Goal: Information Seeking & Learning: Learn about a topic

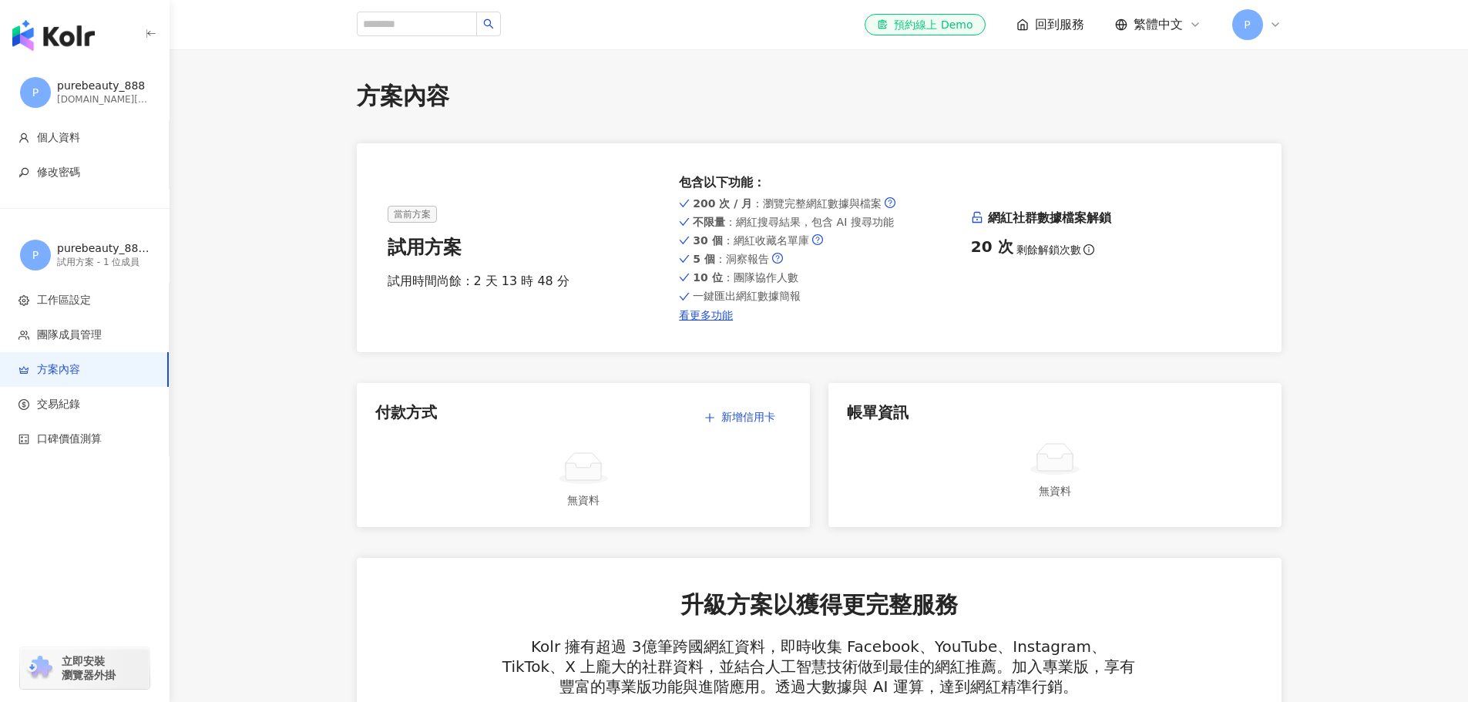
click at [1052, 23] on span "回到服務" at bounding box center [1059, 24] width 49 height 17
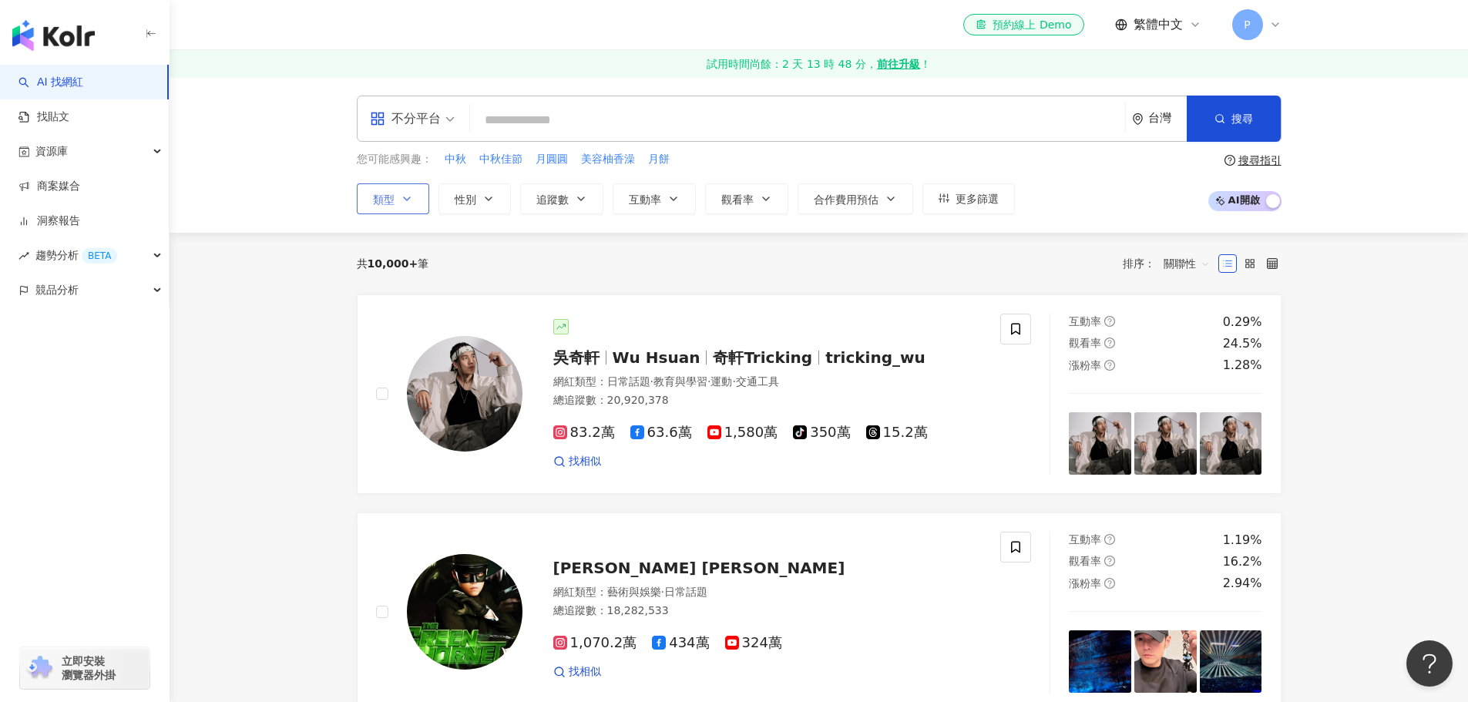
click at [385, 196] on span "類型" at bounding box center [384, 199] width 22 height 12
click at [401, 203] on icon "button" at bounding box center [407, 199] width 12 height 12
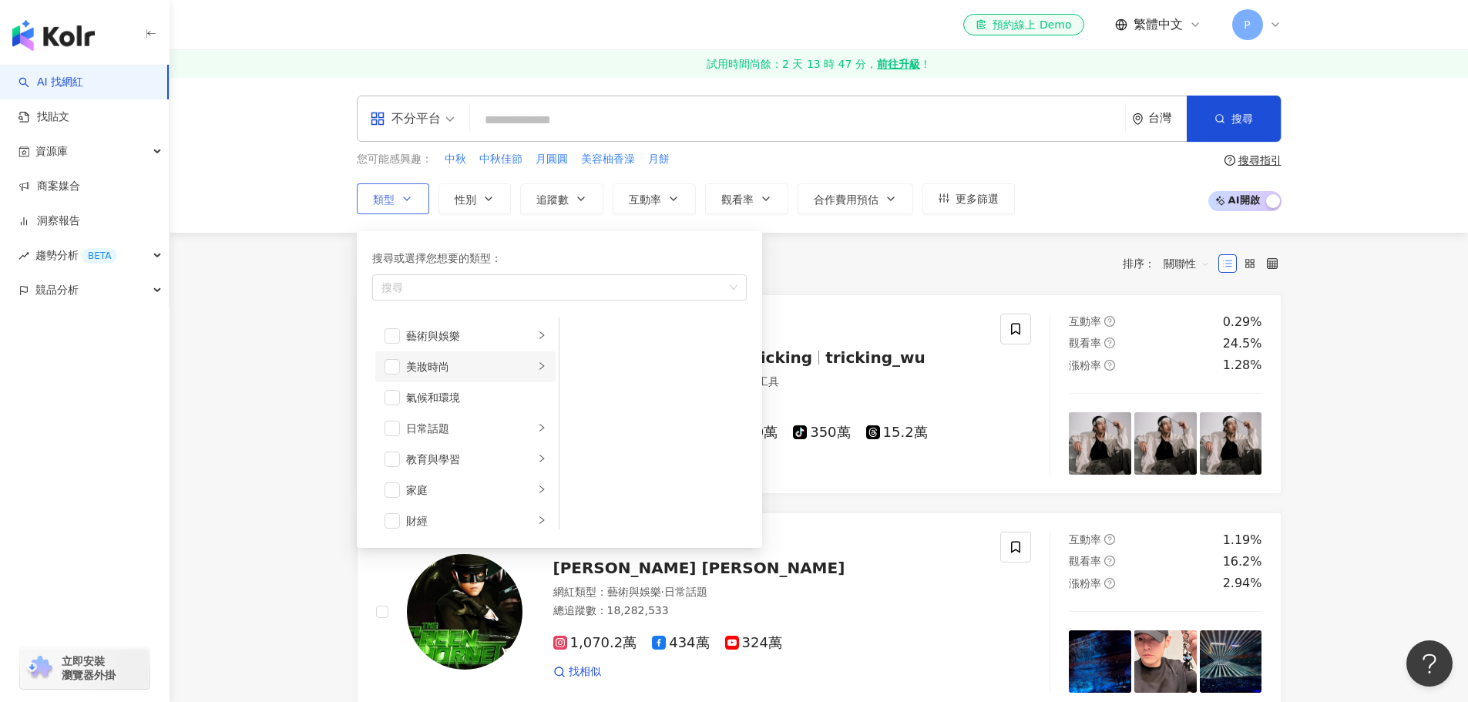
click at [539, 368] on icon "right" at bounding box center [541, 366] width 5 height 8
click at [581, 332] on span "button" at bounding box center [579, 335] width 15 height 15
click at [475, 431] on div "日常話題" at bounding box center [470, 428] width 128 height 17
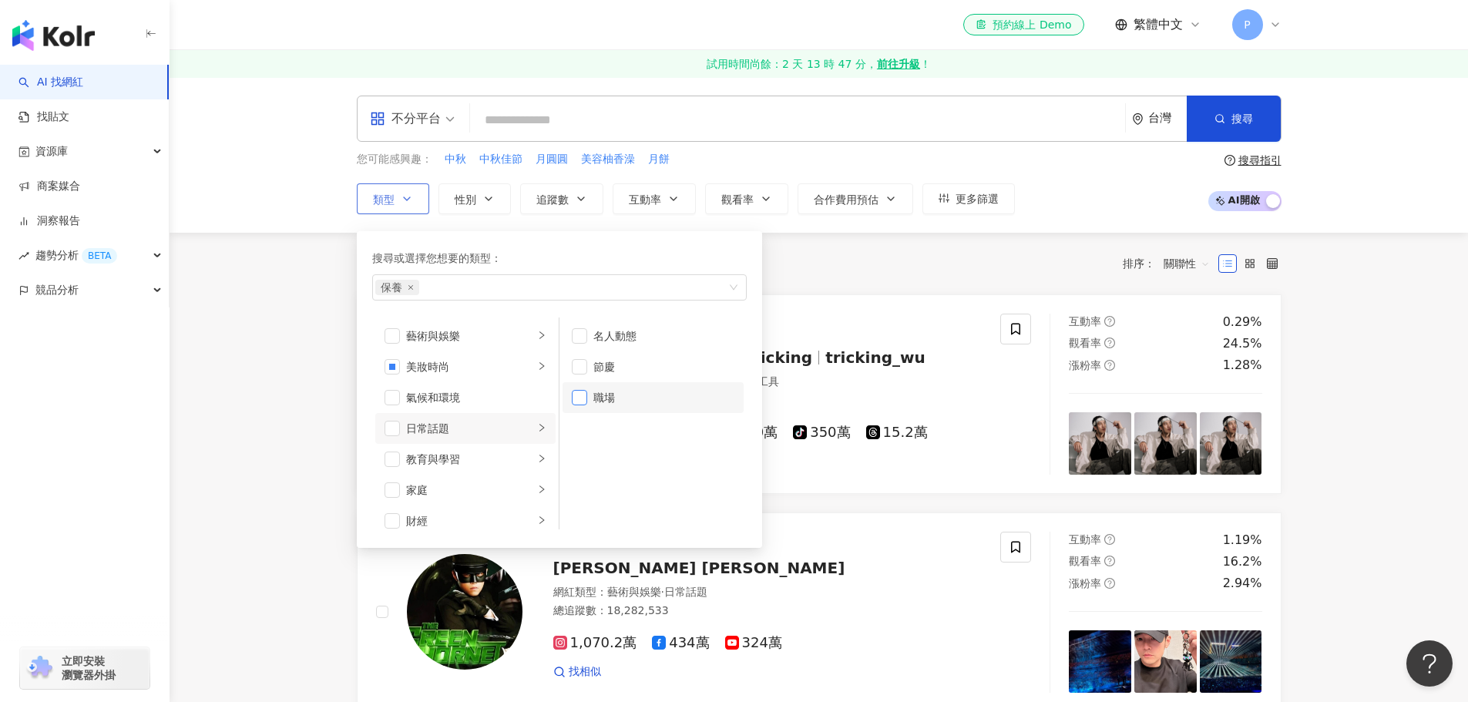
click at [579, 401] on span "button" at bounding box center [579, 397] width 15 height 15
click at [578, 397] on span "button" at bounding box center [579, 397] width 15 height 15
click at [514, 457] on div "教育與學習" at bounding box center [470, 459] width 128 height 17
click at [522, 418] on div "家庭" at bounding box center [470, 413] width 128 height 17
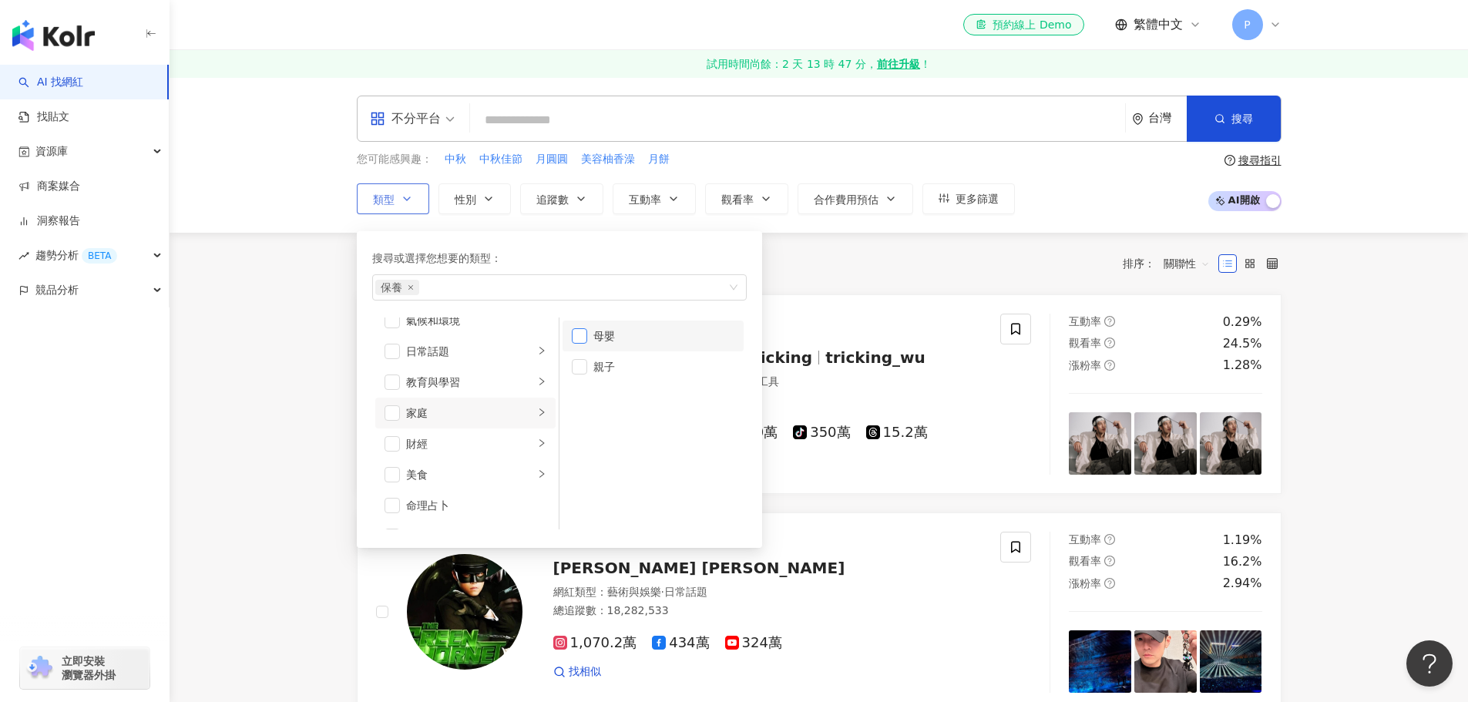
click at [579, 339] on span "button" at bounding box center [579, 335] width 15 height 15
drag, startPoint x: 579, startPoint y: 371, endPoint x: 555, endPoint y: 389, distance: 30.8
click at [580, 371] on span "button" at bounding box center [579, 366] width 15 height 15
click at [513, 370] on div "財經" at bounding box center [470, 366] width 128 height 17
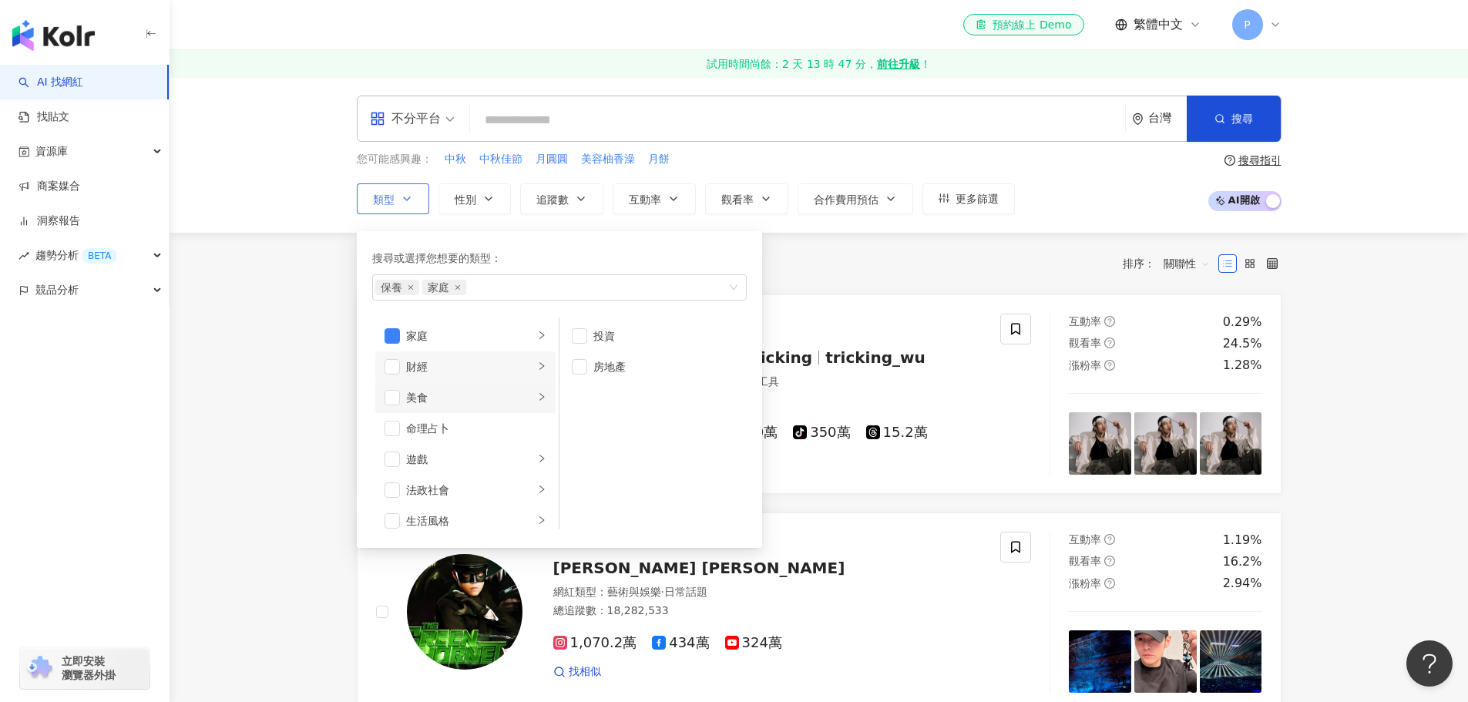
click at [511, 398] on div "美食" at bounding box center [470, 397] width 128 height 17
click at [579, 462] on span "button" at bounding box center [579, 459] width 15 height 15
click at [504, 383] on div "遊戲" at bounding box center [470, 382] width 128 height 17
click at [493, 410] on div "法政社會" at bounding box center [470, 413] width 128 height 17
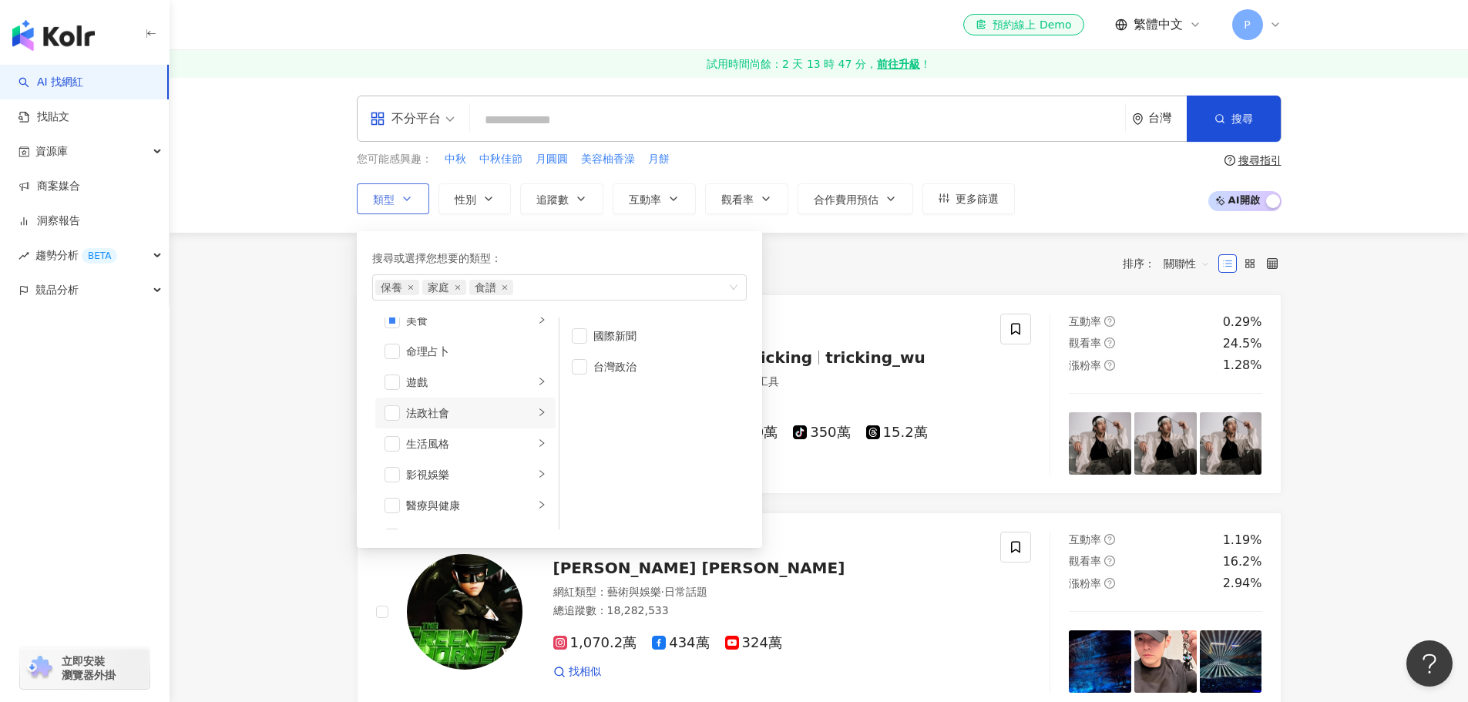
scroll to position [308, 0]
click at [495, 374] on div "生活風格" at bounding box center [470, 366] width 128 height 17
click at [498, 396] on div "影視娛樂" at bounding box center [470, 397] width 128 height 17
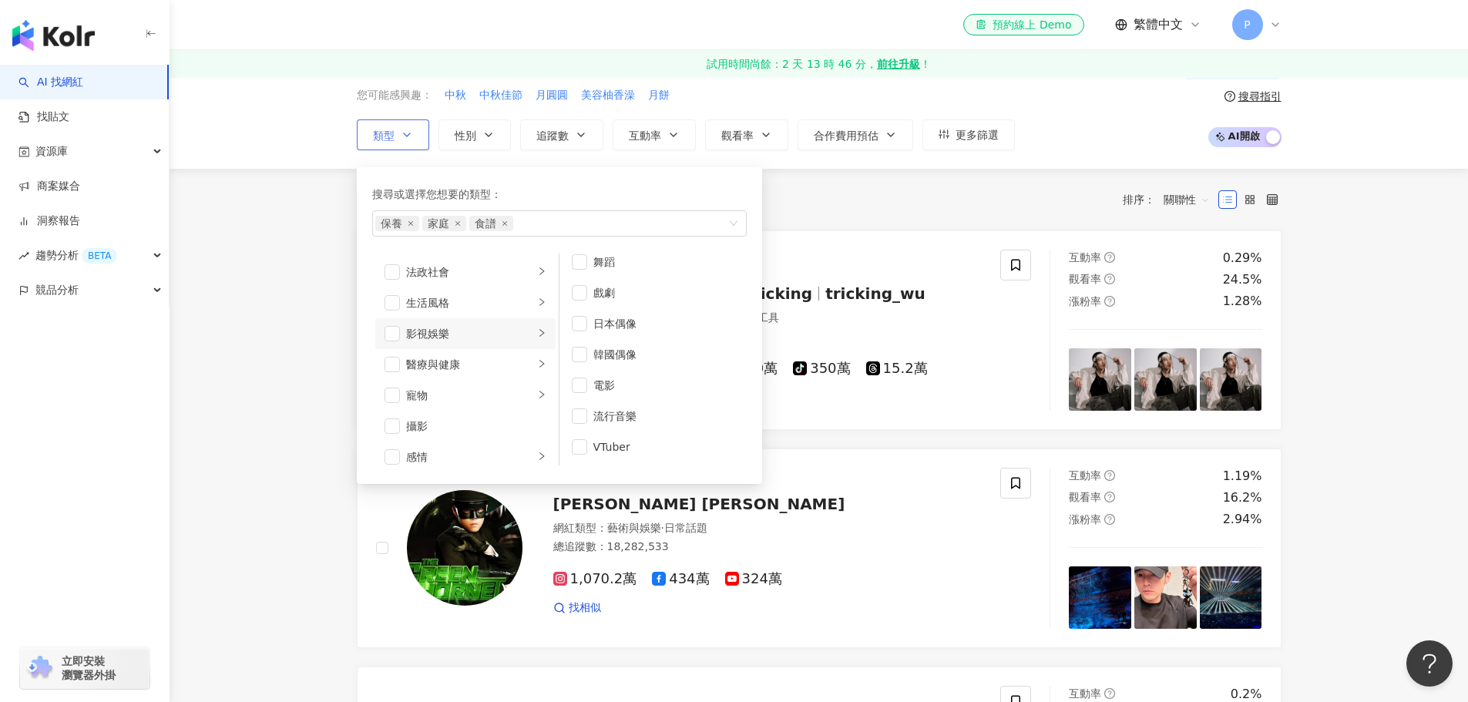
scroll to position [0, 0]
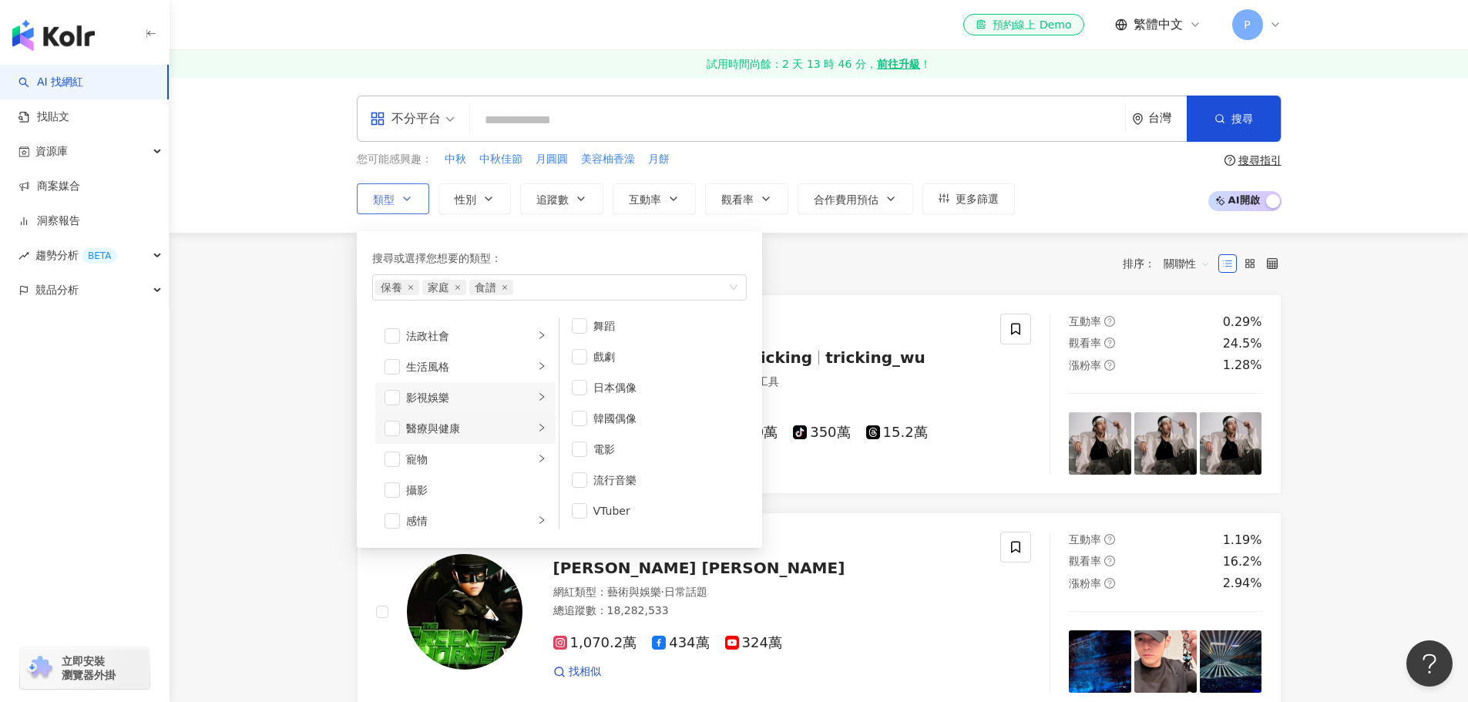
click at [469, 427] on div "醫療與健康" at bounding box center [470, 428] width 128 height 17
click at [579, 400] on span "button" at bounding box center [579, 397] width 15 height 15
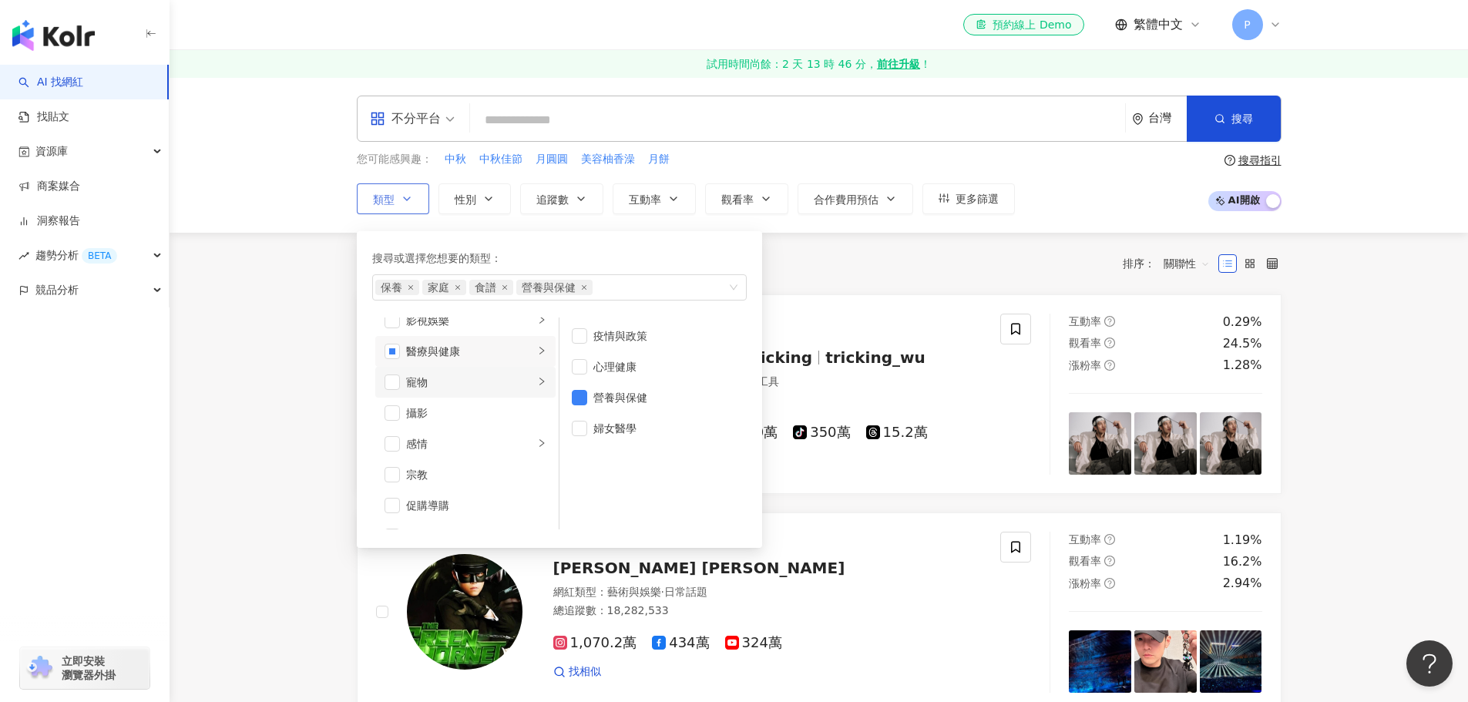
click at [482, 380] on div "寵物" at bounding box center [470, 382] width 128 height 17
click at [483, 411] on div "攝影" at bounding box center [476, 413] width 140 height 17
click at [485, 442] on div "感情" at bounding box center [470, 443] width 128 height 17
click at [470, 416] on div "攝影" at bounding box center [476, 413] width 140 height 17
click at [482, 447] on div "感情" at bounding box center [470, 443] width 128 height 17
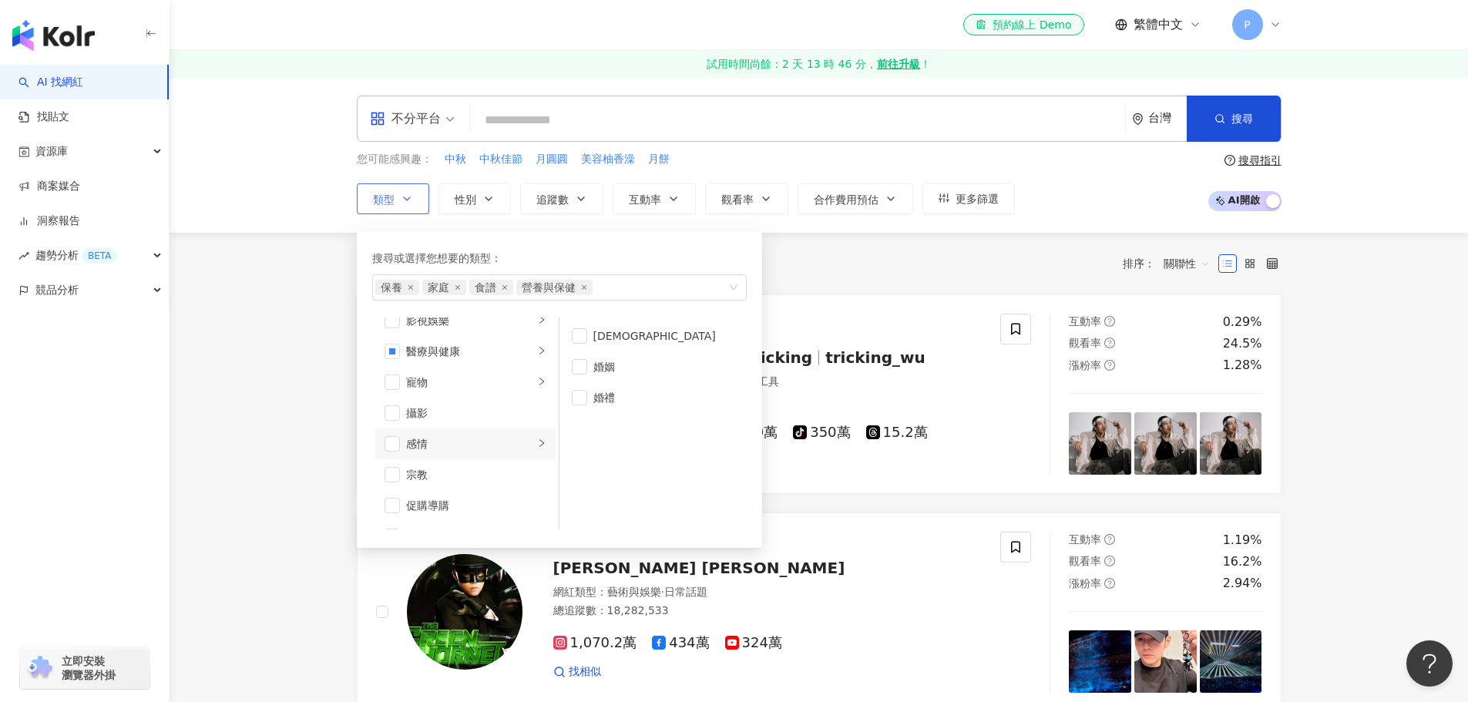
scroll to position [462, 0]
click at [466, 426] on div "促購導購" at bounding box center [476, 428] width 140 height 17
click at [500, 387] on div "運動" at bounding box center [470, 387] width 128 height 17
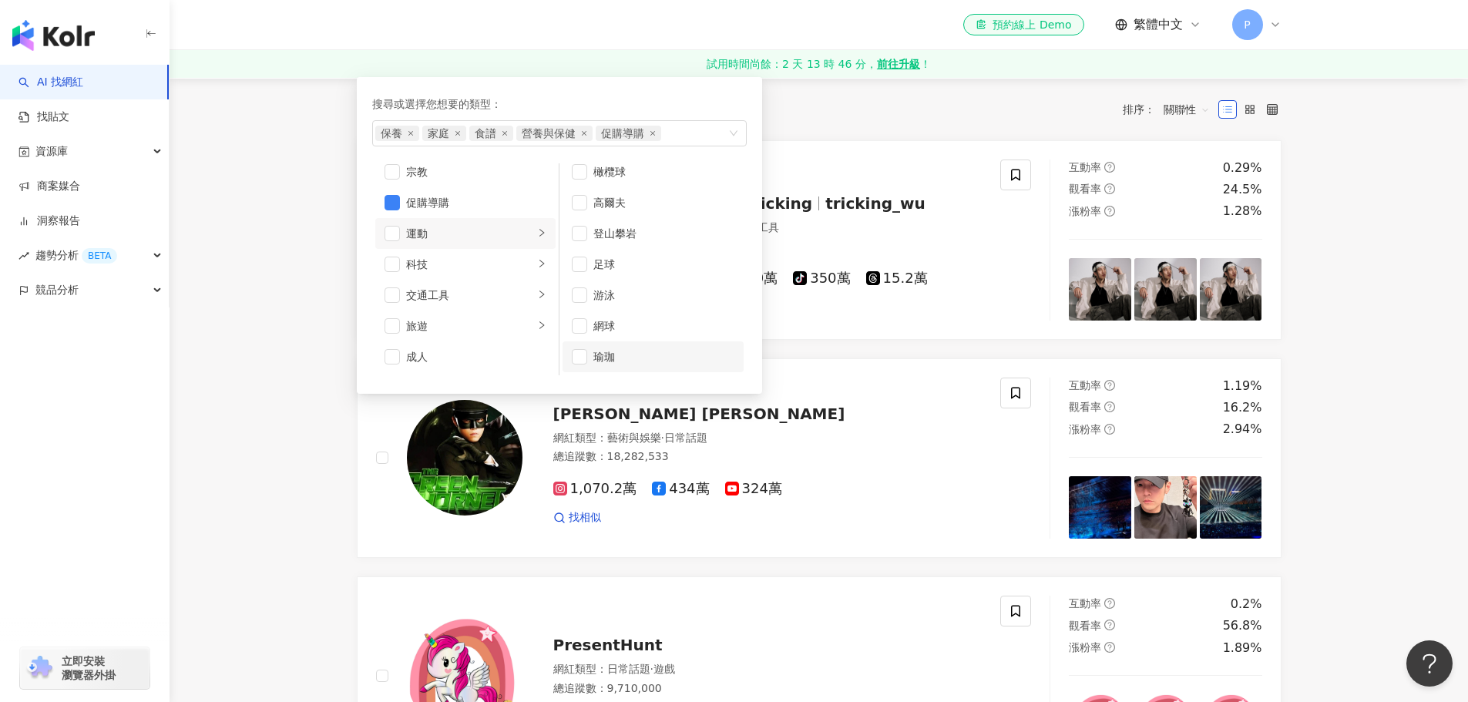
scroll to position [0, 0]
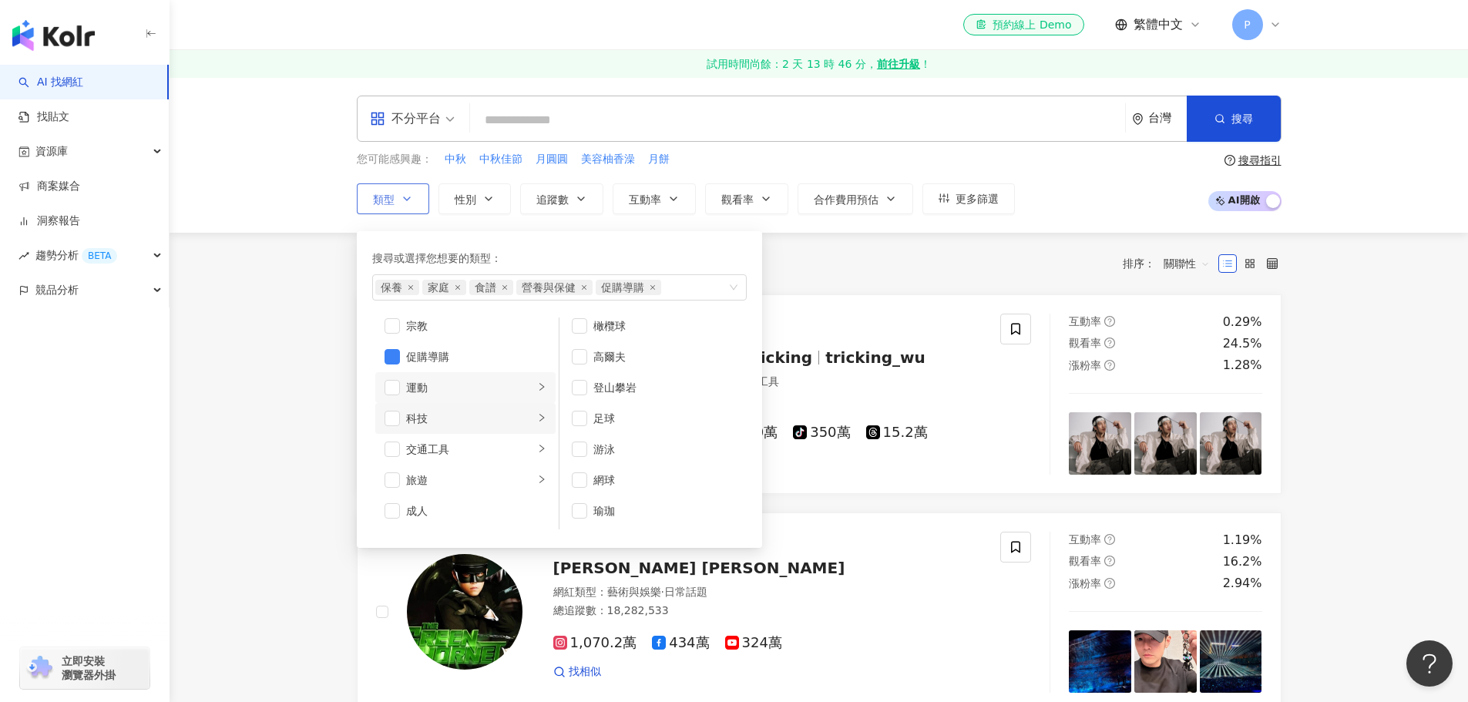
click at [485, 424] on div "科技" at bounding box center [470, 418] width 128 height 17
click at [485, 445] on div "交通工具" at bounding box center [470, 449] width 128 height 17
click at [482, 472] on div "旅遊" at bounding box center [470, 480] width 128 height 17
click at [475, 512] on div "成人" at bounding box center [476, 510] width 140 height 17
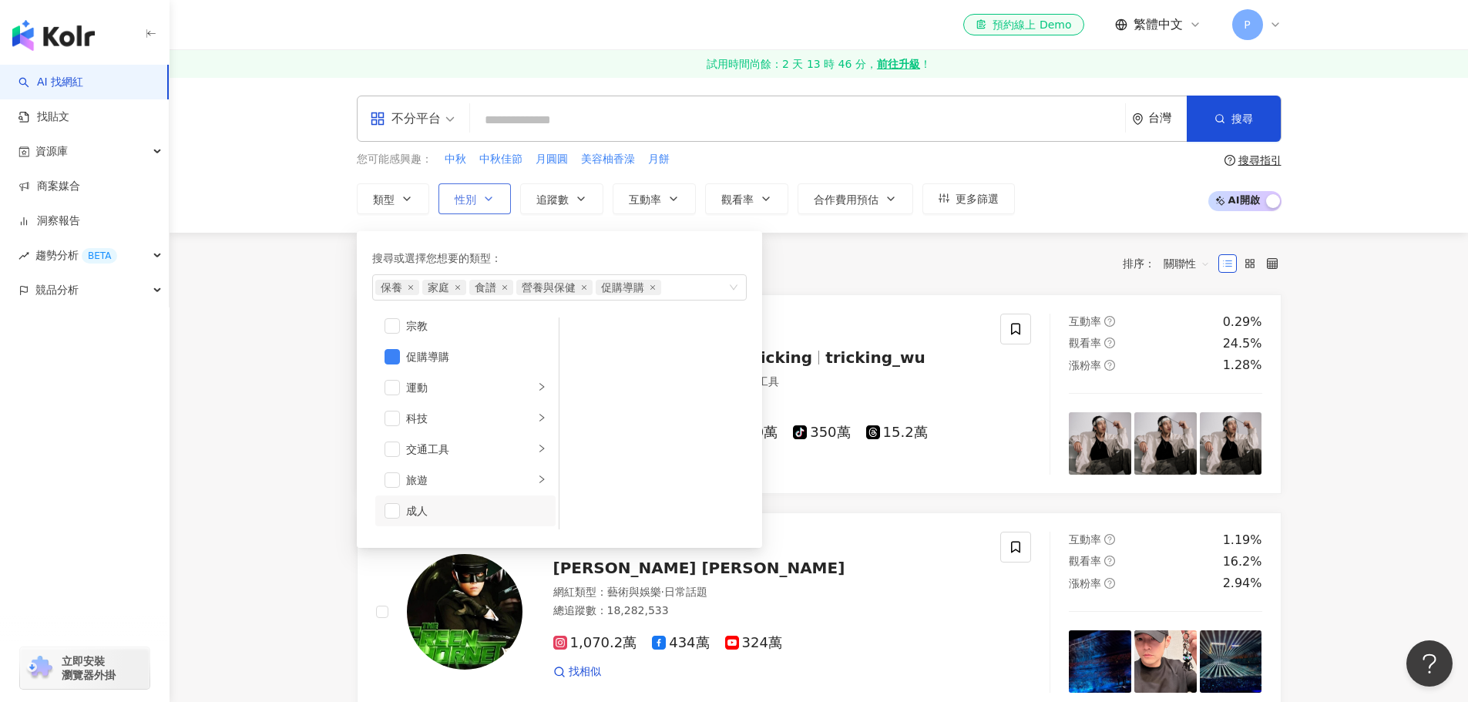
click at [487, 200] on icon "button" at bounding box center [488, 199] width 12 height 12
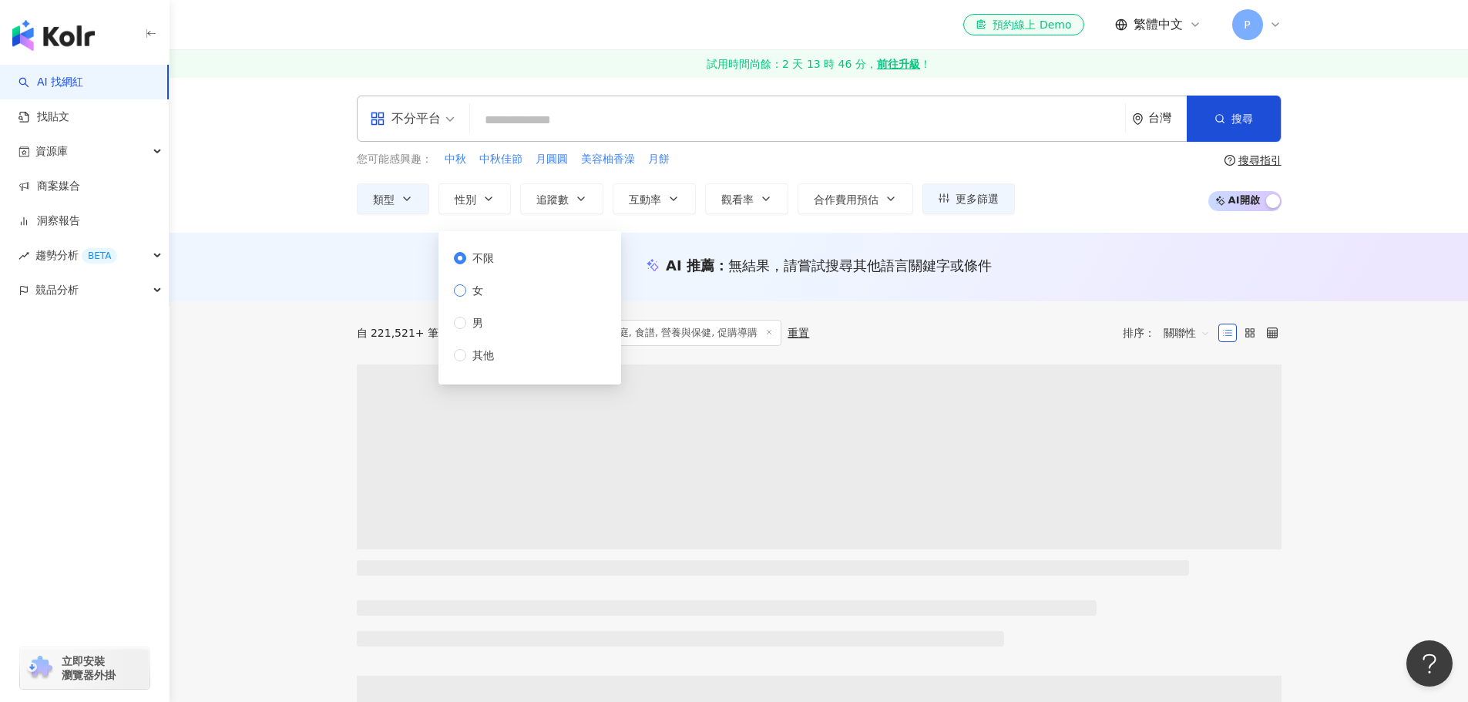
click at [478, 289] on span "女" at bounding box center [477, 290] width 23 height 17
click at [569, 195] on button "追蹤數" at bounding box center [561, 198] width 83 height 31
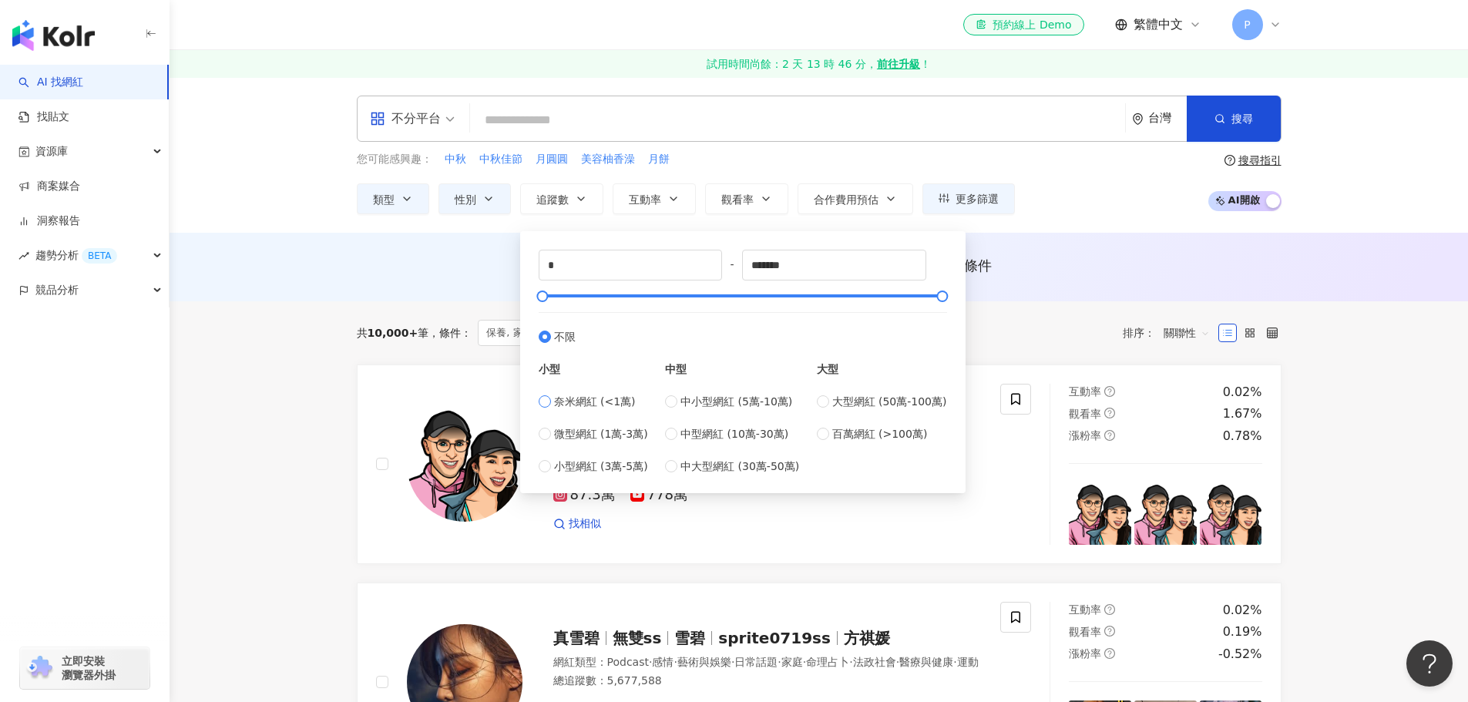
click at [576, 401] on span "奈米網紅 (<1萬)" at bounding box center [595, 401] width 82 height 17
type input "****"
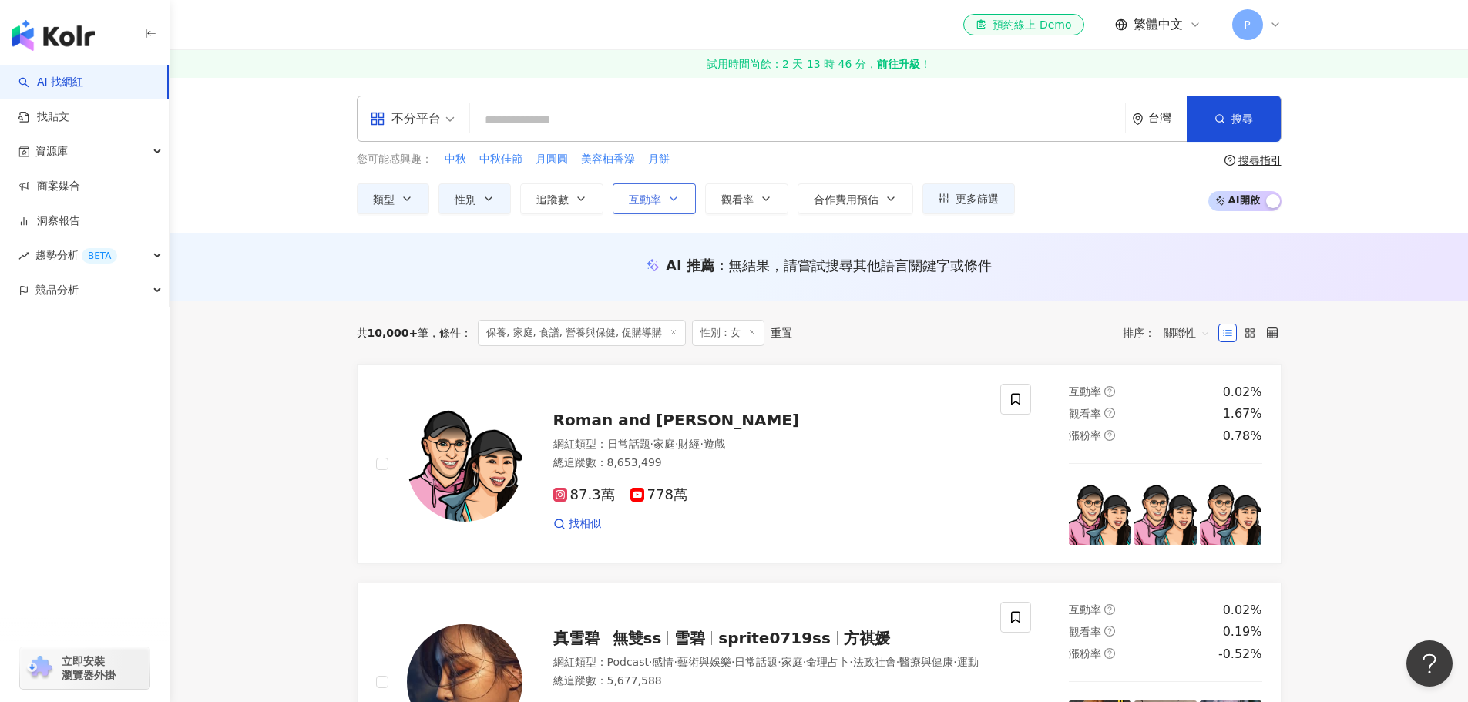
click at [666, 193] on button "互動率" at bounding box center [654, 198] width 83 height 31
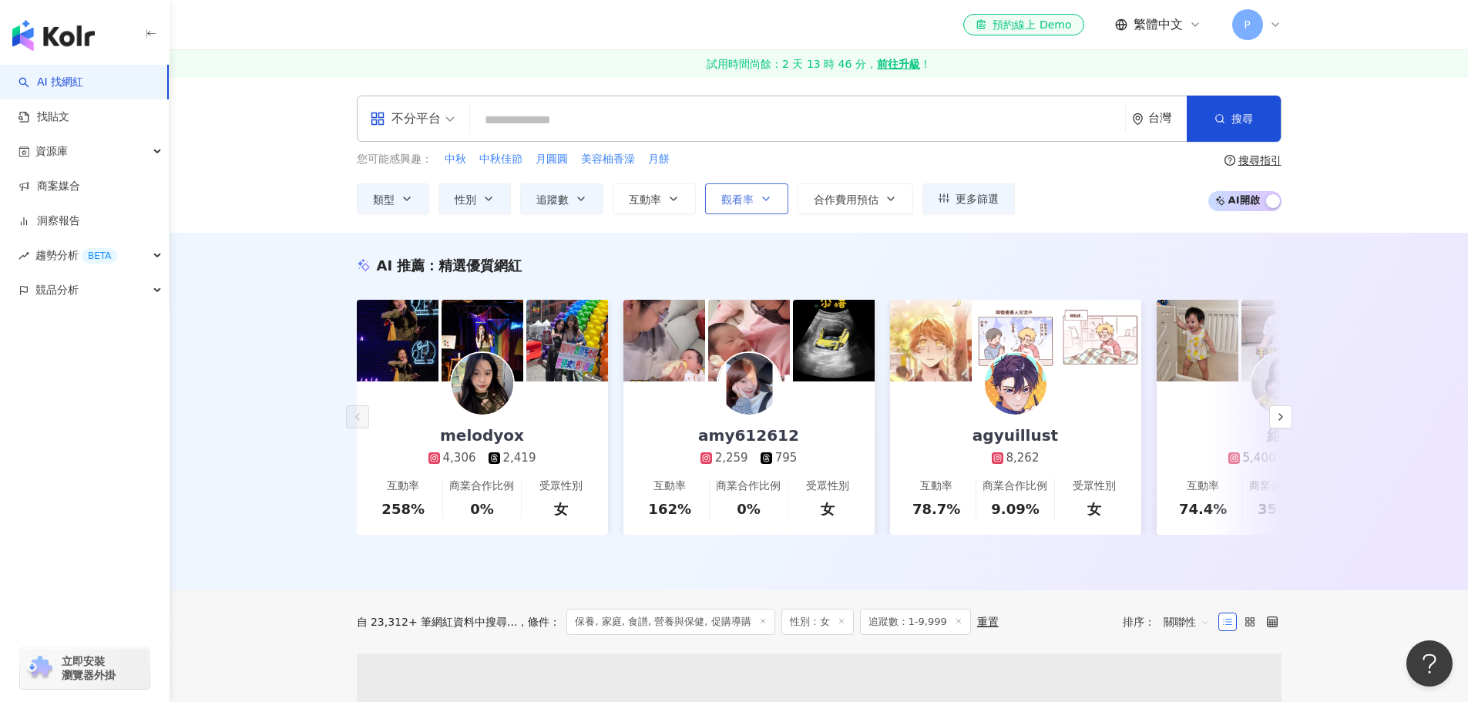
click at [754, 198] on button "觀看率" at bounding box center [746, 198] width 83 height 31
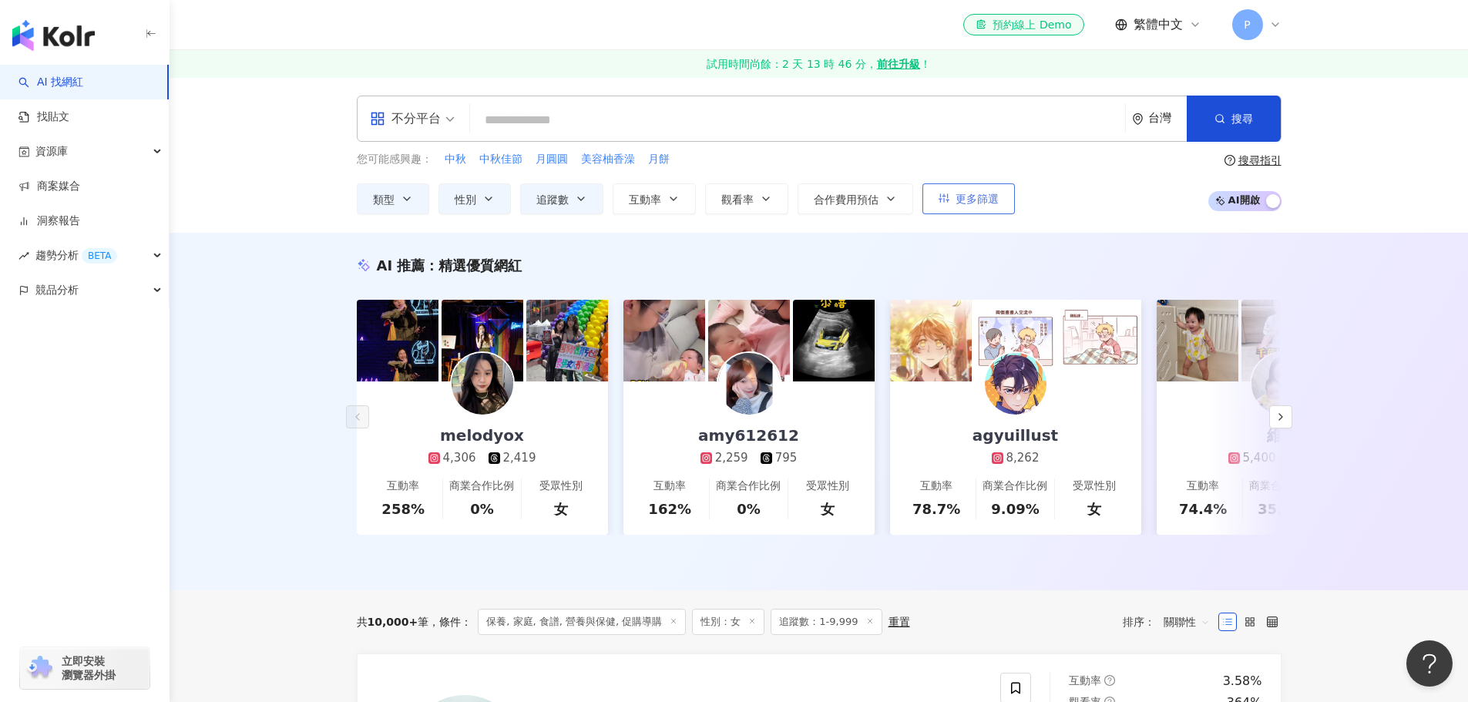
click at [955, 201] on span "更多篩選" at bounding box center [976, 199] width 43 height 12
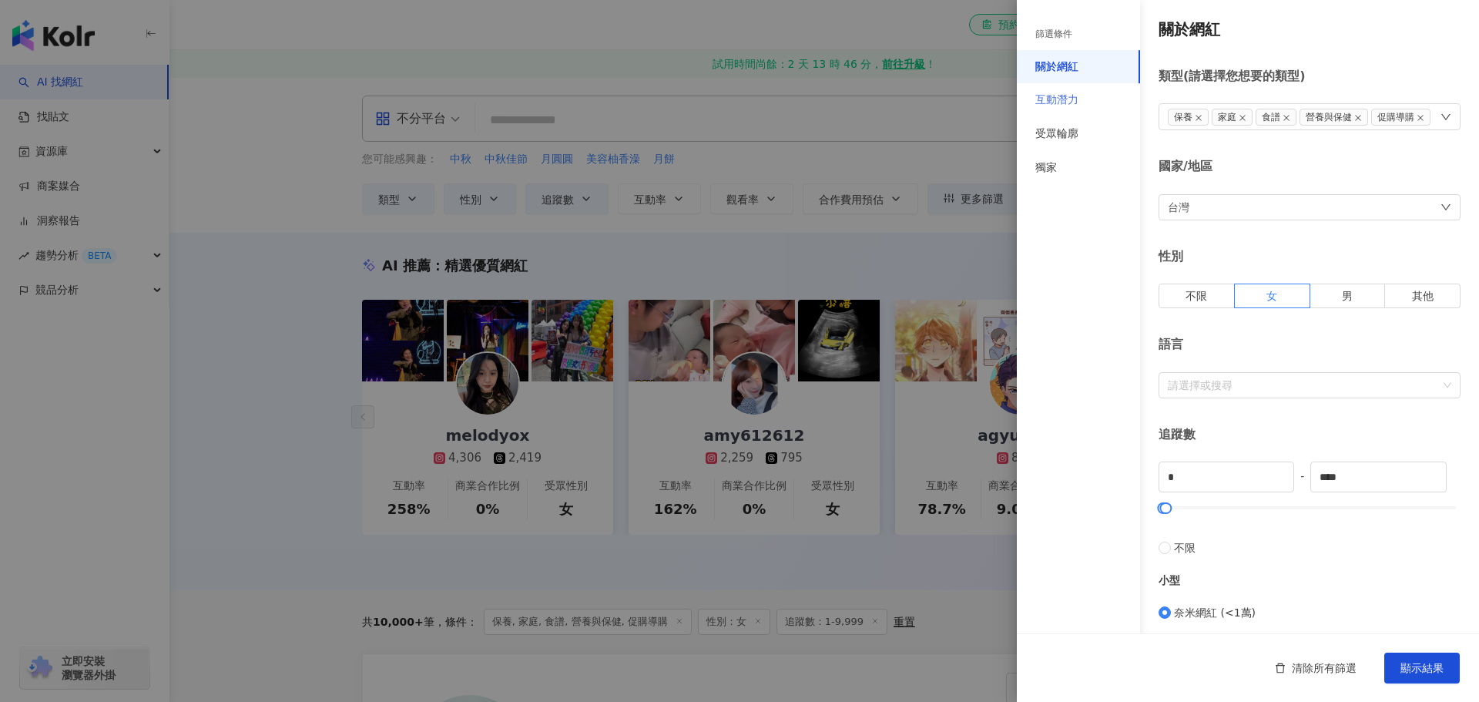
click at [1083, 102] on div "互動潛力" at bounding box center [1078, 100] width 123 height 34
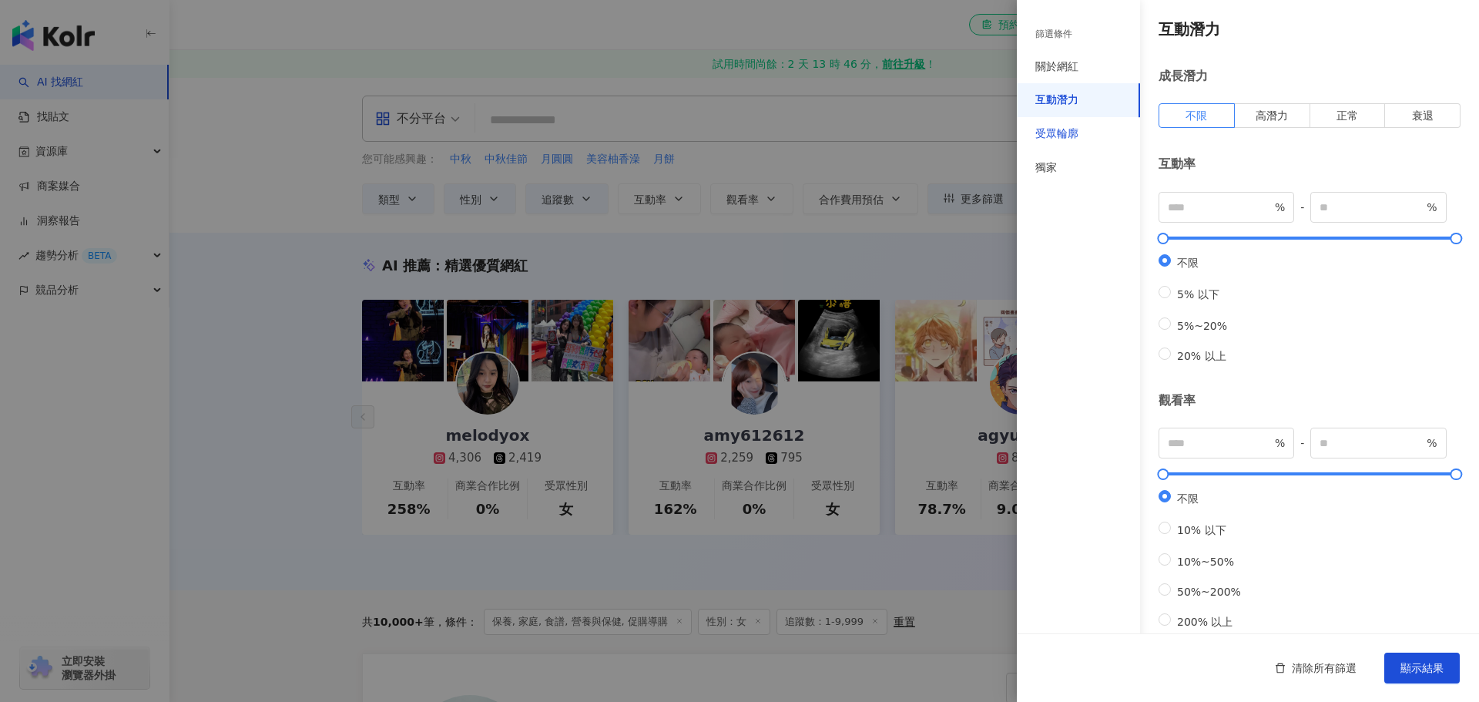
click at [1076, 132] on div "受眾輪廓" at bounding box center [1057, 133] width 43 height 15
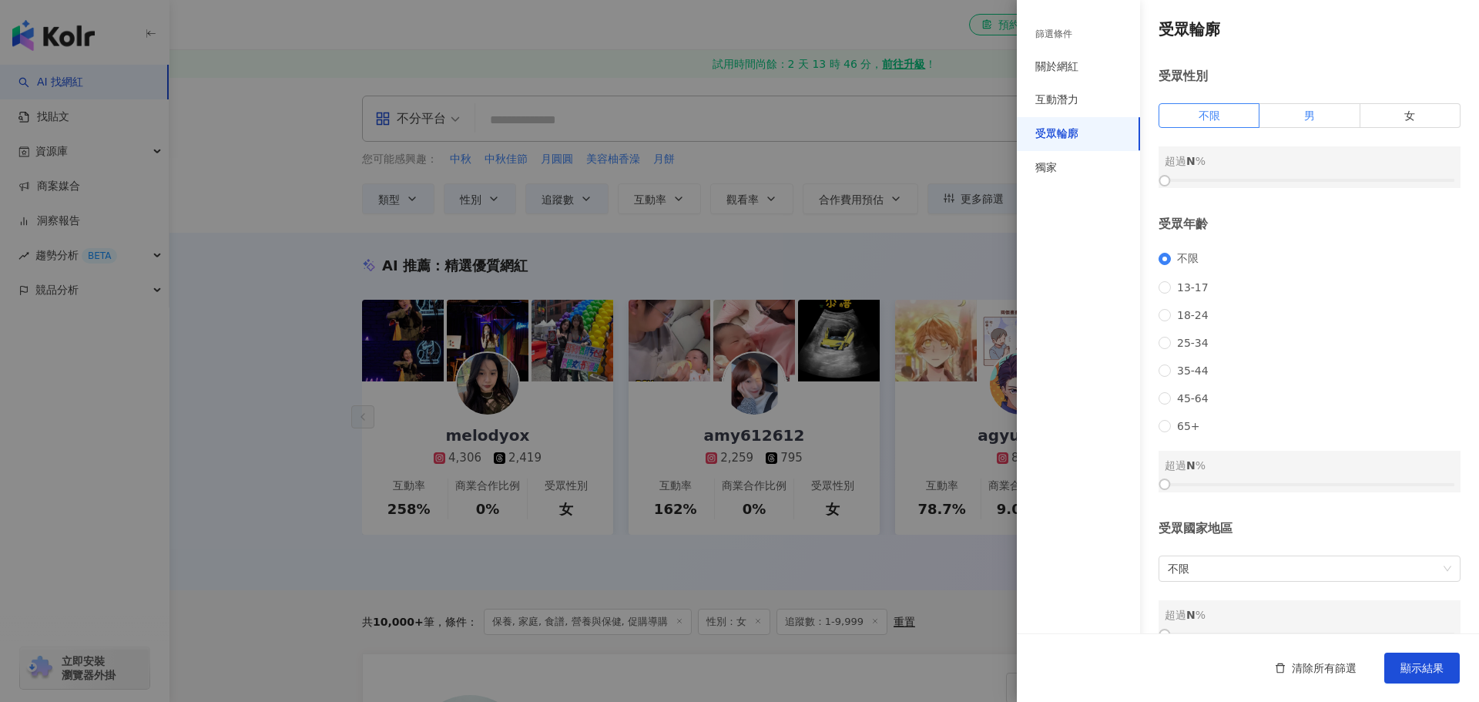
click at [1314, 116] on label "男" at bounding box center [1310, 115] width 100 height 25
click at [1388, 118] on label "女" at bounding box center [1411, 115] width 100 height 25
click at [1304, 119] on span "男" at bounding box center [1309, 115] width 11 height 12
click at [1385, 116] on label "女" at bounding box center [1411, 115] width 100 height 25
drag, startPoint x: 1170, startPoint y: 177, endPoint x: 1282, endPoint y: 174, distance: 111.8
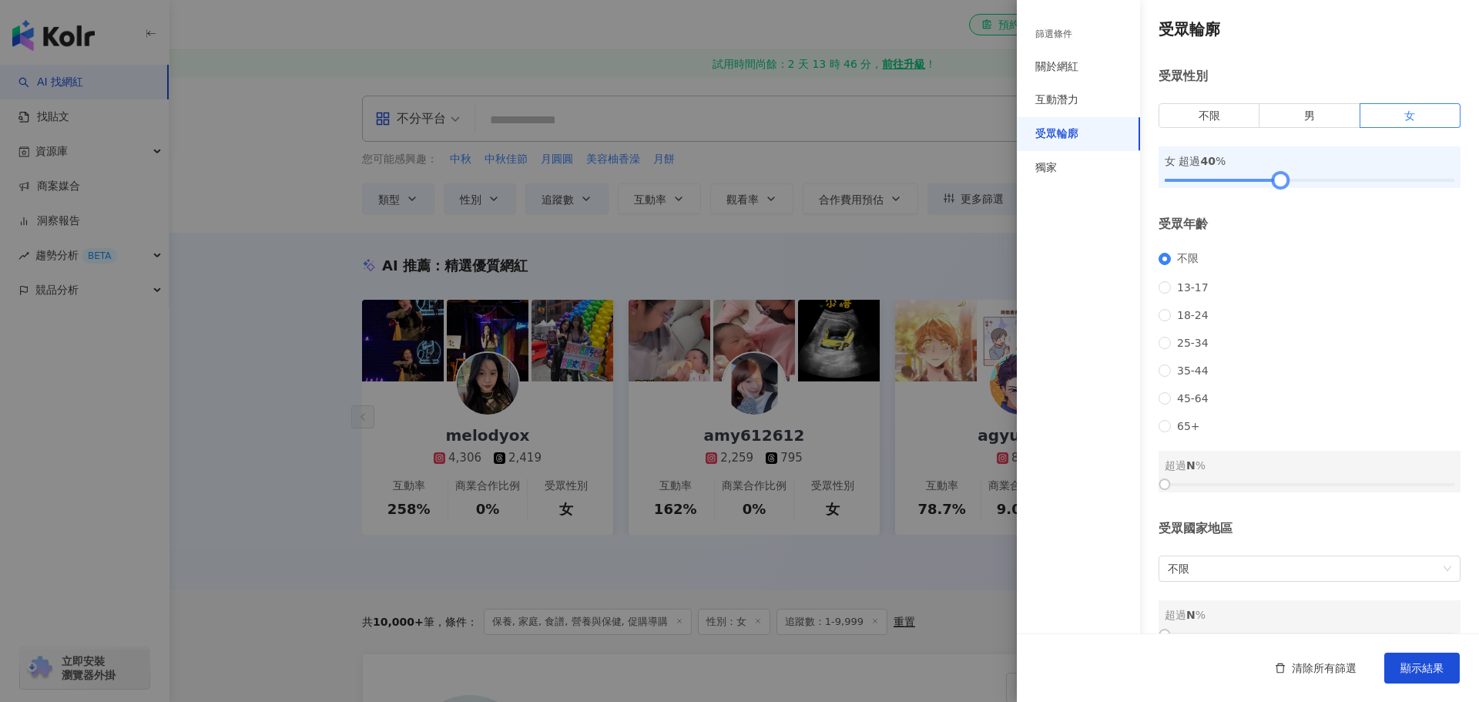
click at [1282, 176] on div at bounding box center [1281, 180] width 8 height 8
click at [1407, 668] on span "顯示結果" at bounding box center [1422, 668] width 43 height 12
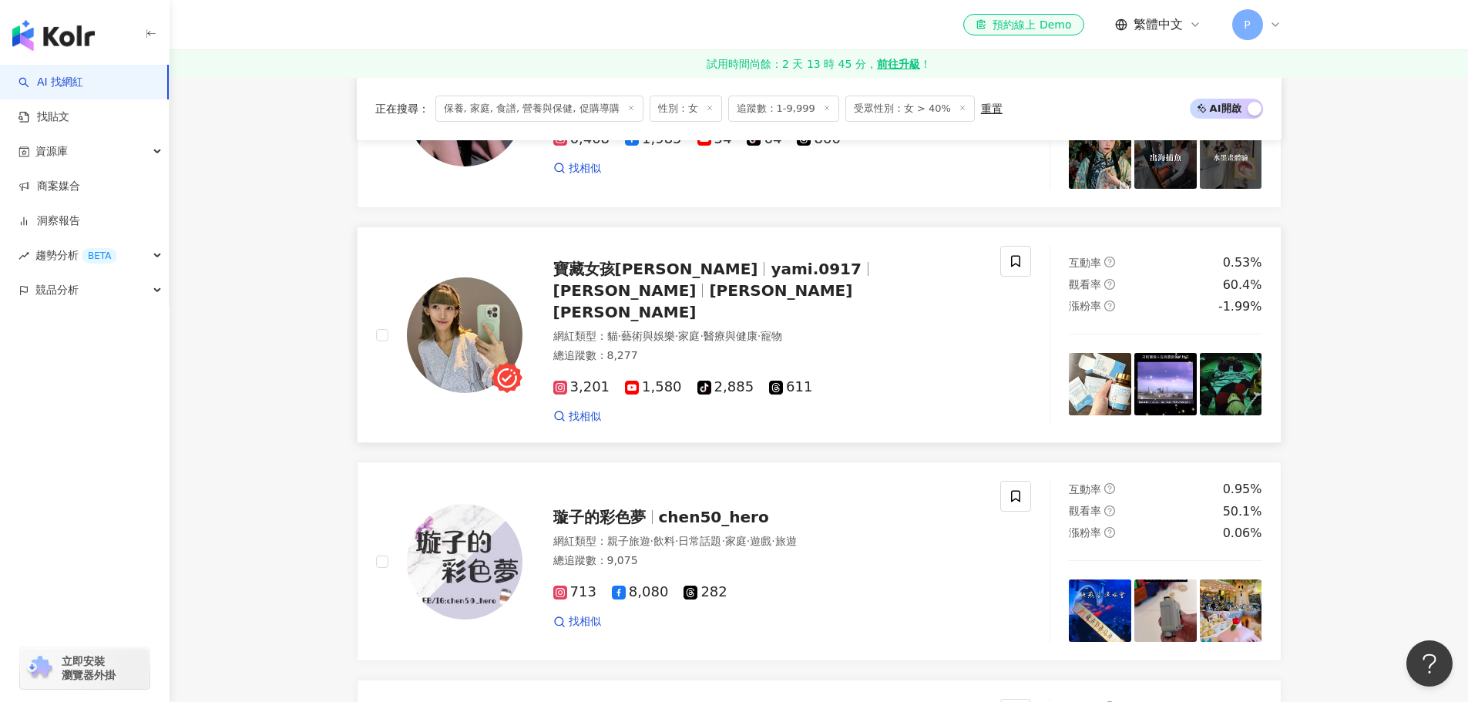
scroll to position [616, 0]
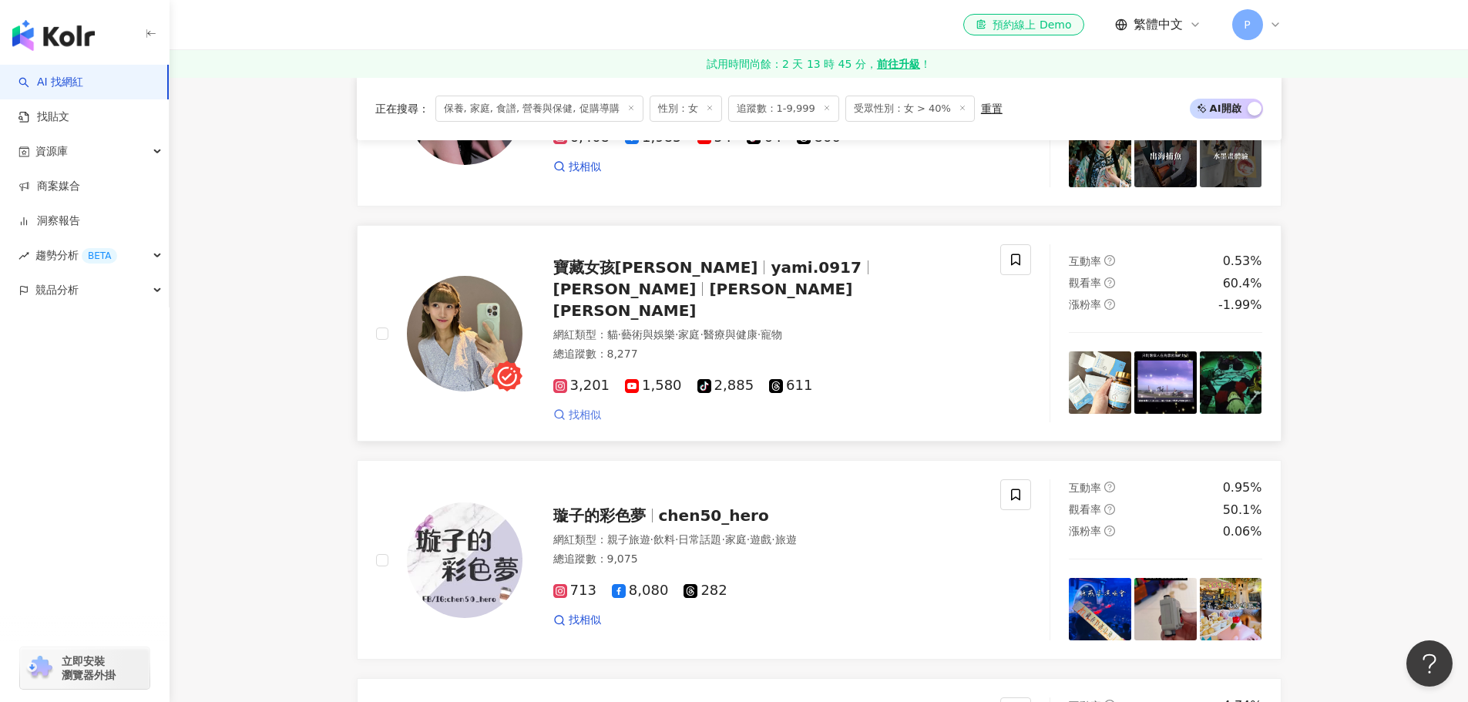
click at [588, 408] on span "找相似" at bounding box center [585, 415] width 32 height 15
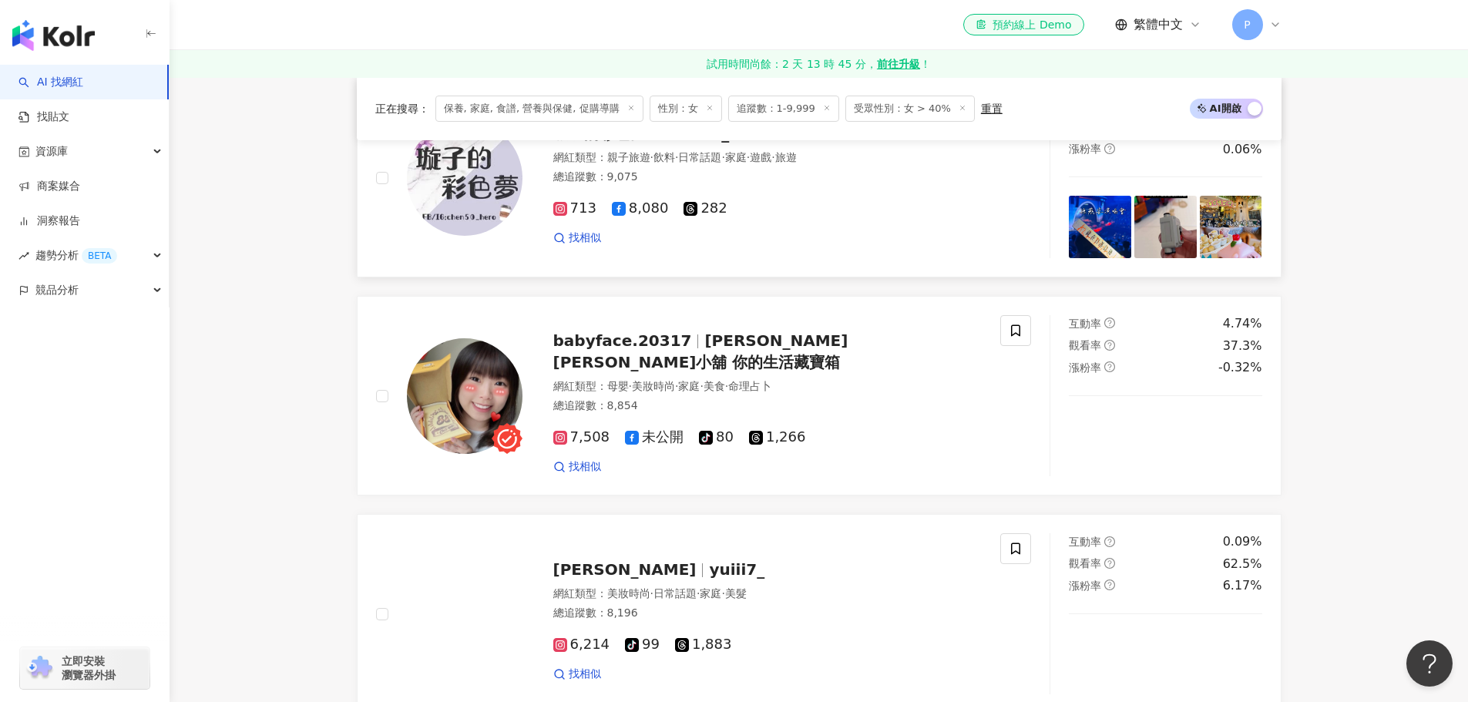
scroll to position [1002, 0]
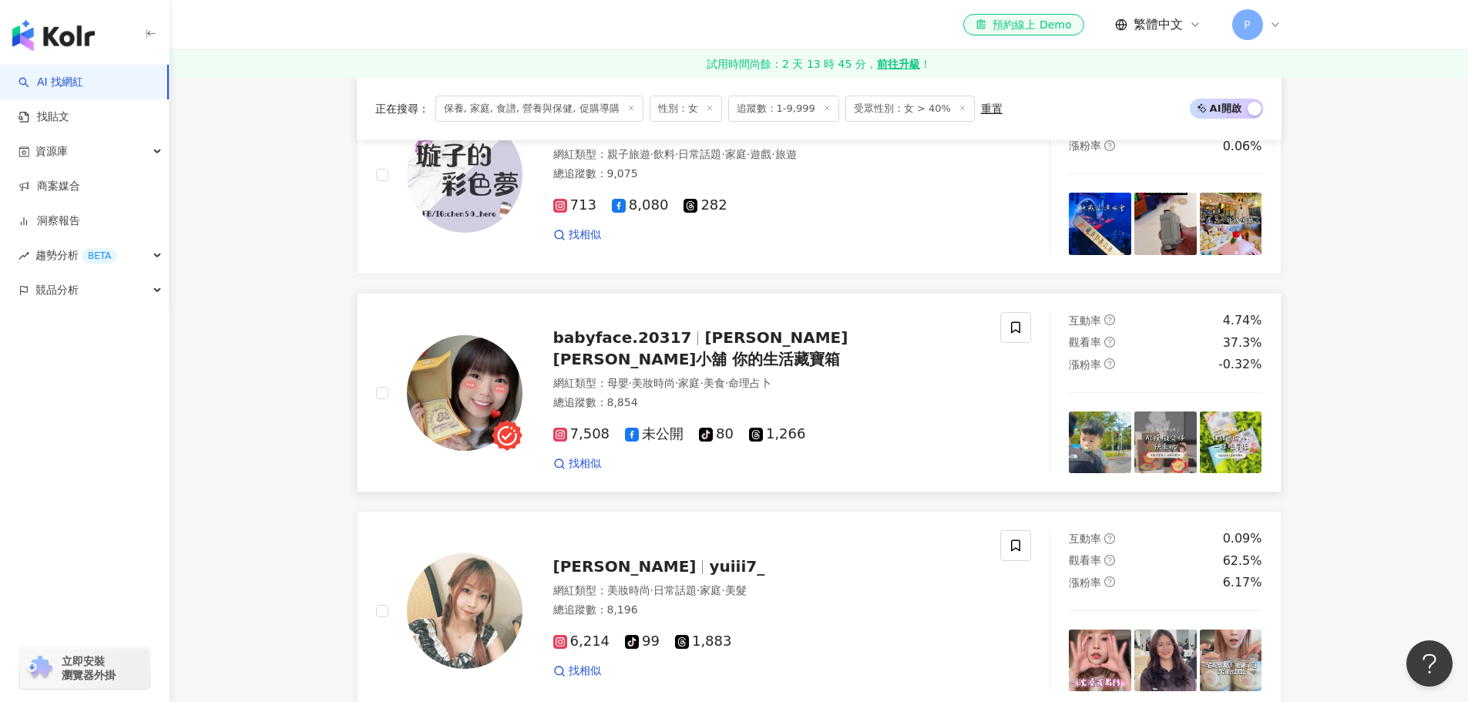
click at [730, 340] on span "萱萱 雙萱小舖 你的生活藏寶箱" at bounding box center [700, 348] width 295 height 40
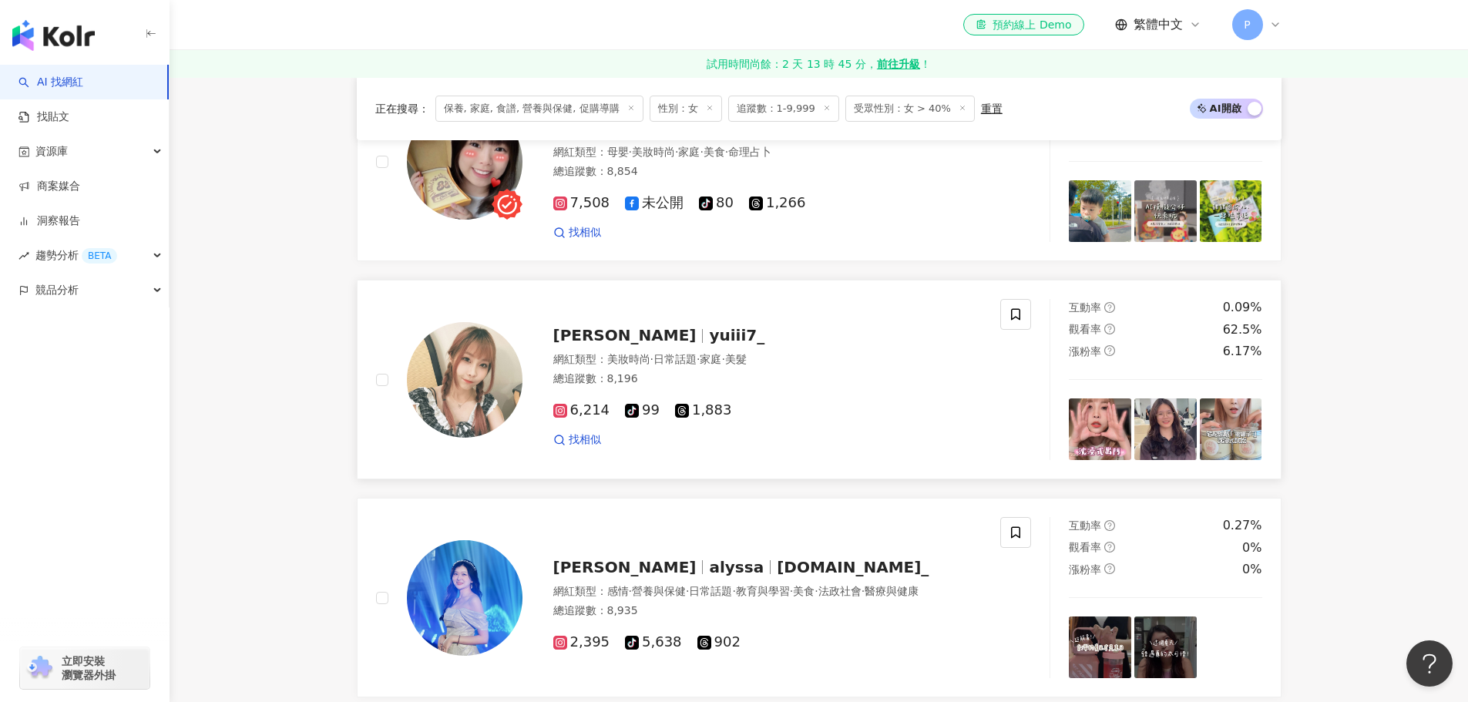
click at [709, 331] on span "yuiii7_" at bounding box center [736, 335] width 55 height 18
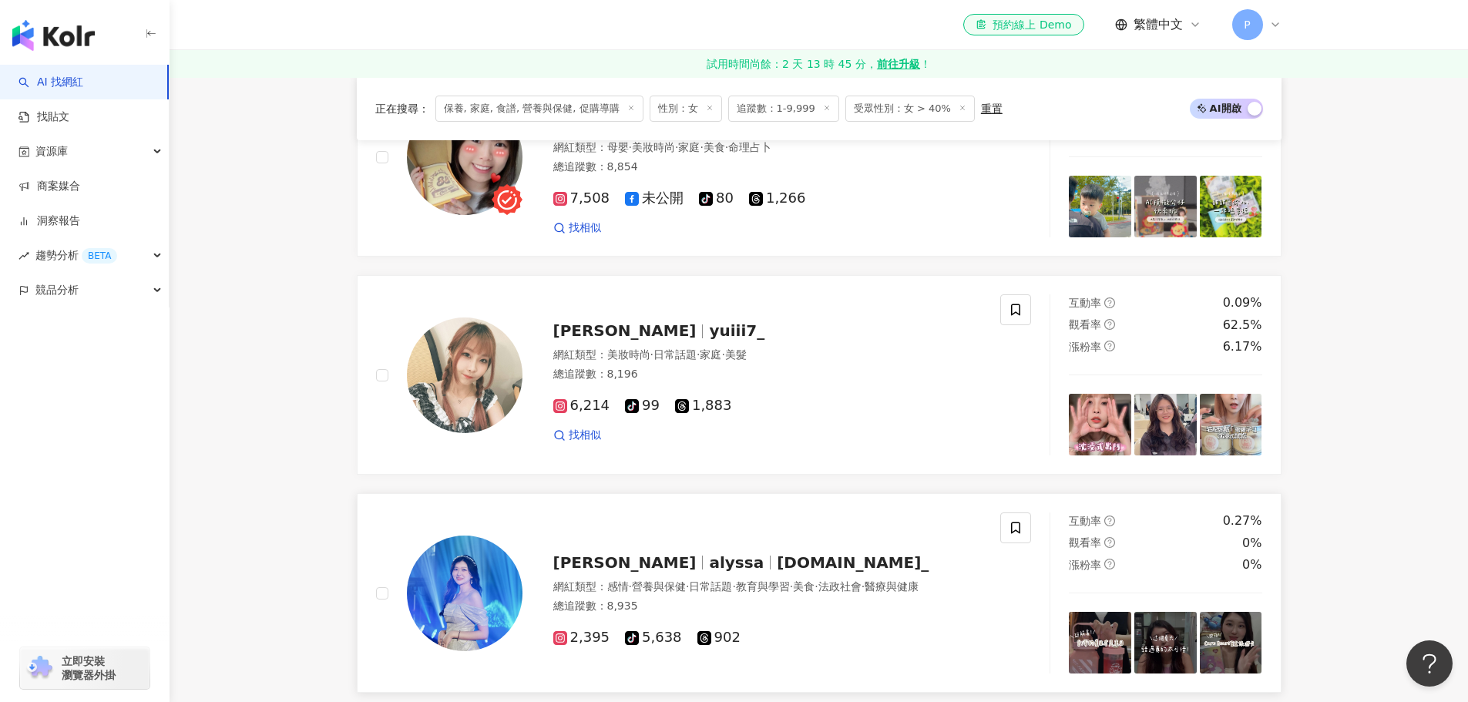
scroll to position [1464, 0]
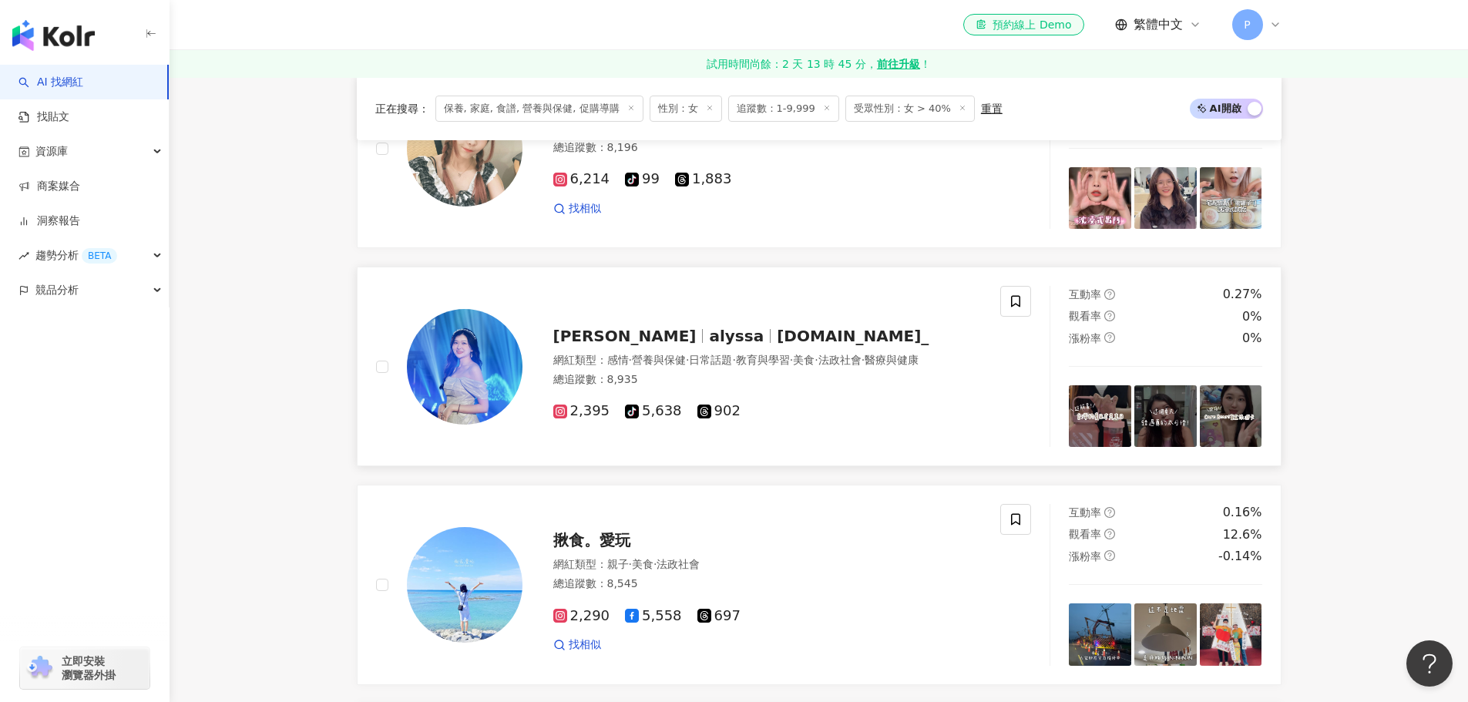
click at [777, 327] on span "alyssa.cn_" at bounding box center [853, 336] width 152 height 18
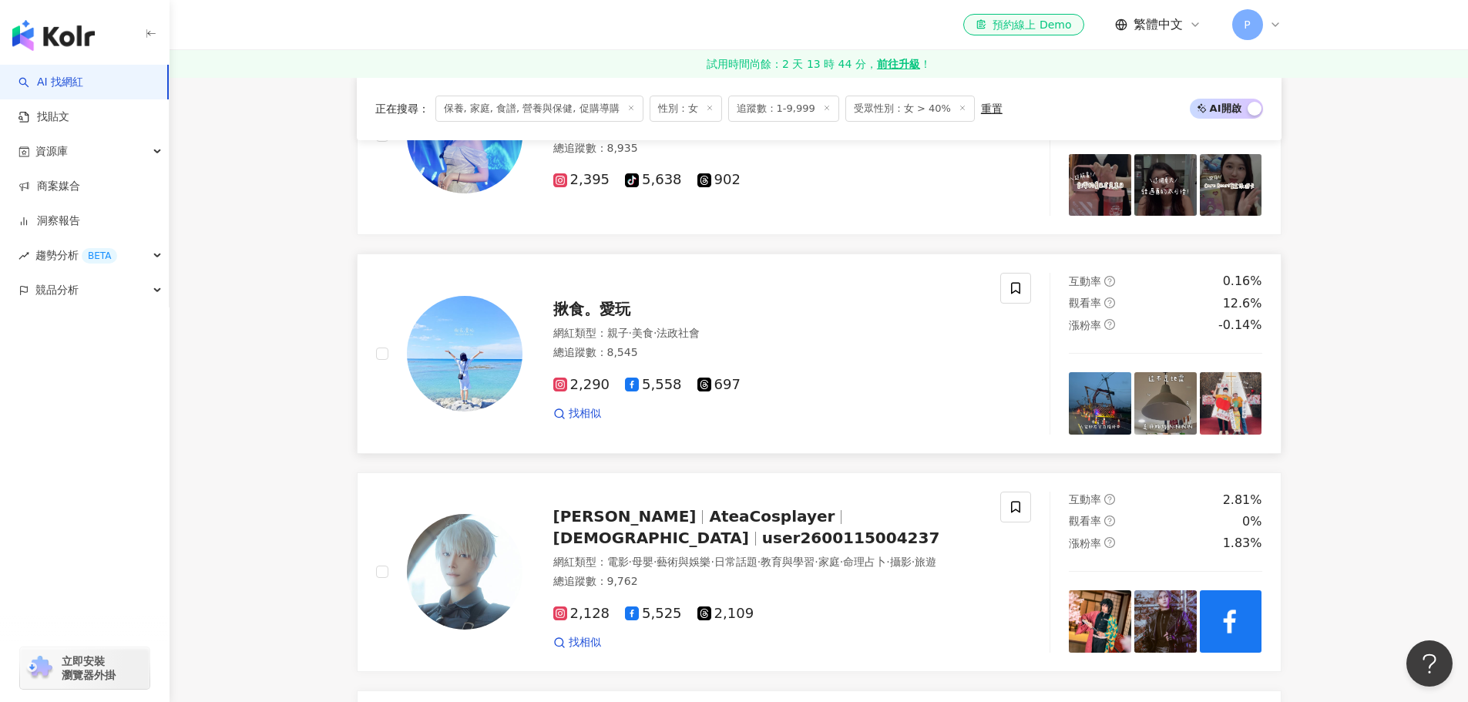
click at [614, 304] on span "揪食。愛玩" at bounding box center [591, 309] width 77 height 18
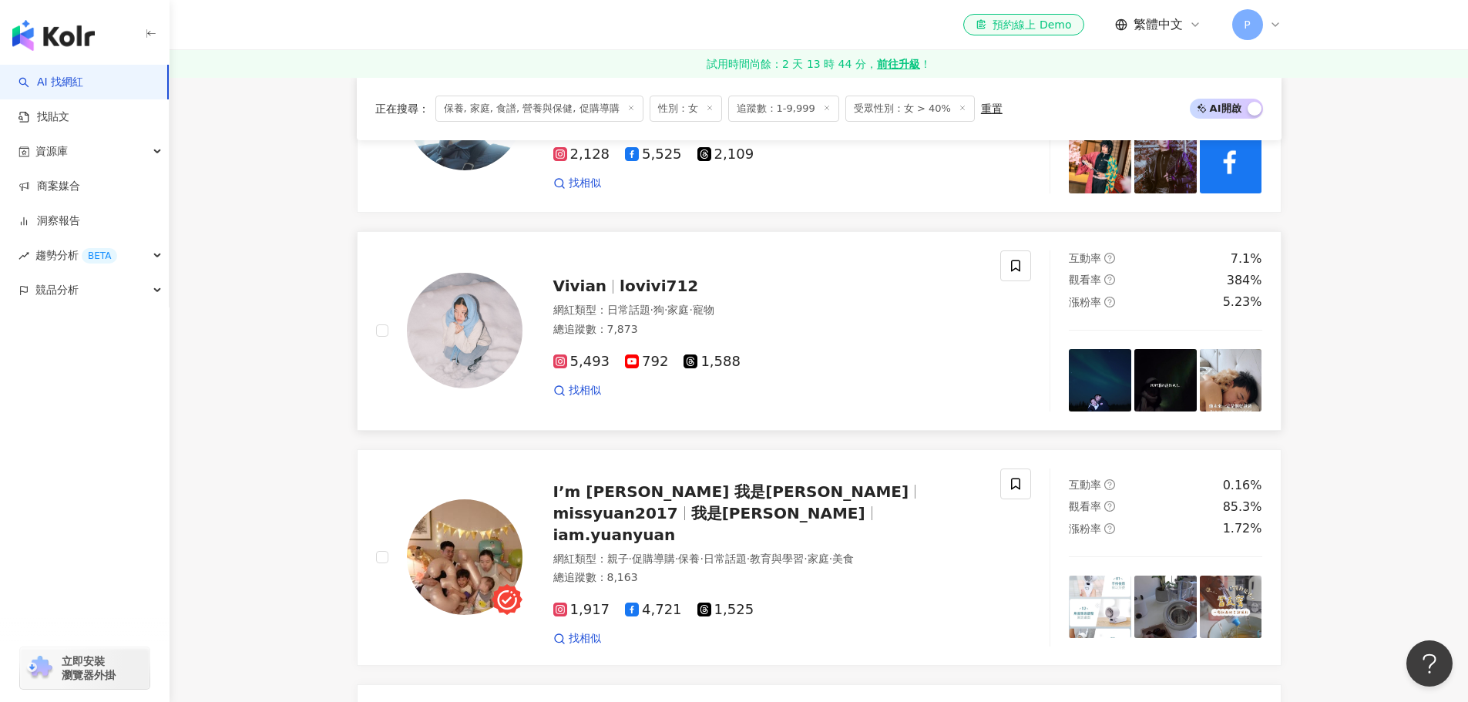
scroll to position [2157, 0]
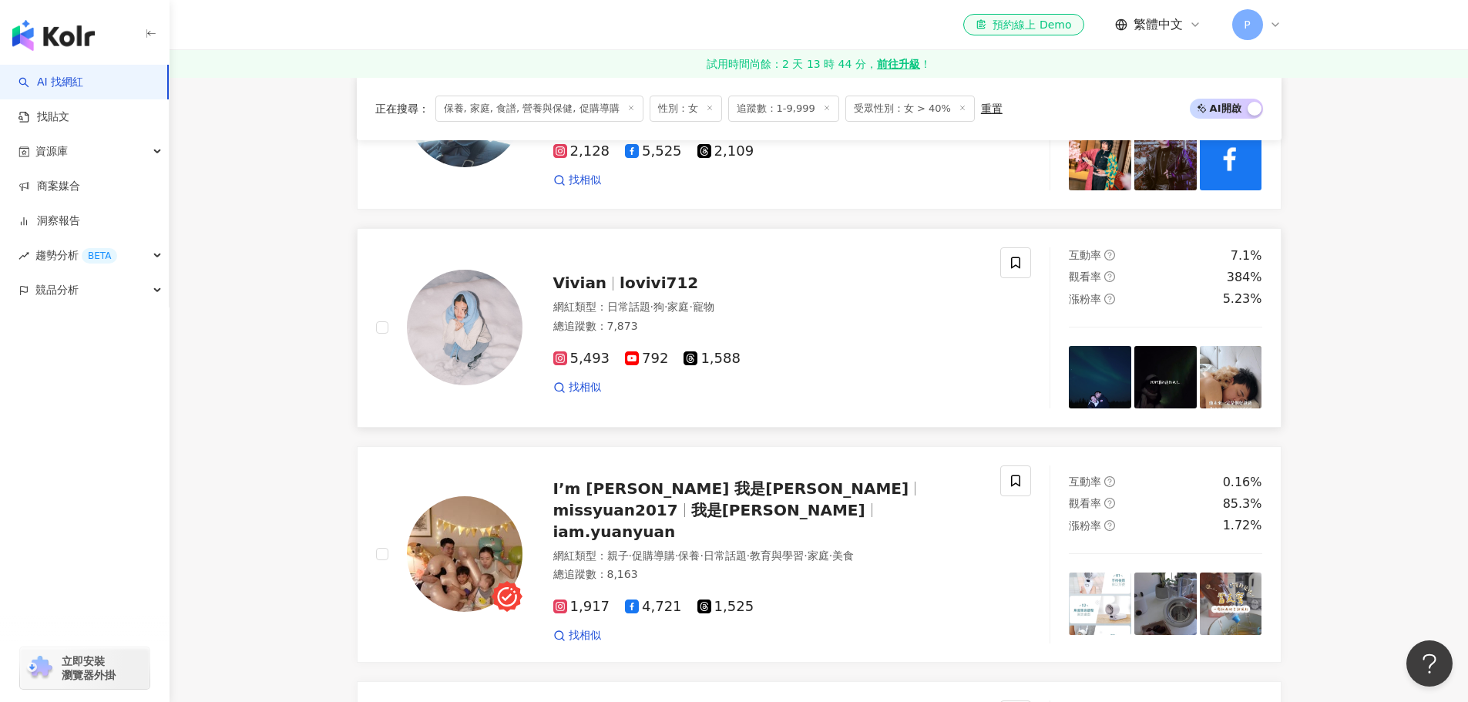
click at [647, 286] on span "lovivi712" at bounding box center [658, 283] width 79 height 18
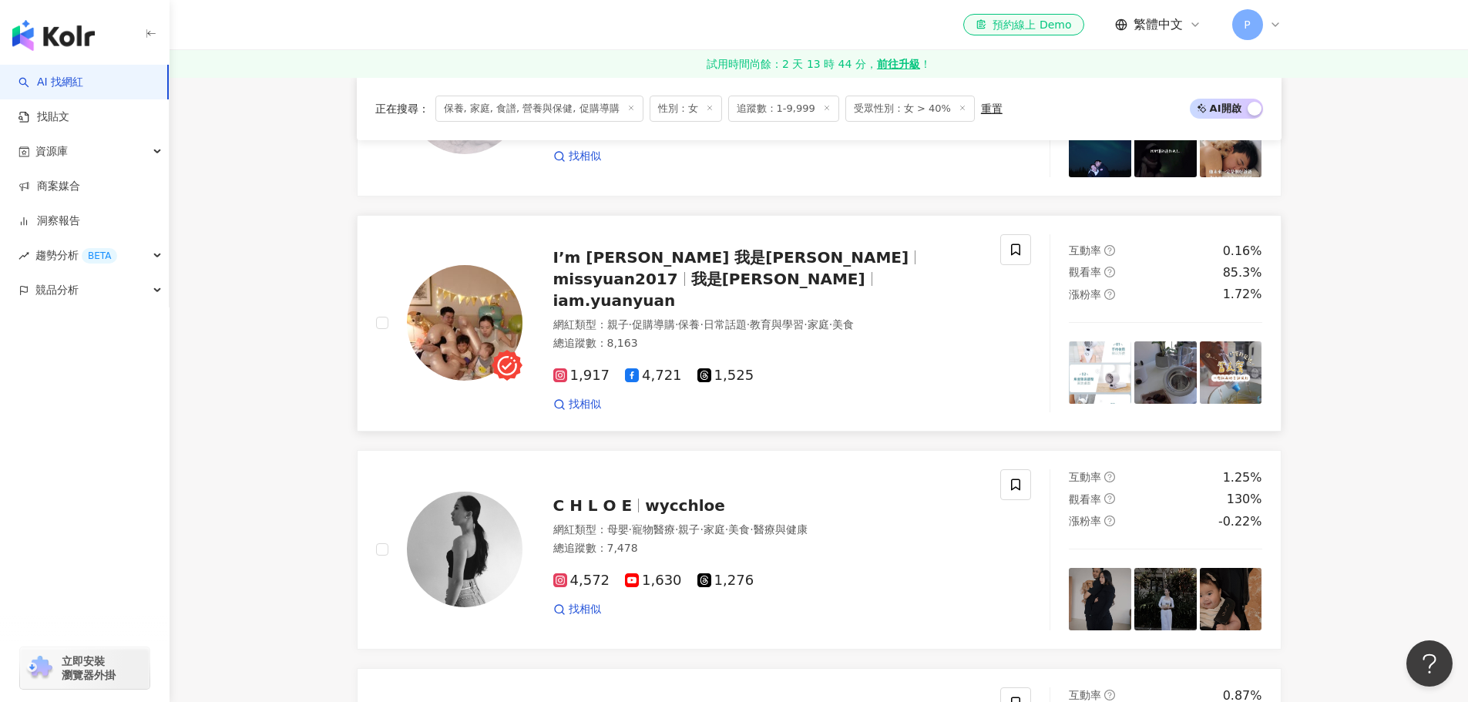
click at [678, 270] on span "missyuan2017" at bounding box center [615, 279] width 125 height 18
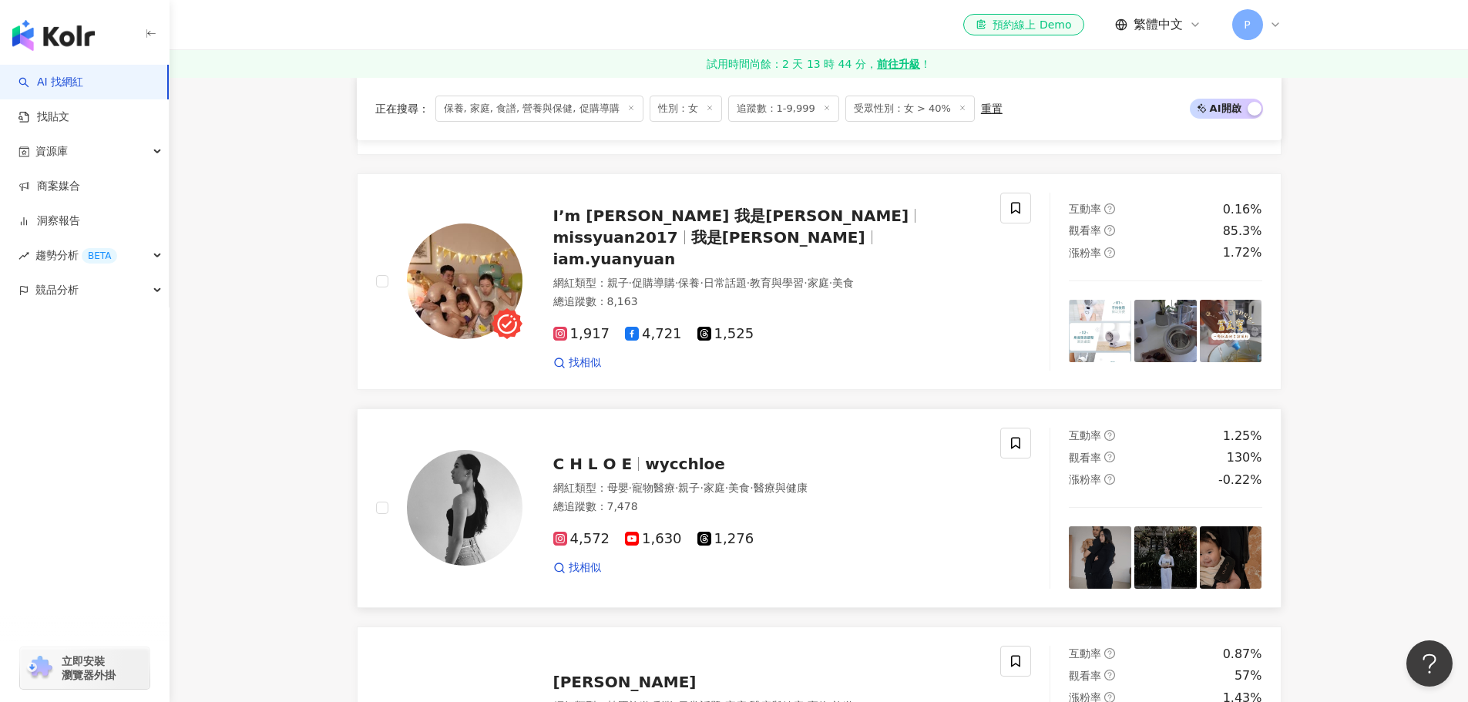
scroll to position [2620, 0]
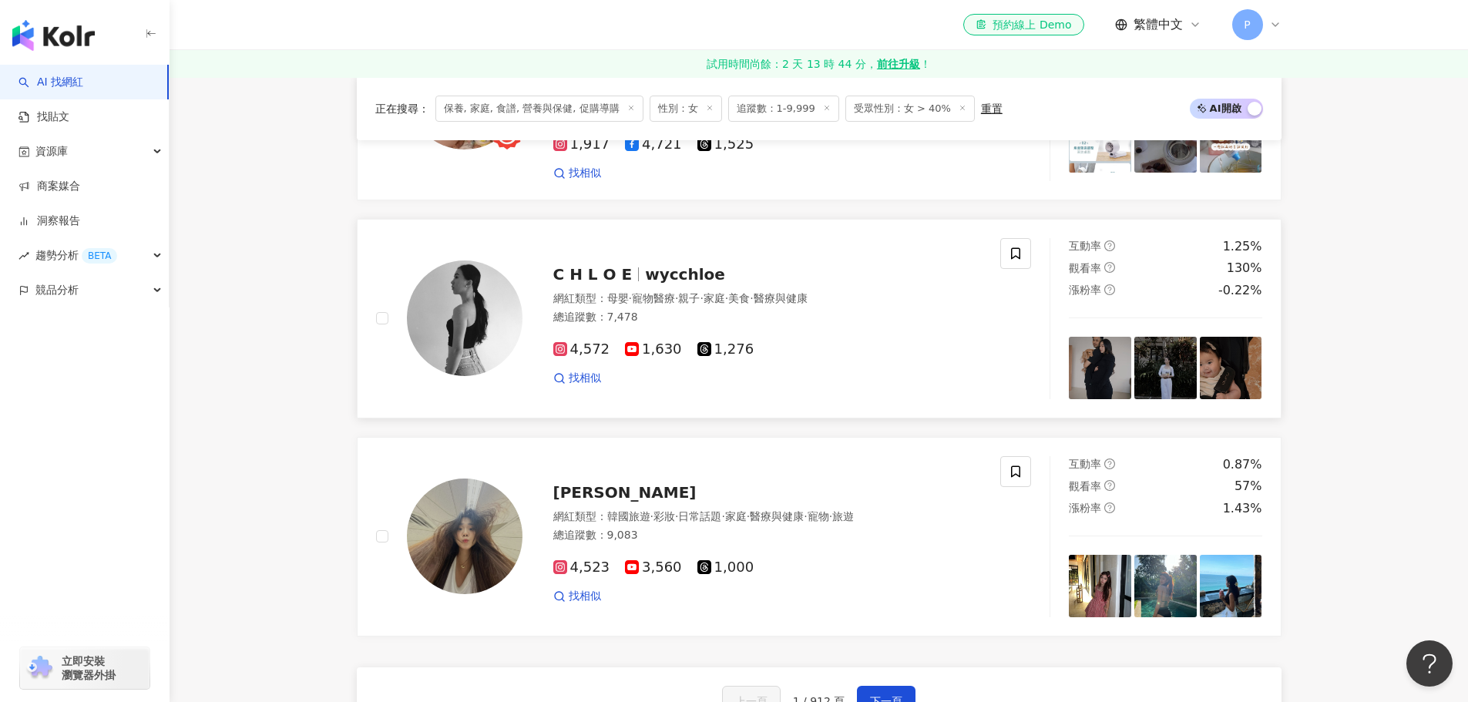
click at [682, 265] on span "wycchloe" at bounding box center [685, 274] width 80 height 18
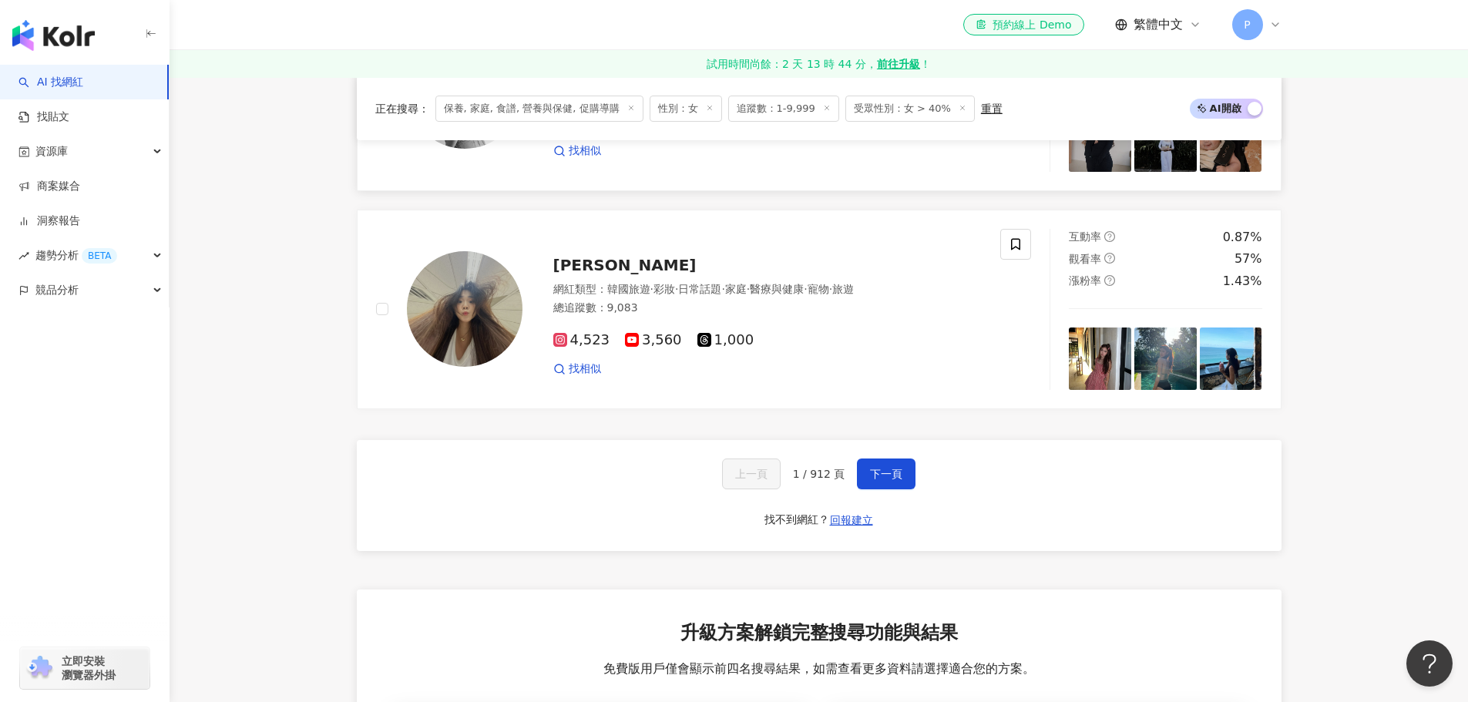
scroll to position [2851, 0]
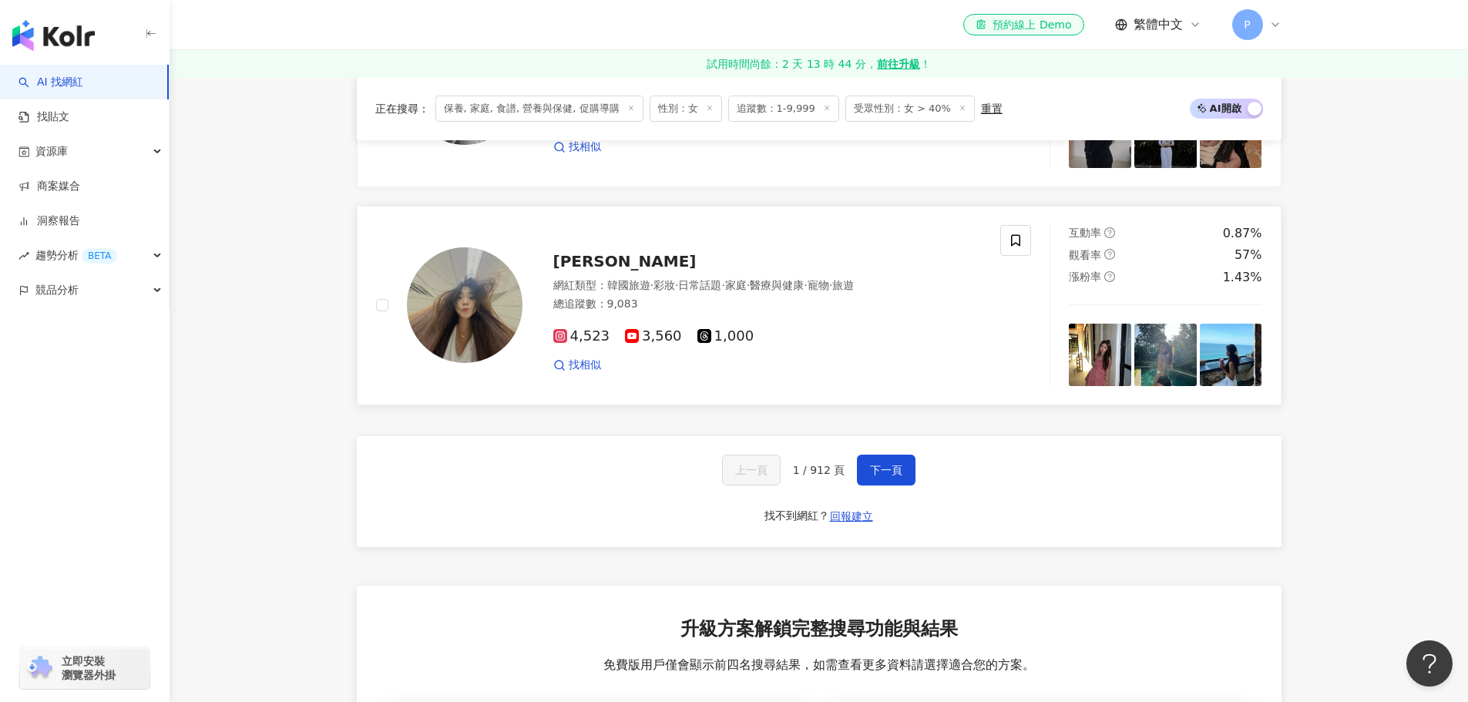
click at [589, 252] on span "杰絲敏" at bounding box center [624, 261] width 143 height 18
click at [885, 464] on span "下一頁" at bounding box center [886, 470] width 32 height 12
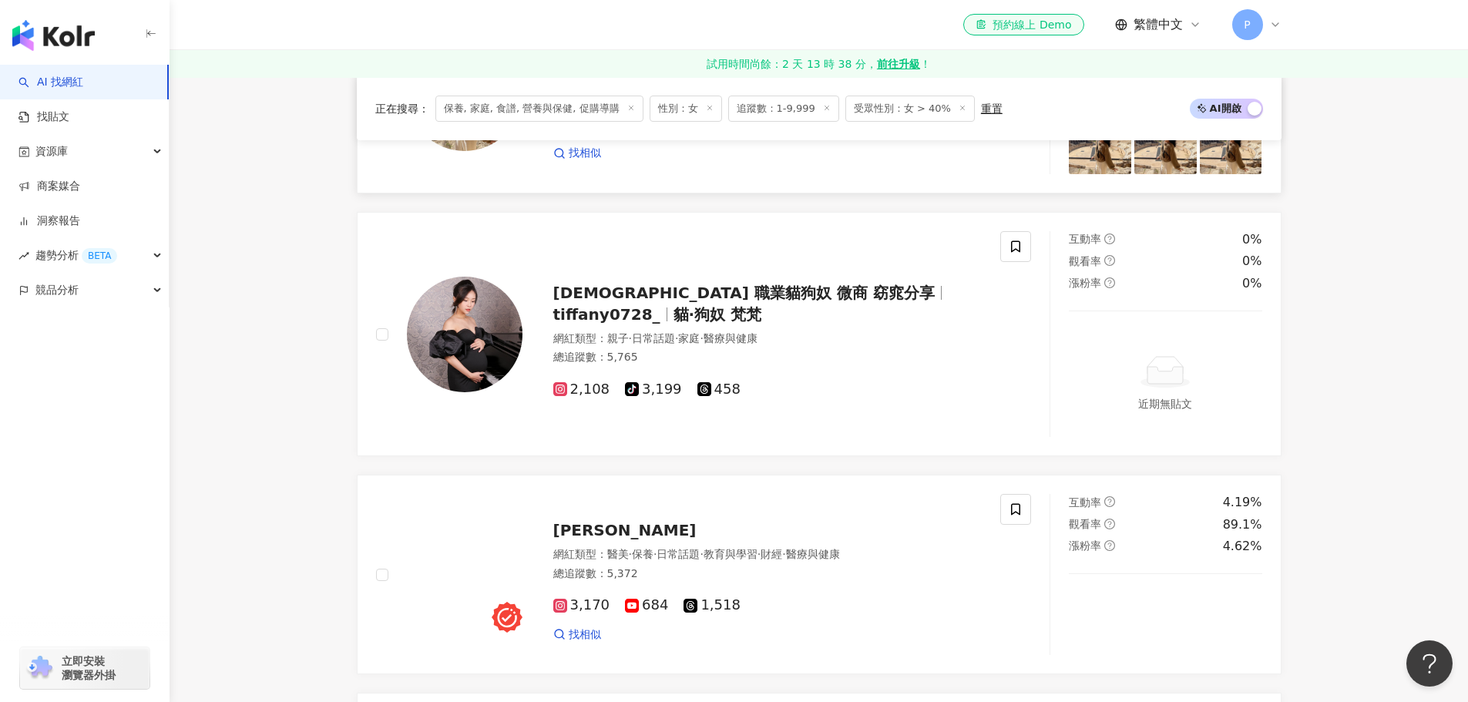
scroll to position [2080, 0]
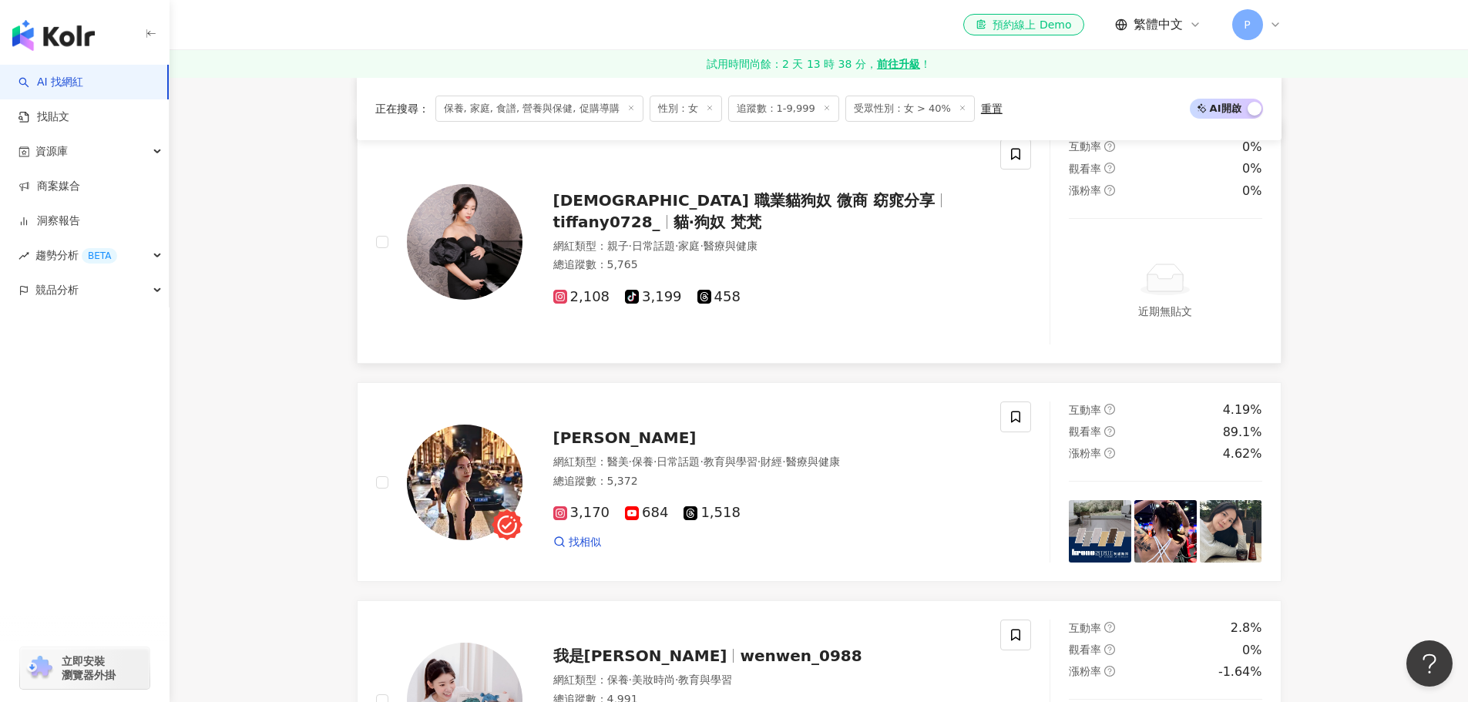
drag, startPoint x: 719, startPoint y: 206, endPoint x: 356, endPoint y: 317, distance: 379.7
click at [357, 317] on link "梵梵 職業貓狗奴 微商 窈窕分享 tiffany0728_ 貓·狗奴 梵梵 網紅類型 ： 親子 · 日常話題 · 家庭 · 醫療與健康 總追蹤數 ： 5,76…" at bounding box center [819, 241] width 925 height 244
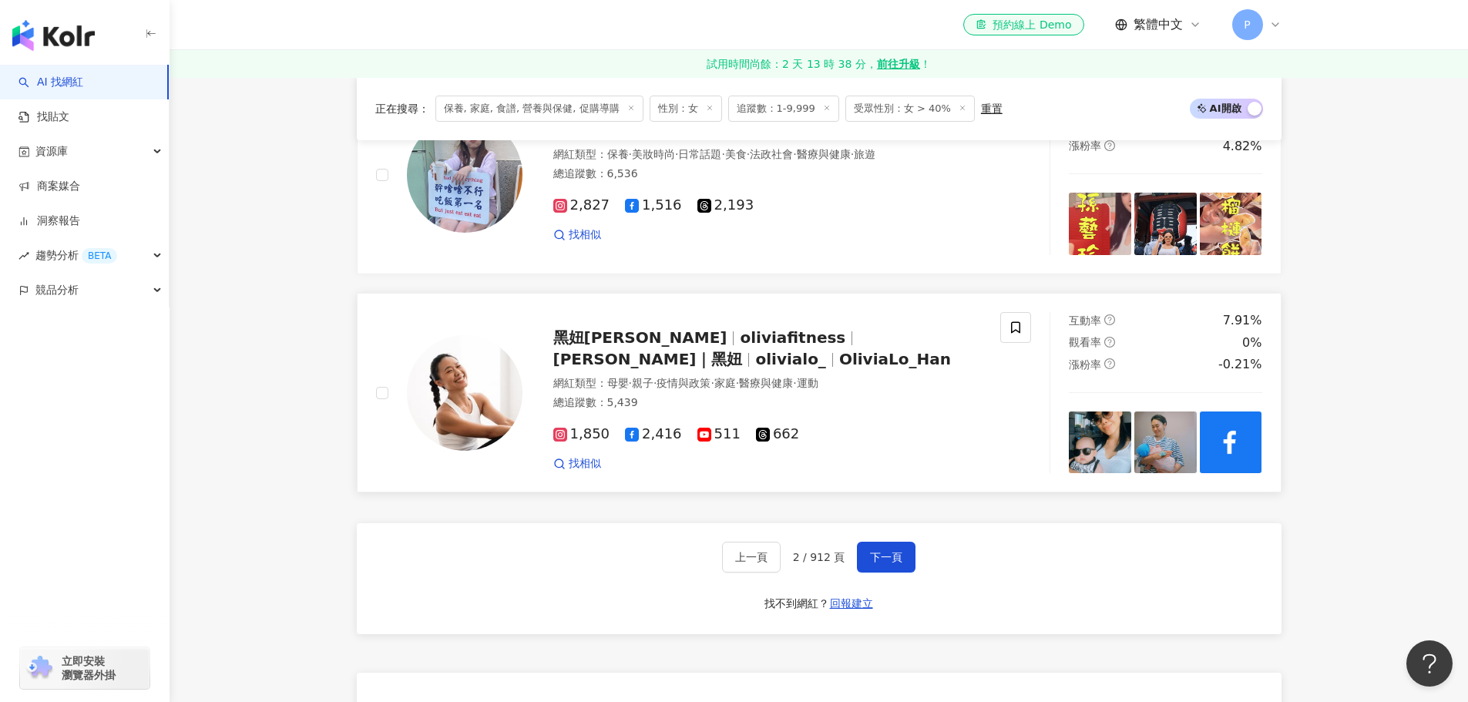
scroll to position [2851, 0]
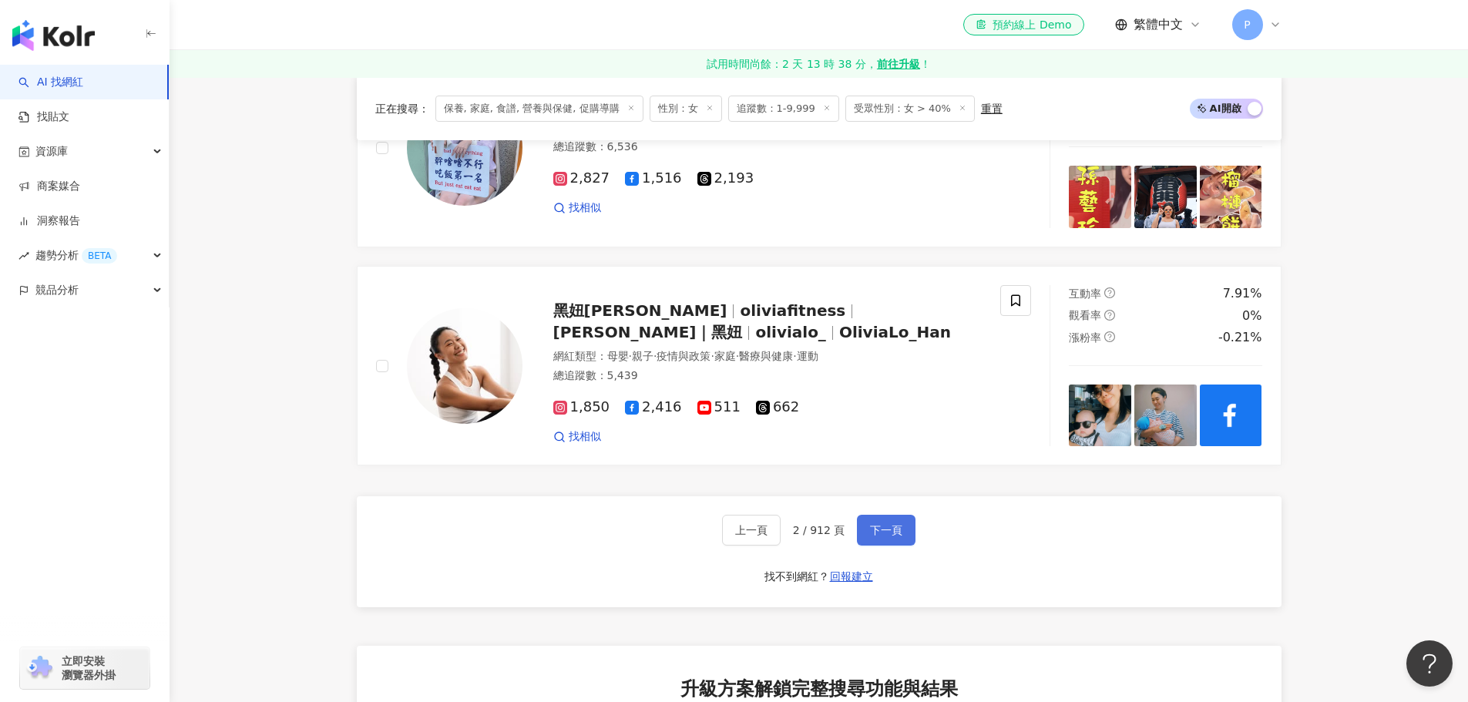
click at [874, 515] on button "下一頁" at bounding box center [886, 530] width 59 height 31
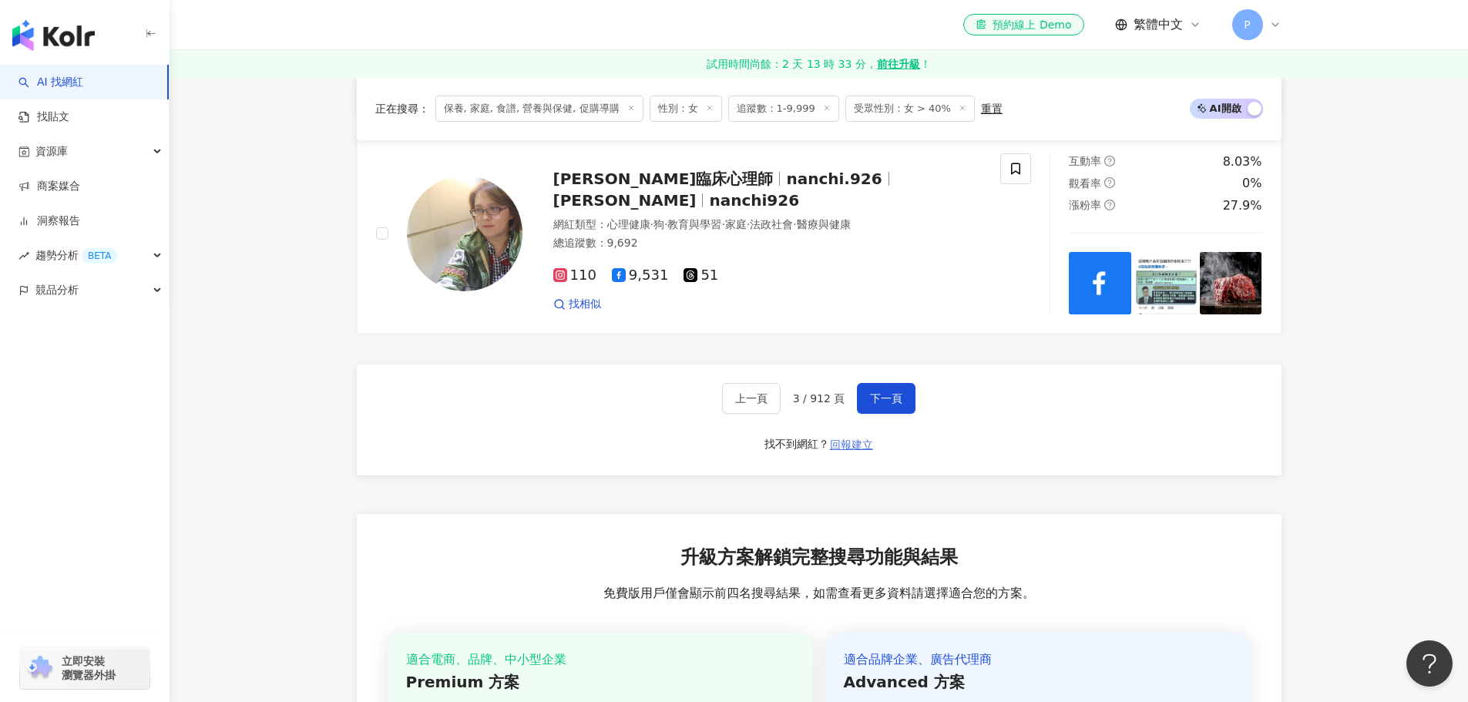
scroll to position [3005, 0]
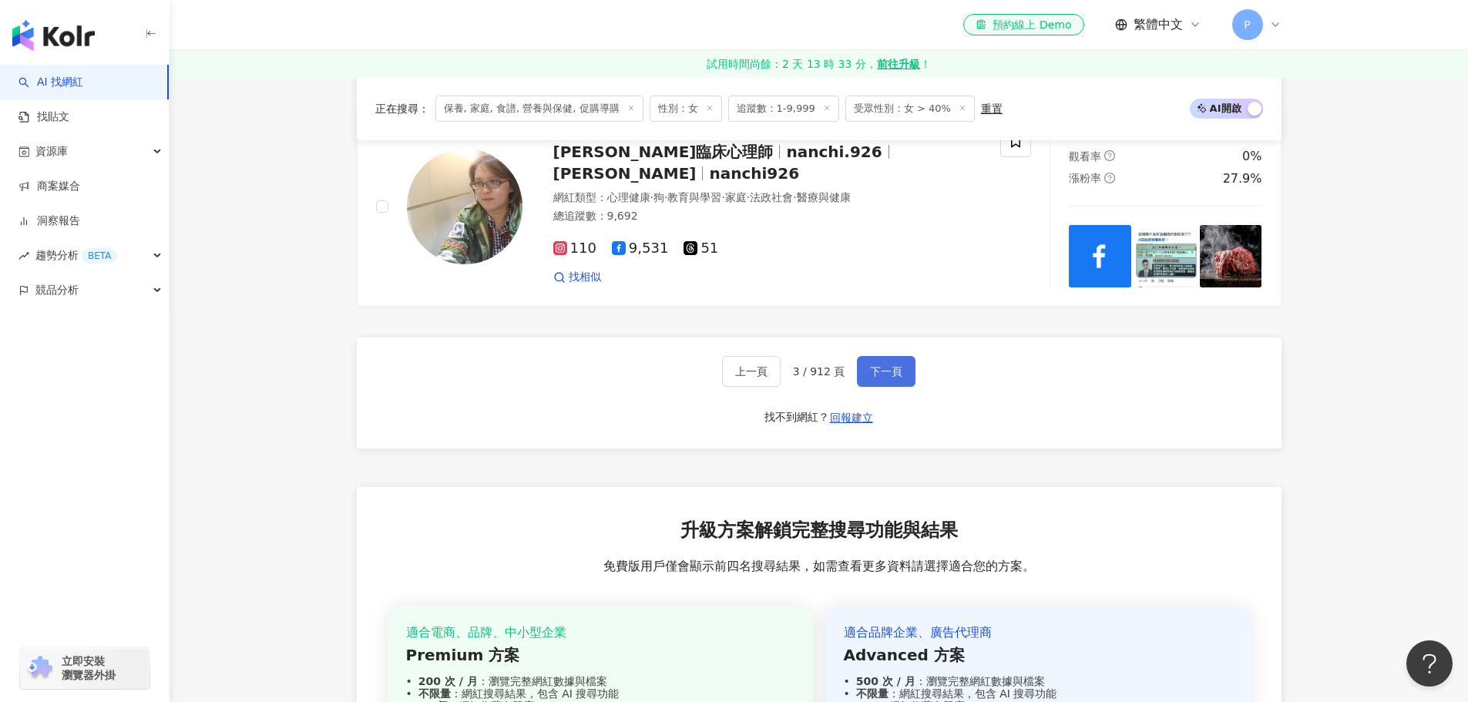
click at [881, 378] on span "下一頁" at bounding box center [886, 371] width 32 height 12
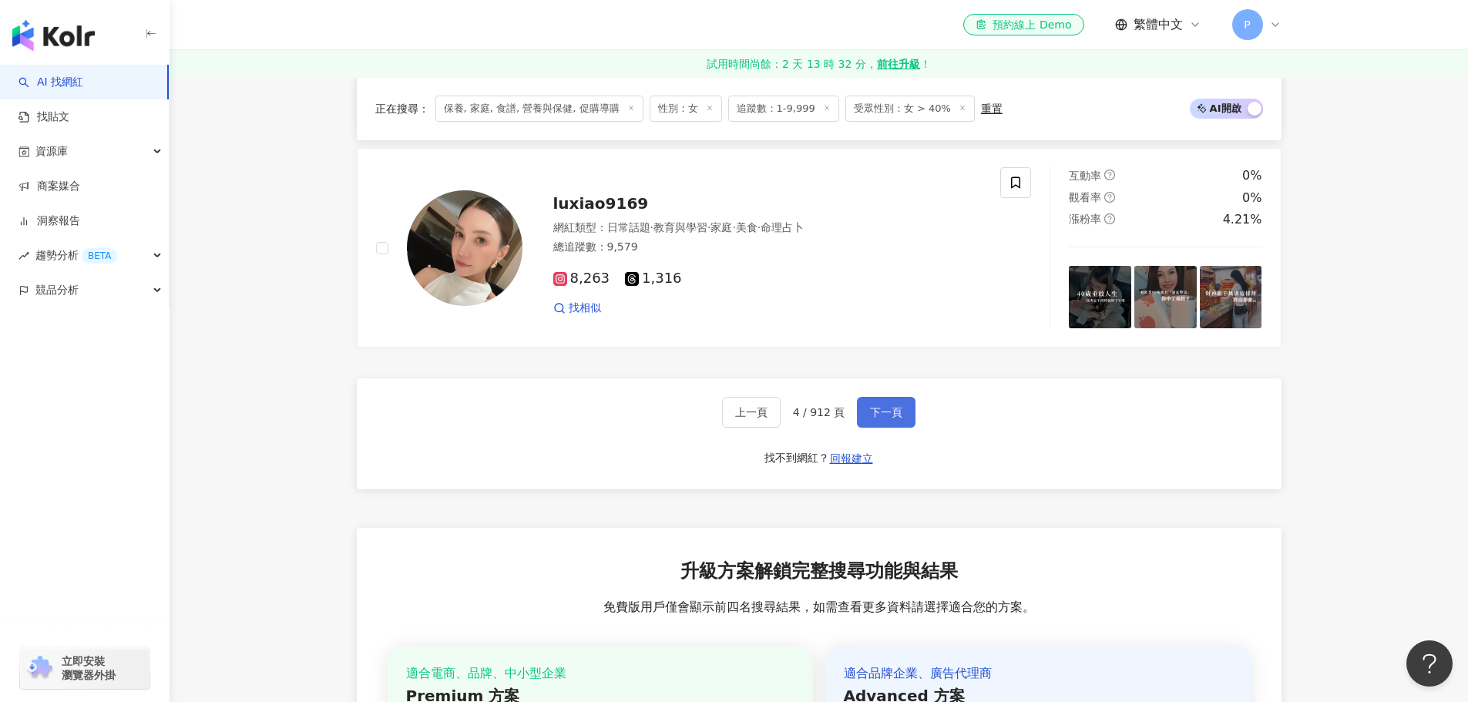
click at [872, 418] on span "下一頁" at bounding box center [886, 412] width 32 height 12
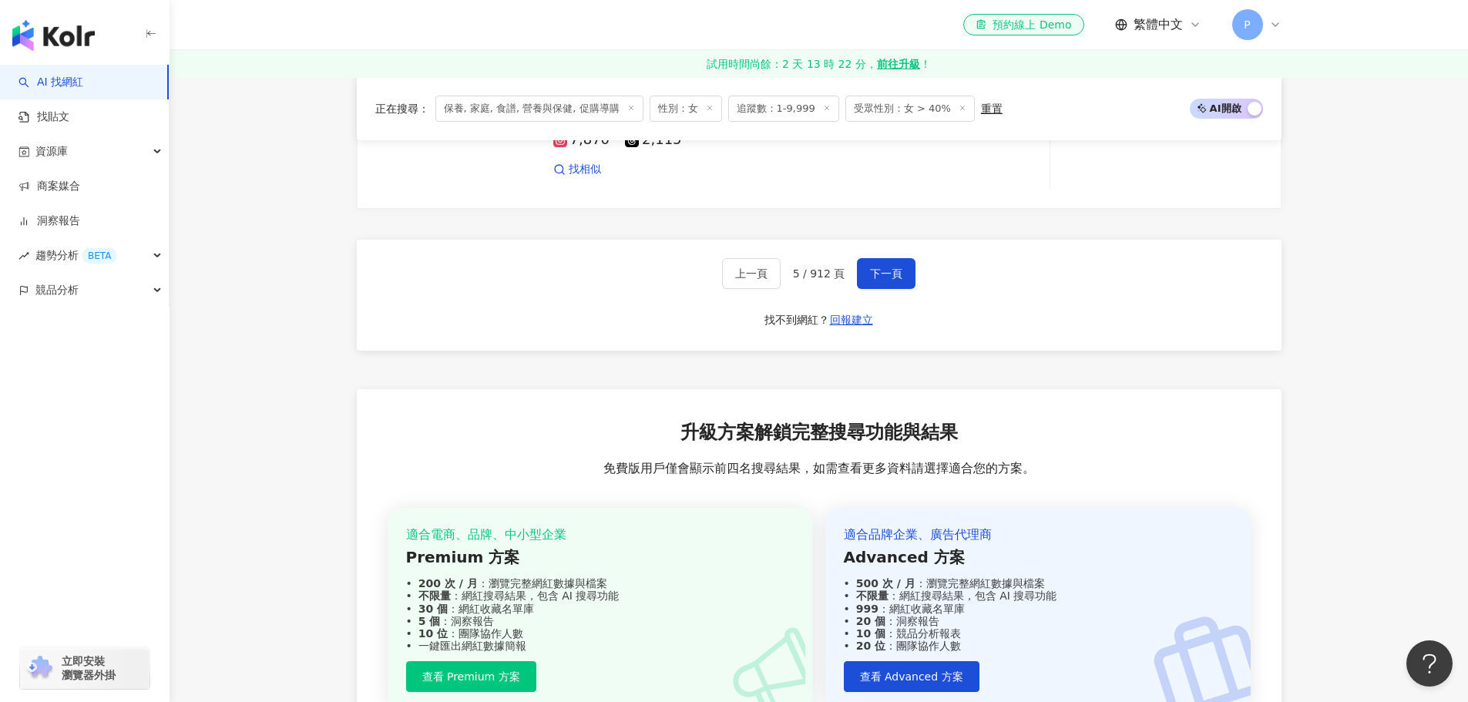
scroll to position [3388, 0]
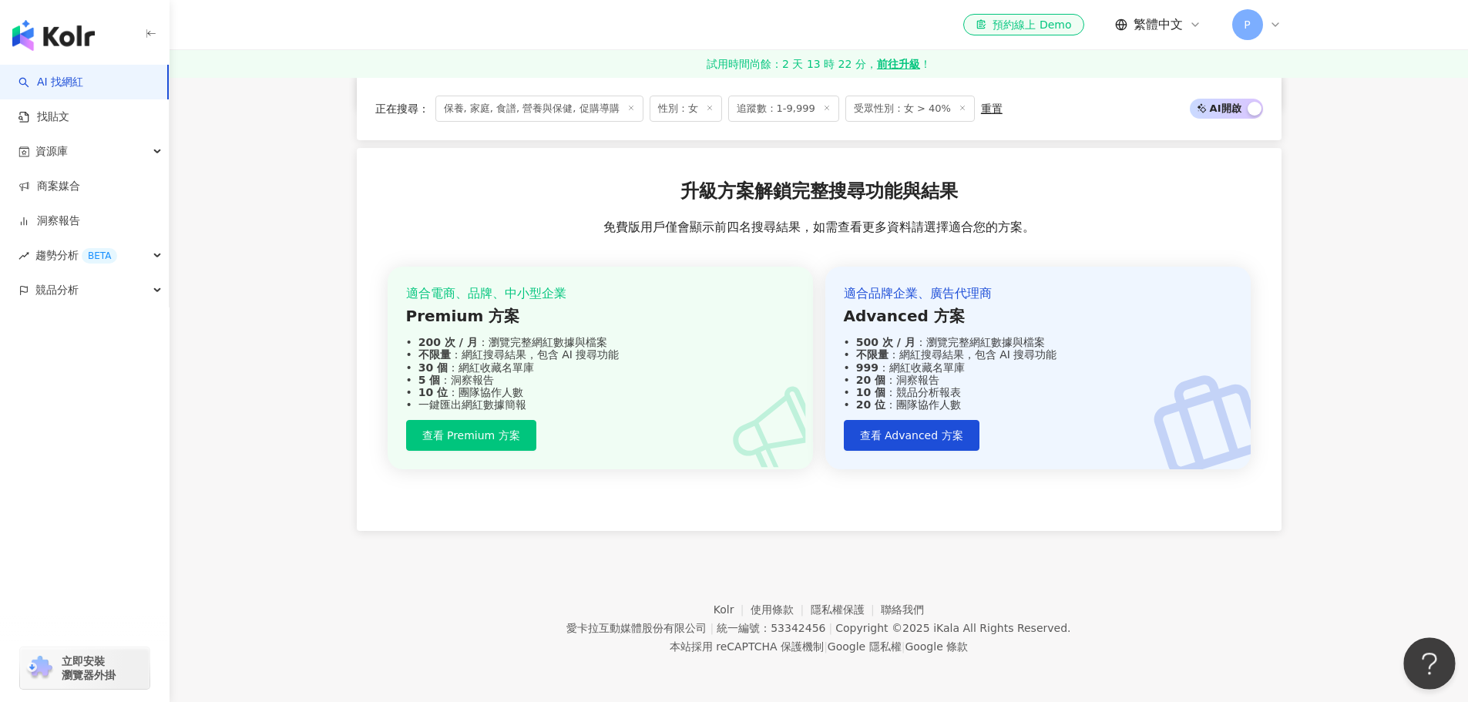
click at [1415, 656] on button "Open Beacon popover" at bounding box center [1426, 660] width 46 height 46
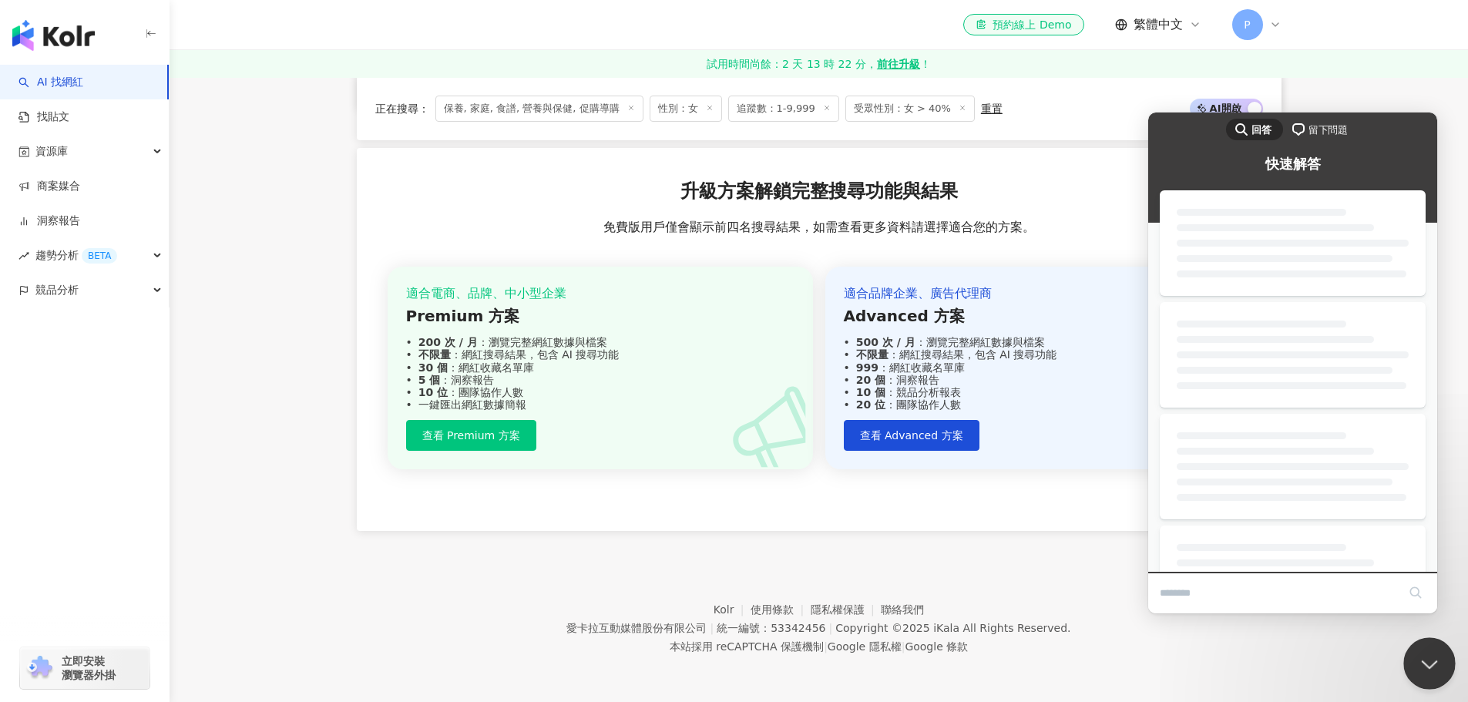
scroll to position [0, 0]
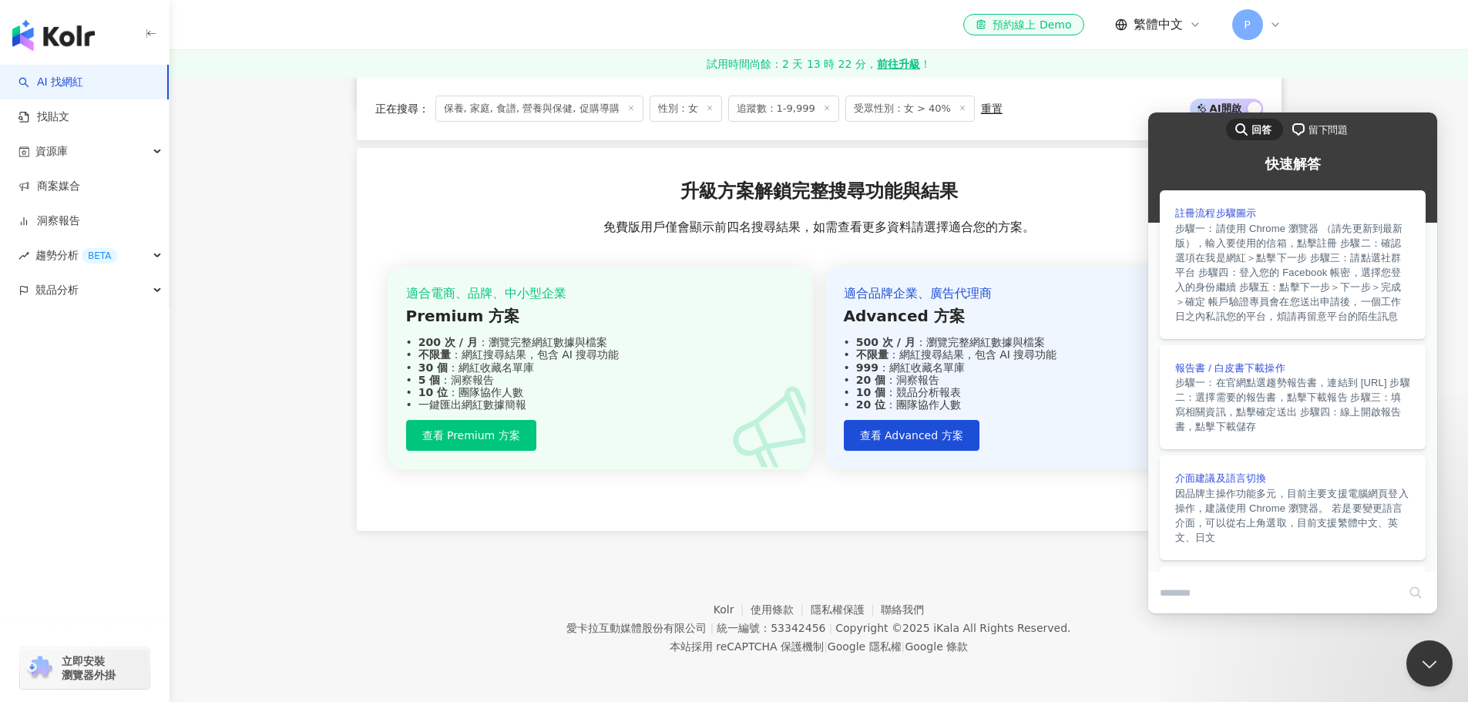
click at [1318, 131] on span "留下問題" at bounding box center [1327, 130] width 39 height 15
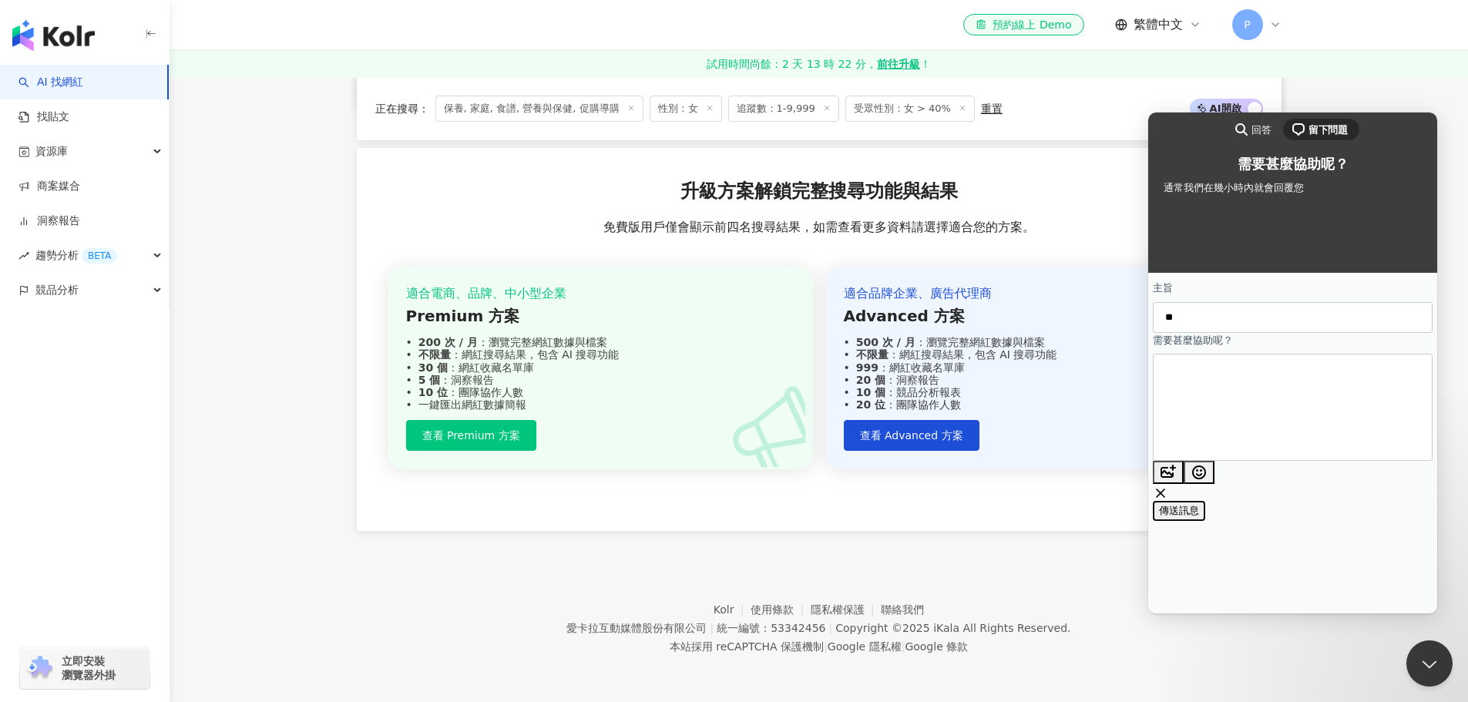
click at [1199, 505] on span "傳送訊息" at bounding box center [1179, 511] width 40 height 12
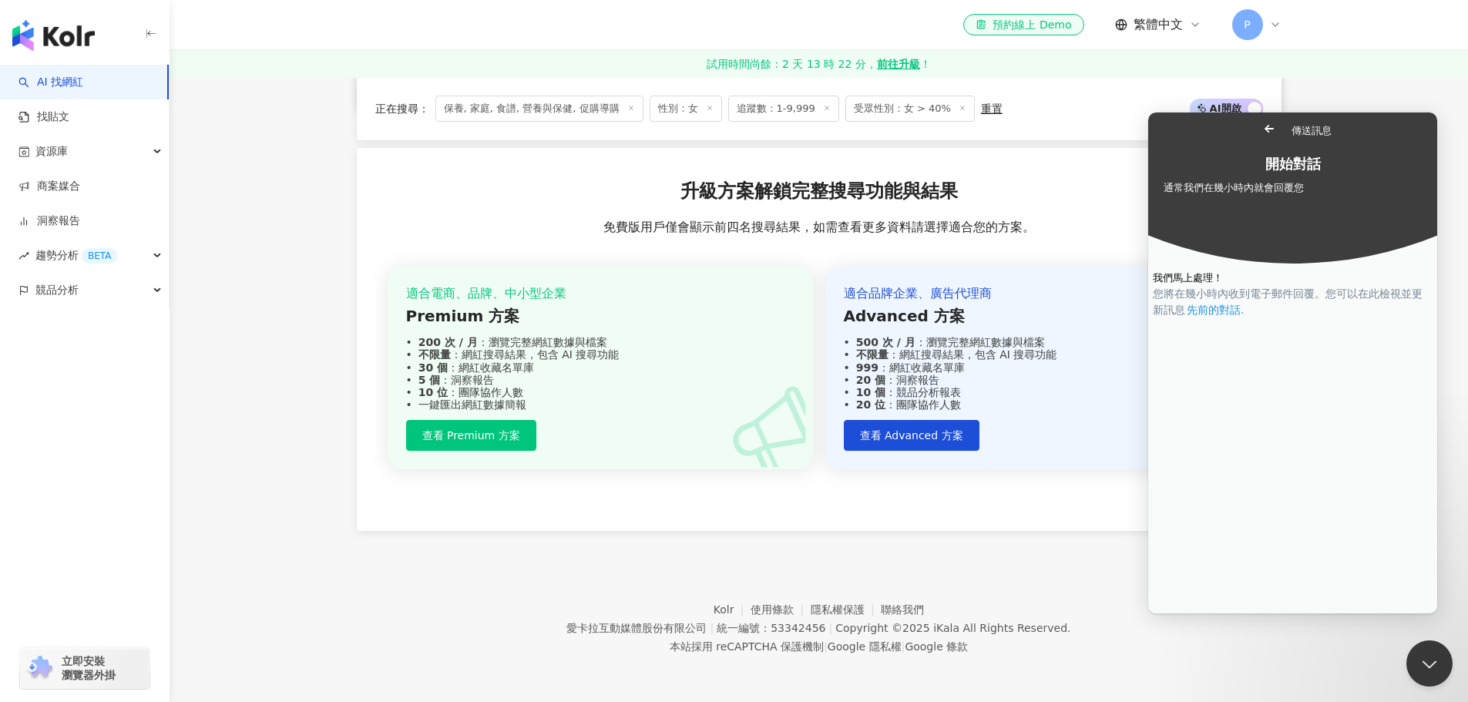
click at [1245, 318] on link "先前的對話 ." at bounding box center [1215, 310] width 60 height 16
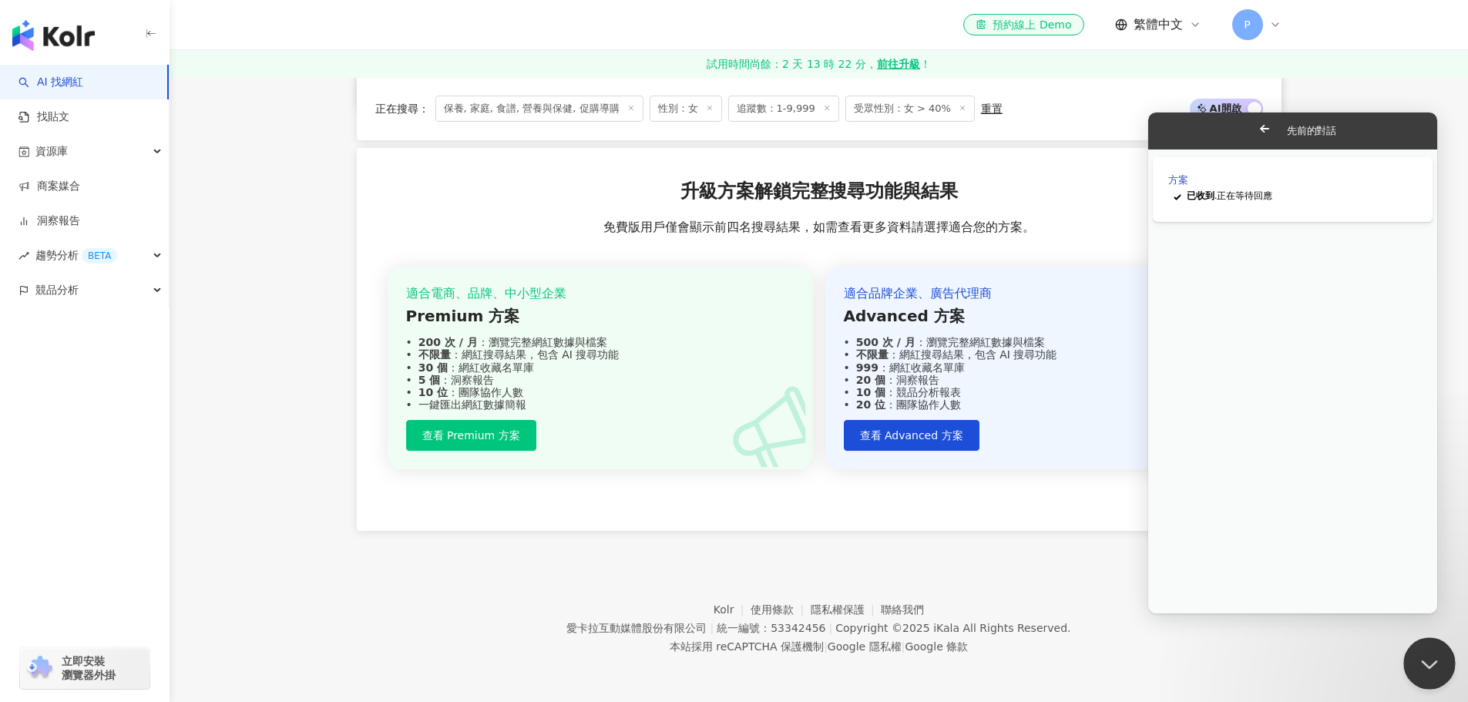
click at [1412, 656] on button "Close Beacon popover" at bounding box center [1426, 660] width 46 height 46
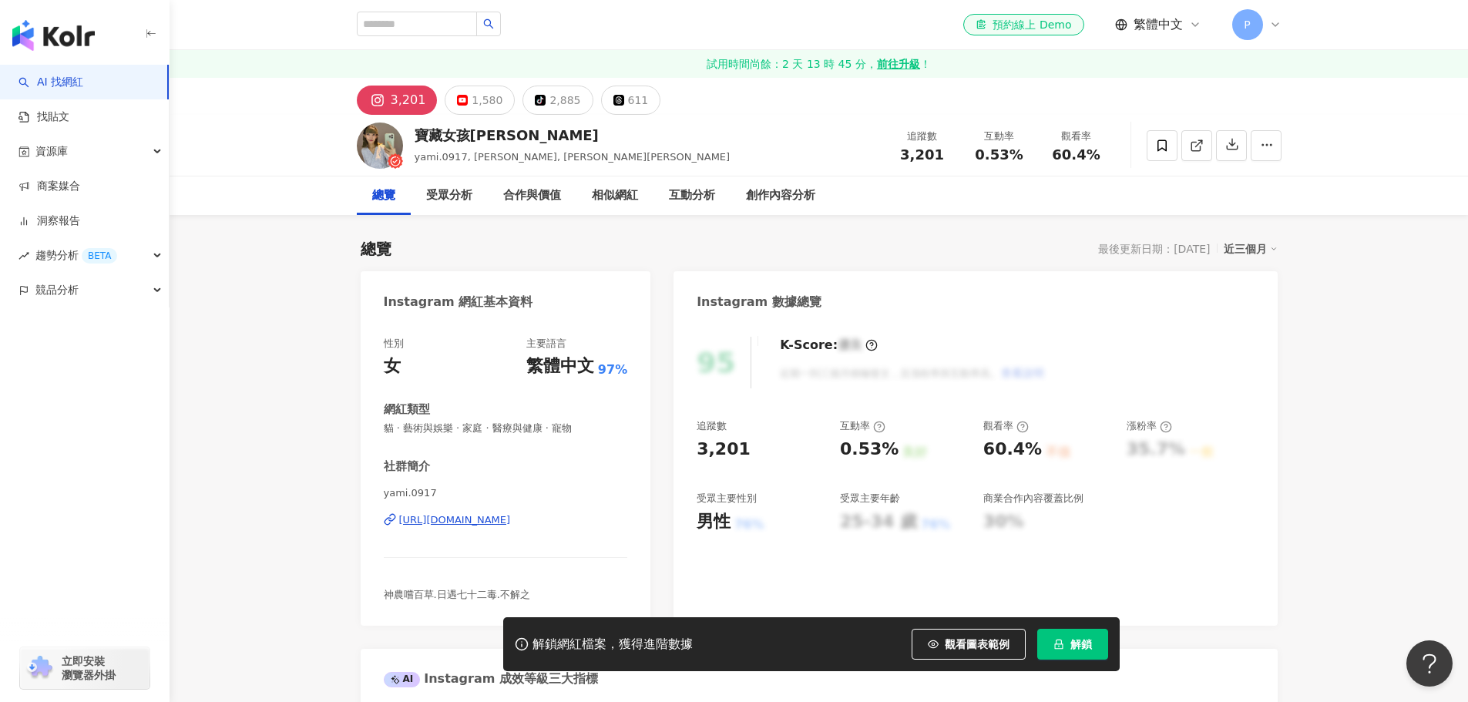
click at [558, 369] on div "性別 女 主要語言 繁體中文 97% 網紅類型 貓 · 藝術與娛樂 · 家庭 · 醫療與健康 · 寵物 社群簡介 yami.0917 https://www.…" at bounding box center [506, 470] width 244 height 266
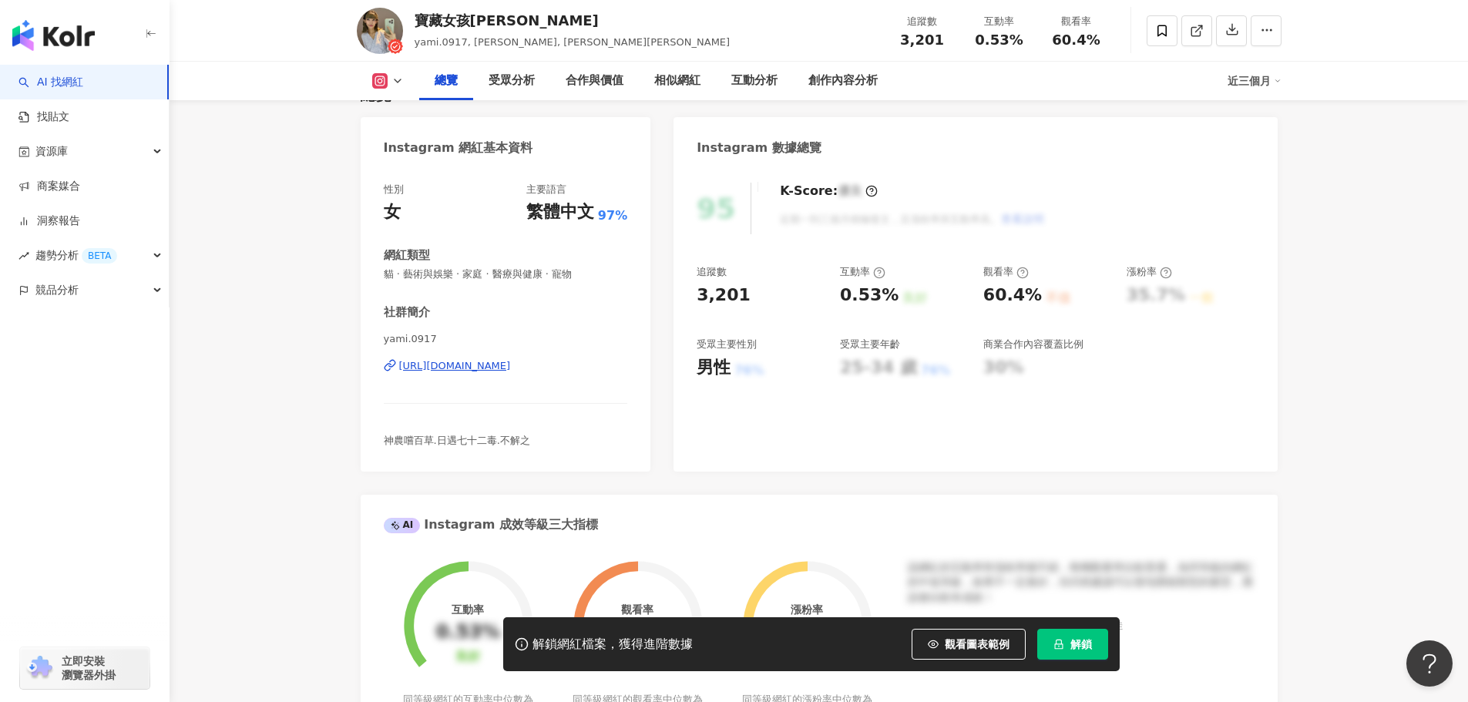
click at [511, 368] on div "https://www.instagram.com/yami.0917/" at bounding box center [455, 366] width 112 height 14
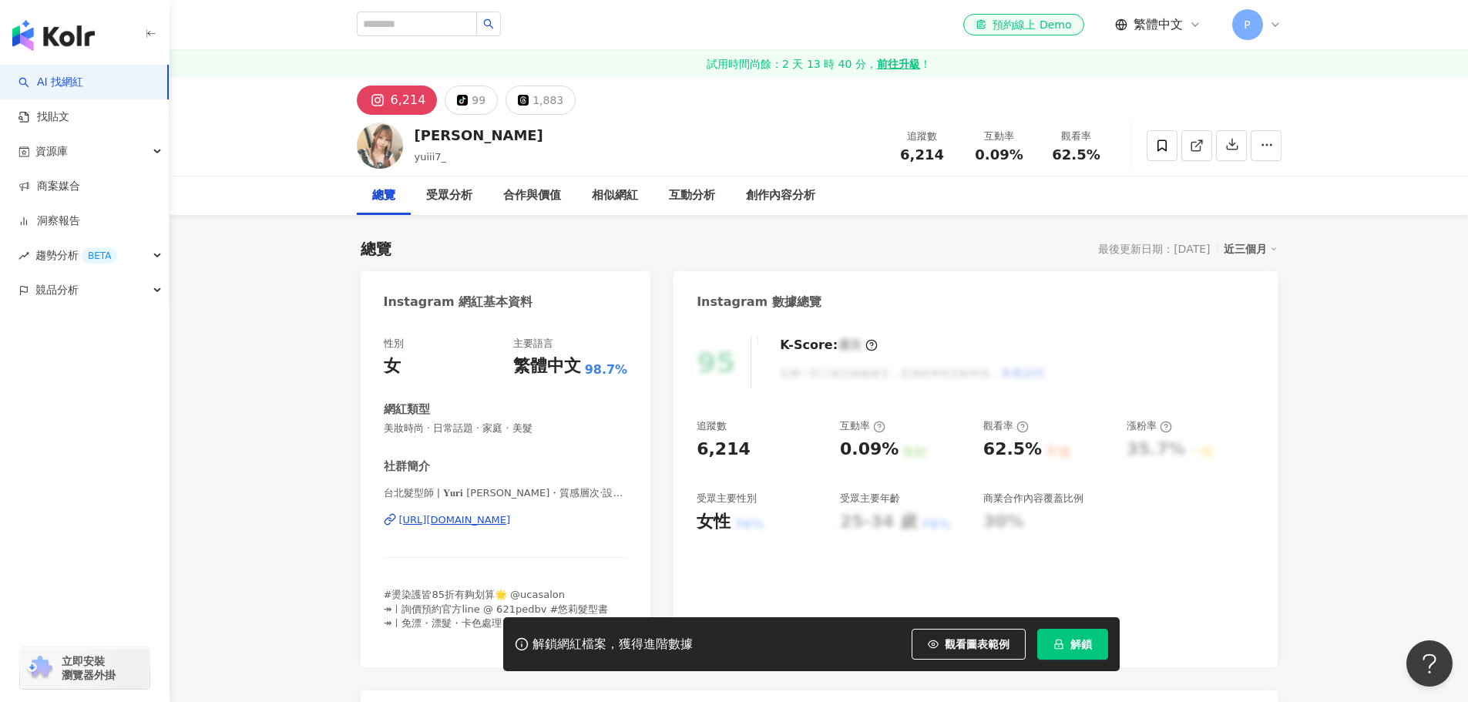
click at [511, 523] on div "https://www.instagram.com/yuiii7_/" at bounding box center [455, 520] width 112 height 14
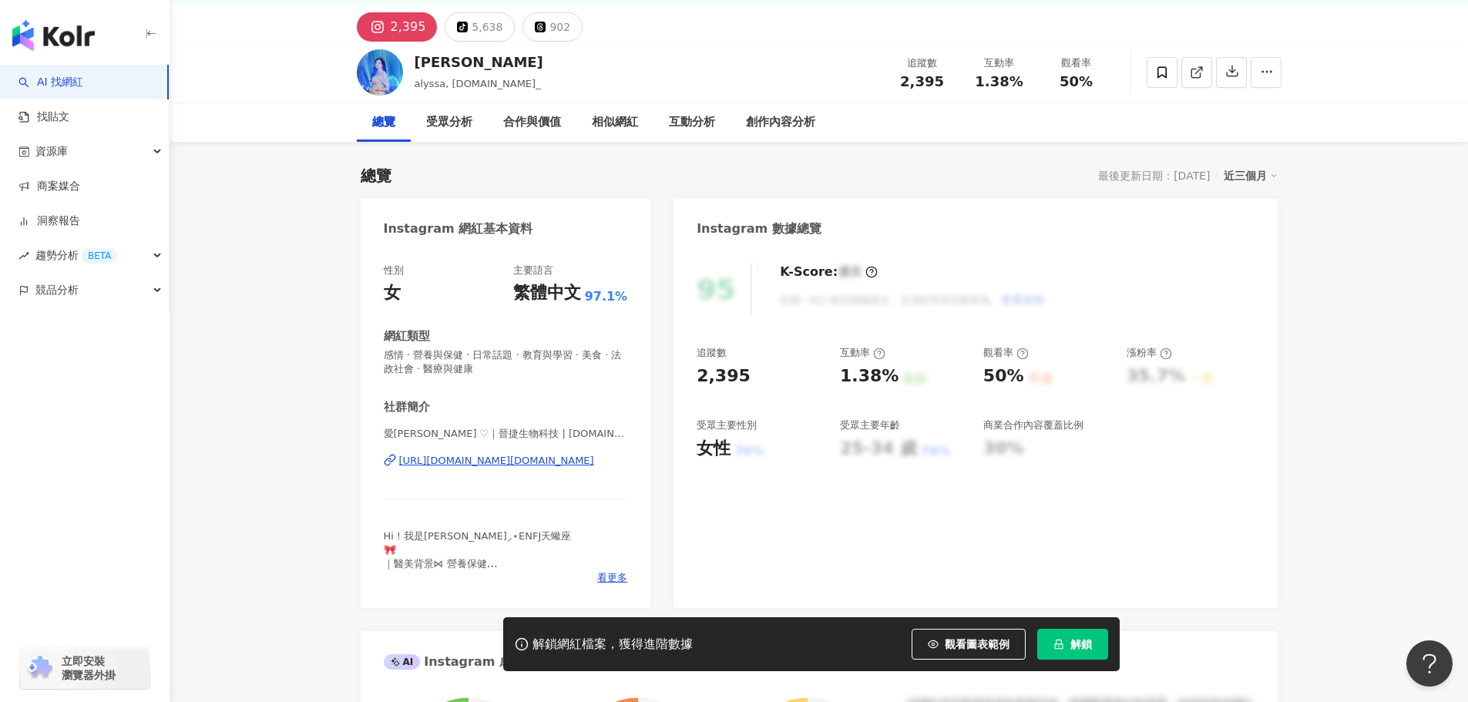
scroll to position [77, 0]
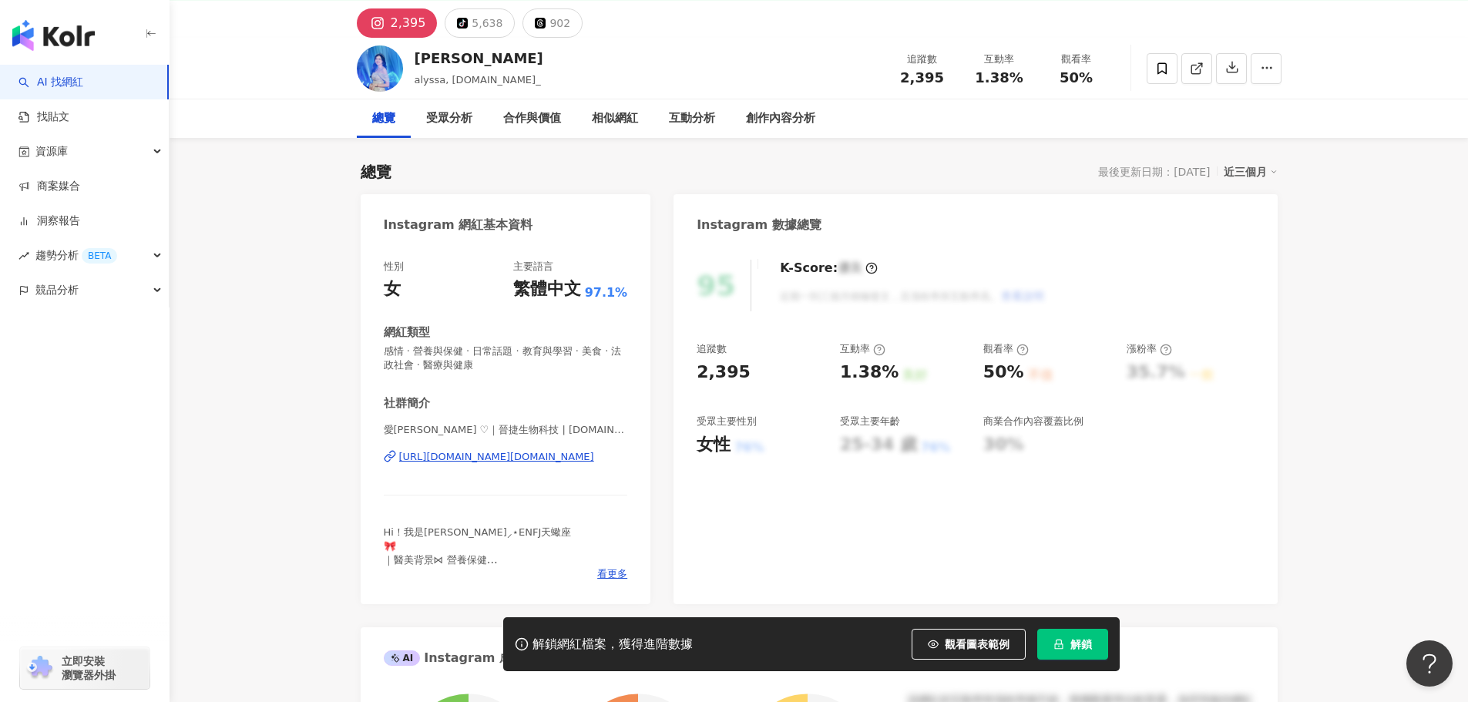
click at [556, 456] on div "https://www.instagram.com/alyssa.cn_/" at bounding box center [496, 457] width 195 height 14
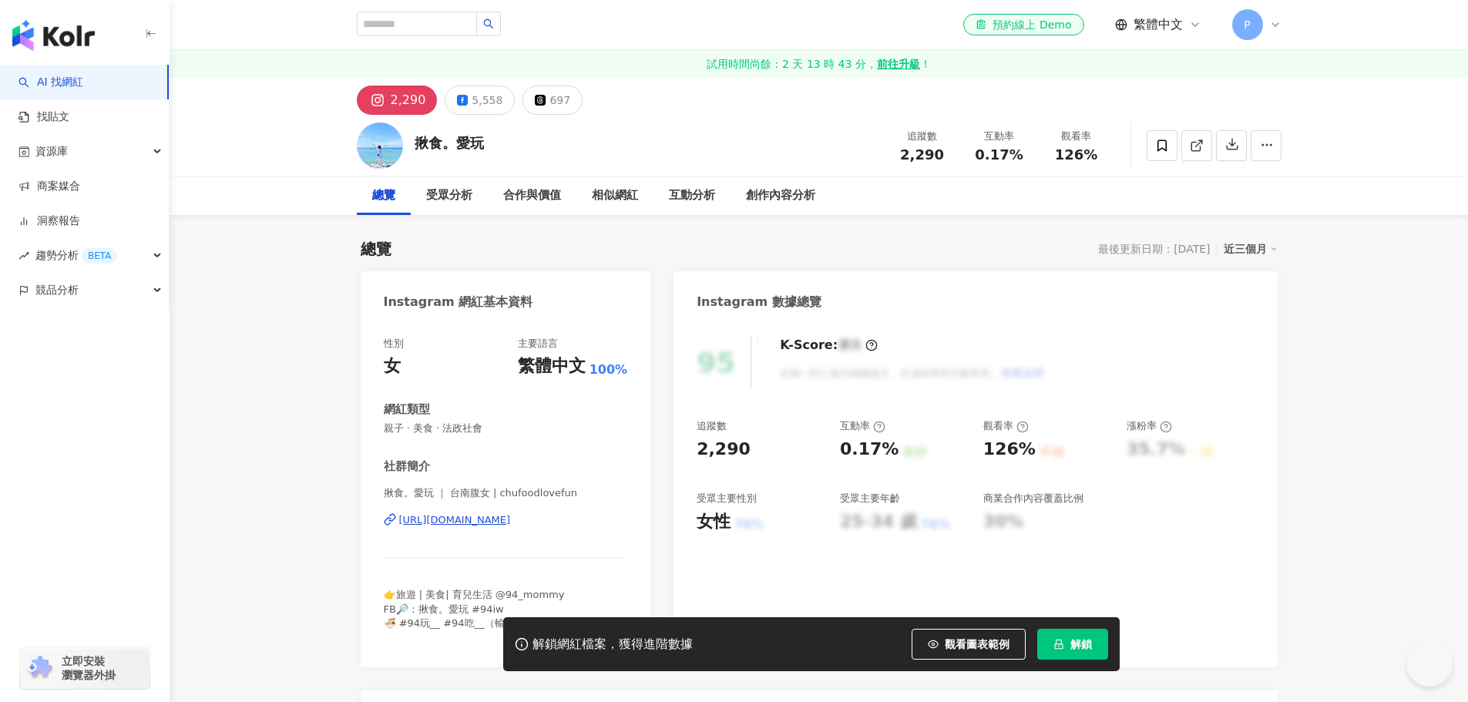
click at [511, 522] on div "https://www.instagram.com/chufoodlovefun/" at bounding box center [455, 520] width 112 height 14
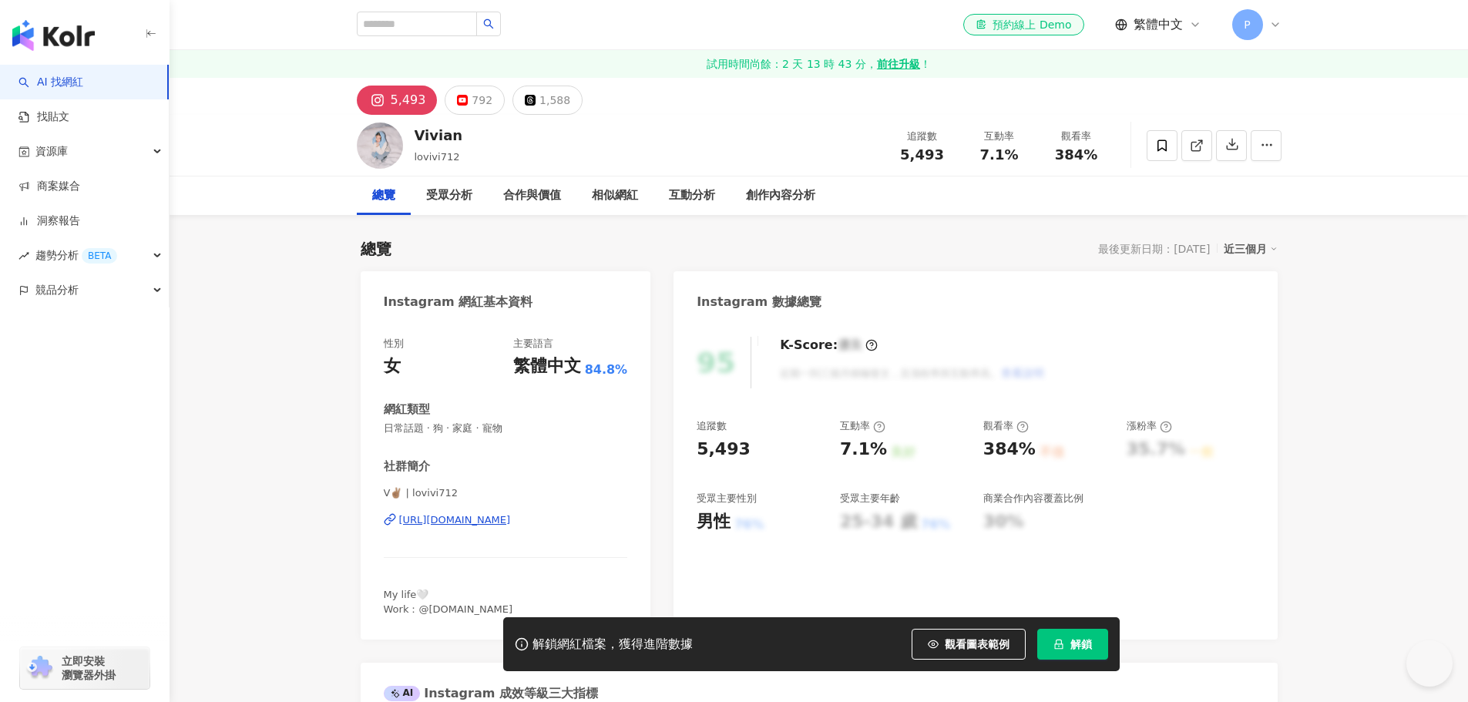
click at [511, 514] on div "https://www.instagram.com/lovivi712/" at bounding box center [455, 520] width 112 height 14
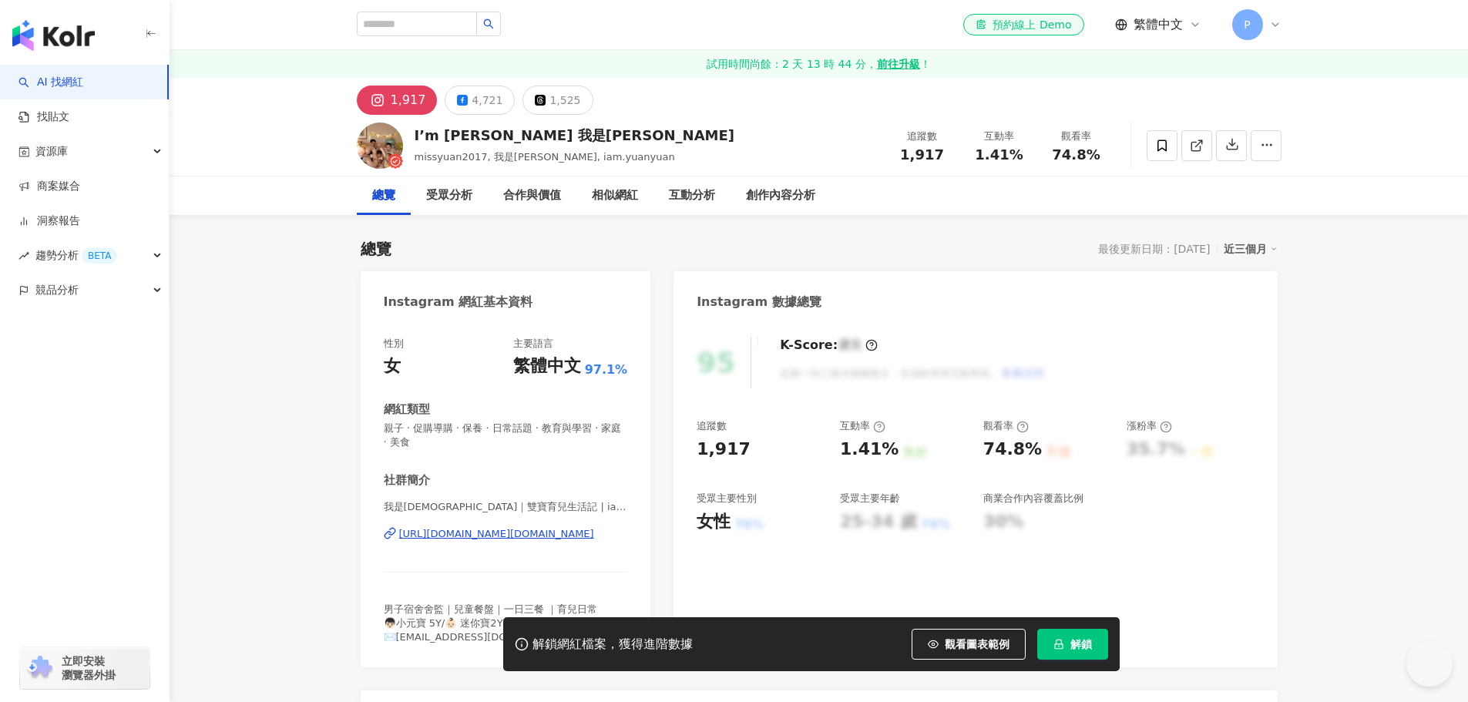
click at [571, 538] on div "https://www.instagram.com/iam.yuanyuan/" at bounding box center [496, 534] width 195 height 14
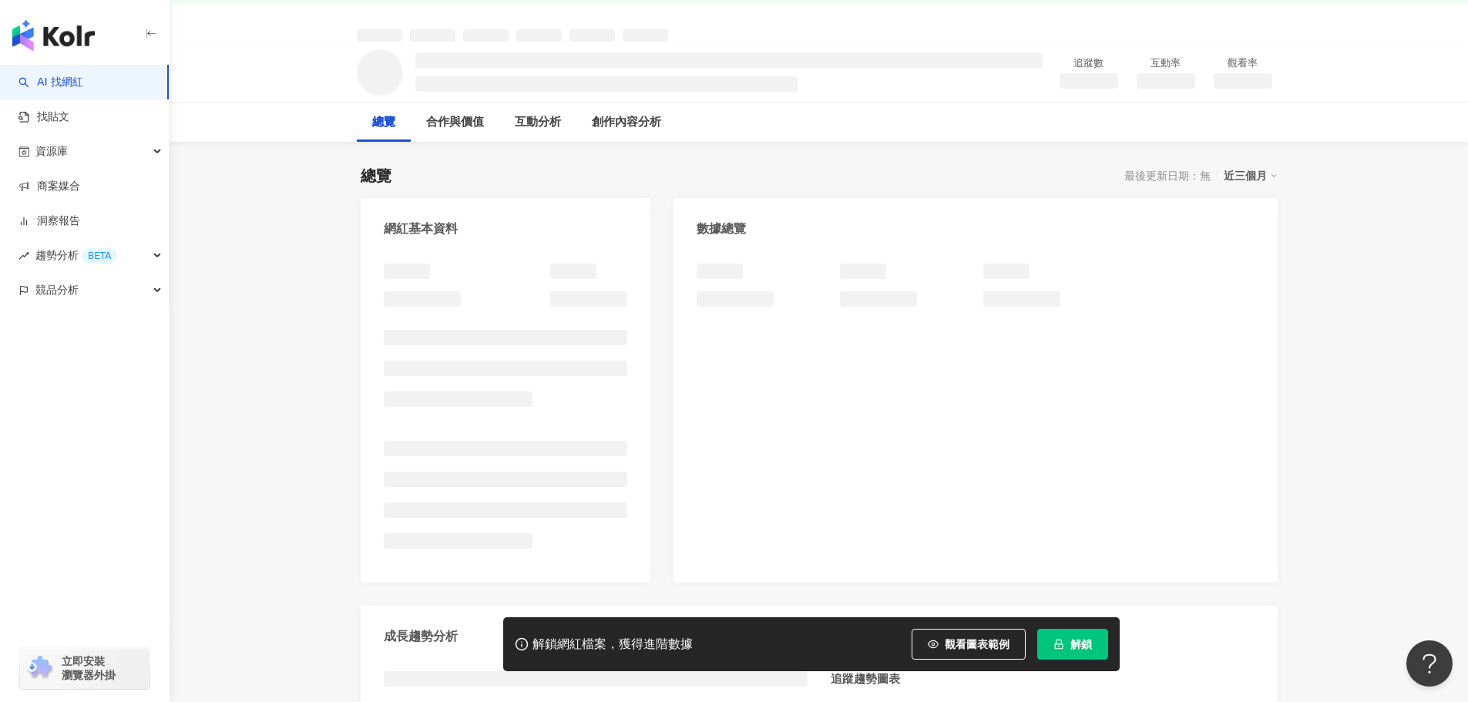
scroll to position [77, 0]
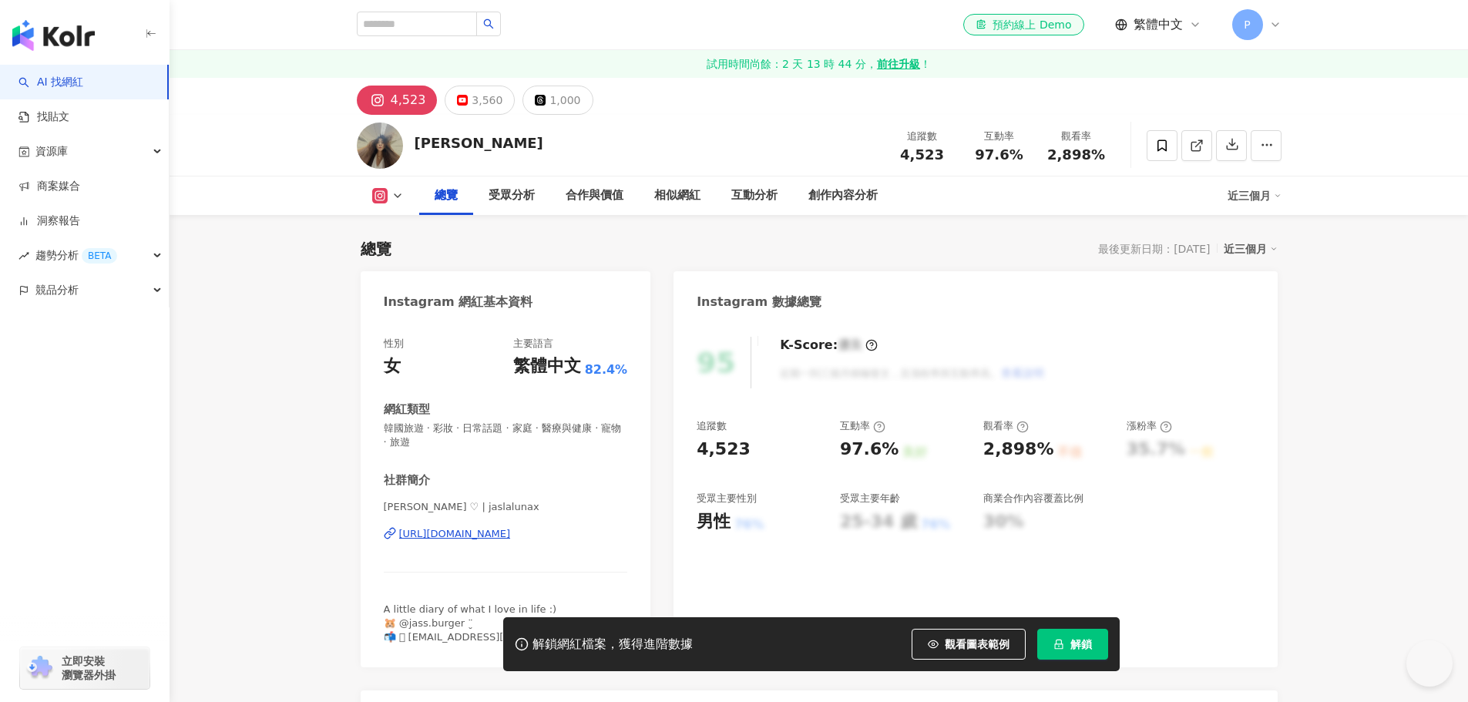
scroll to position [154, 0]
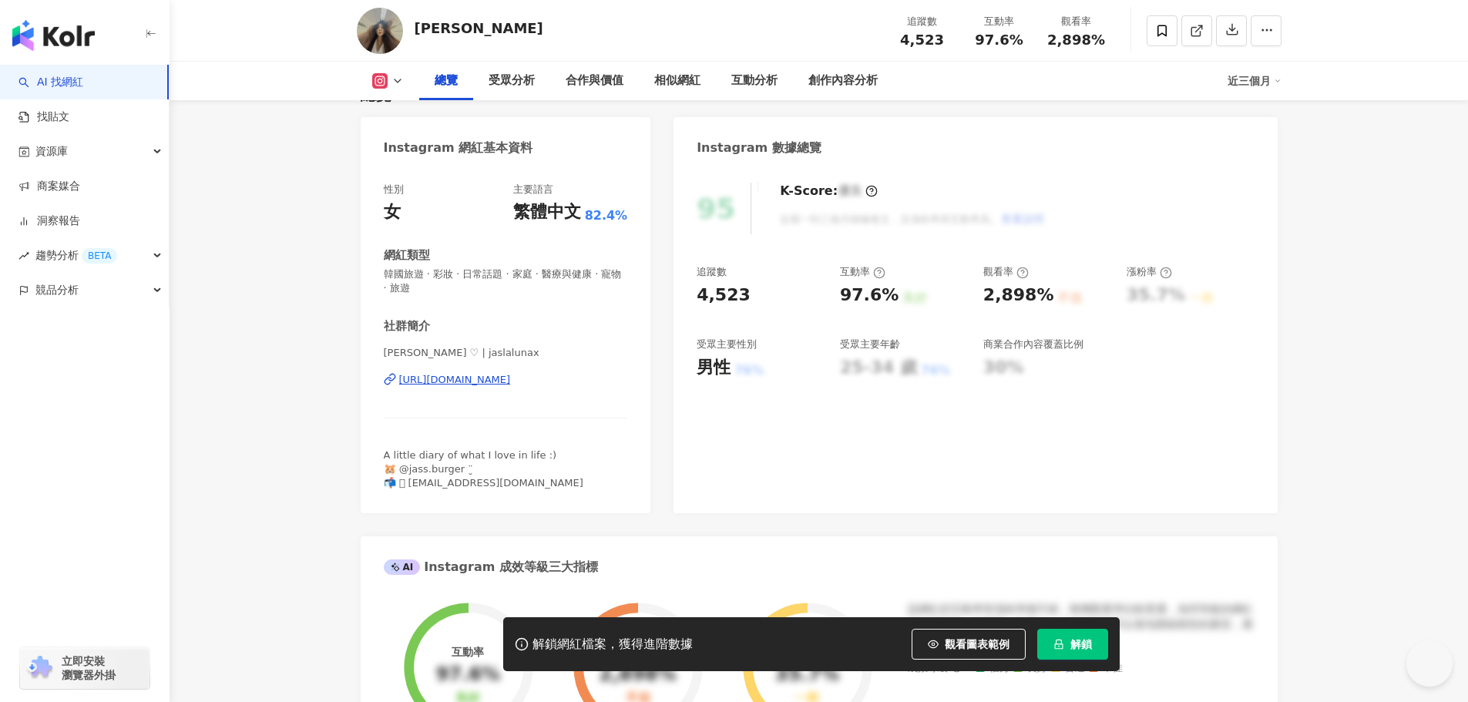
click at [511, 381] on div "https://www.instagram.com/jaslalunax/" at bounding box center [455, 380] width 112 height 14
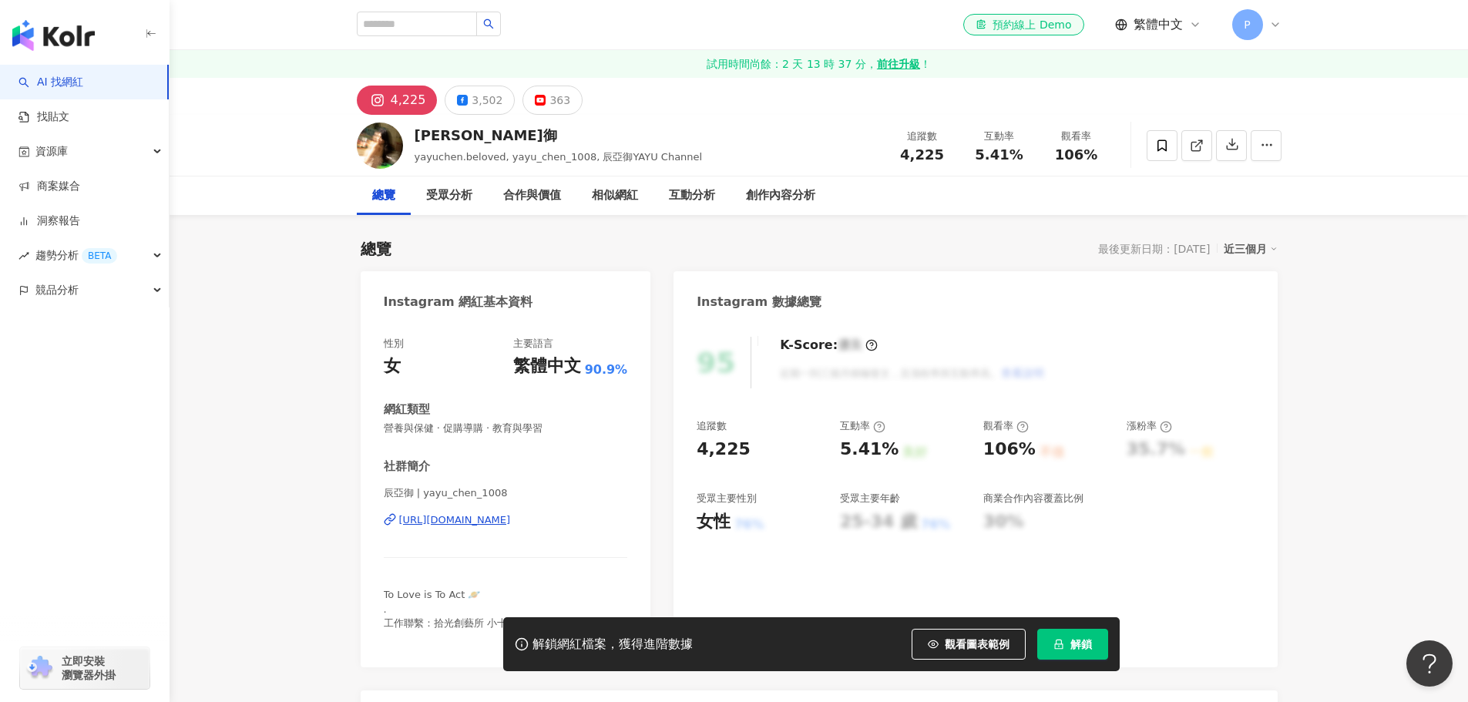
click at [511, 517] on div "https://www.instagram.com/yayu_chen_1008/" at bounding box center [455, 520] width 112 height 14
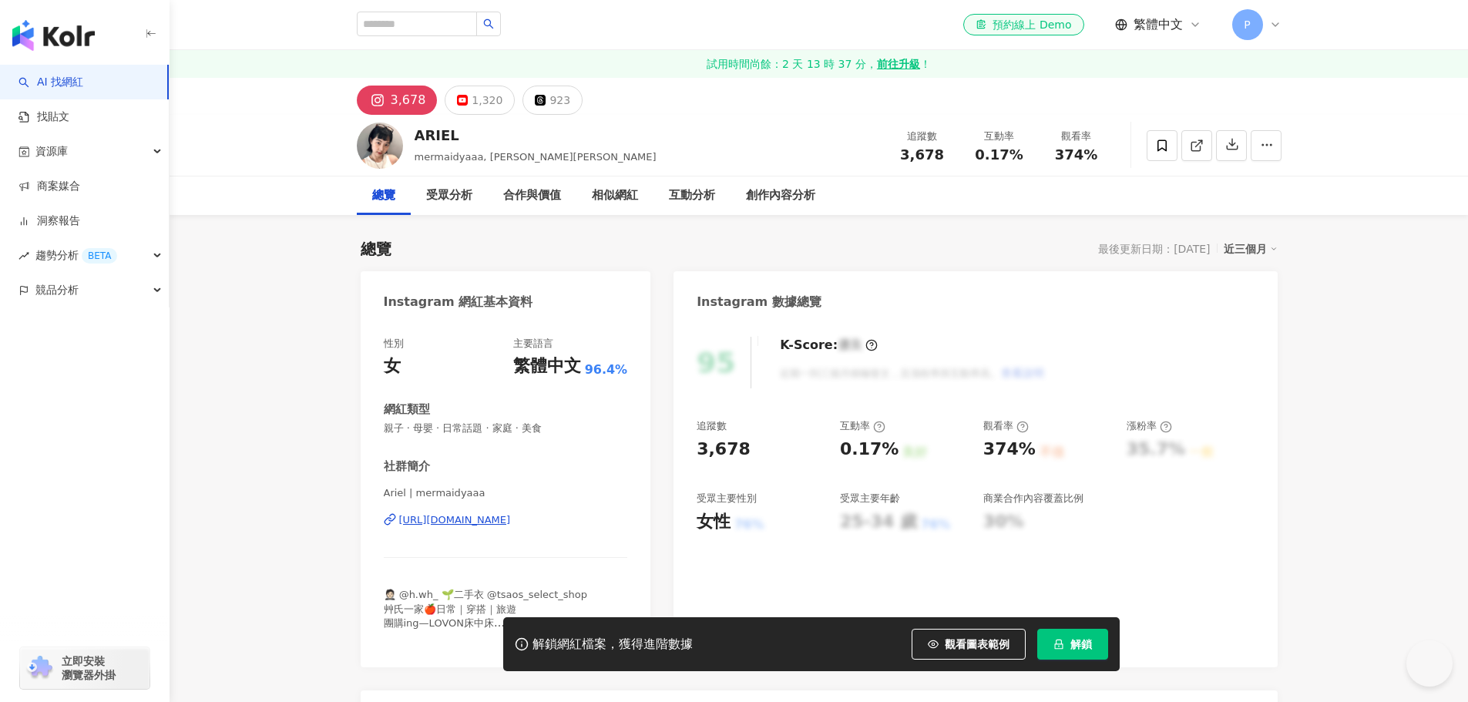
click at [511, 522] on div "[URL][DOMAIN_NAME]" at bounding box center [455, 520] width 112 height 14
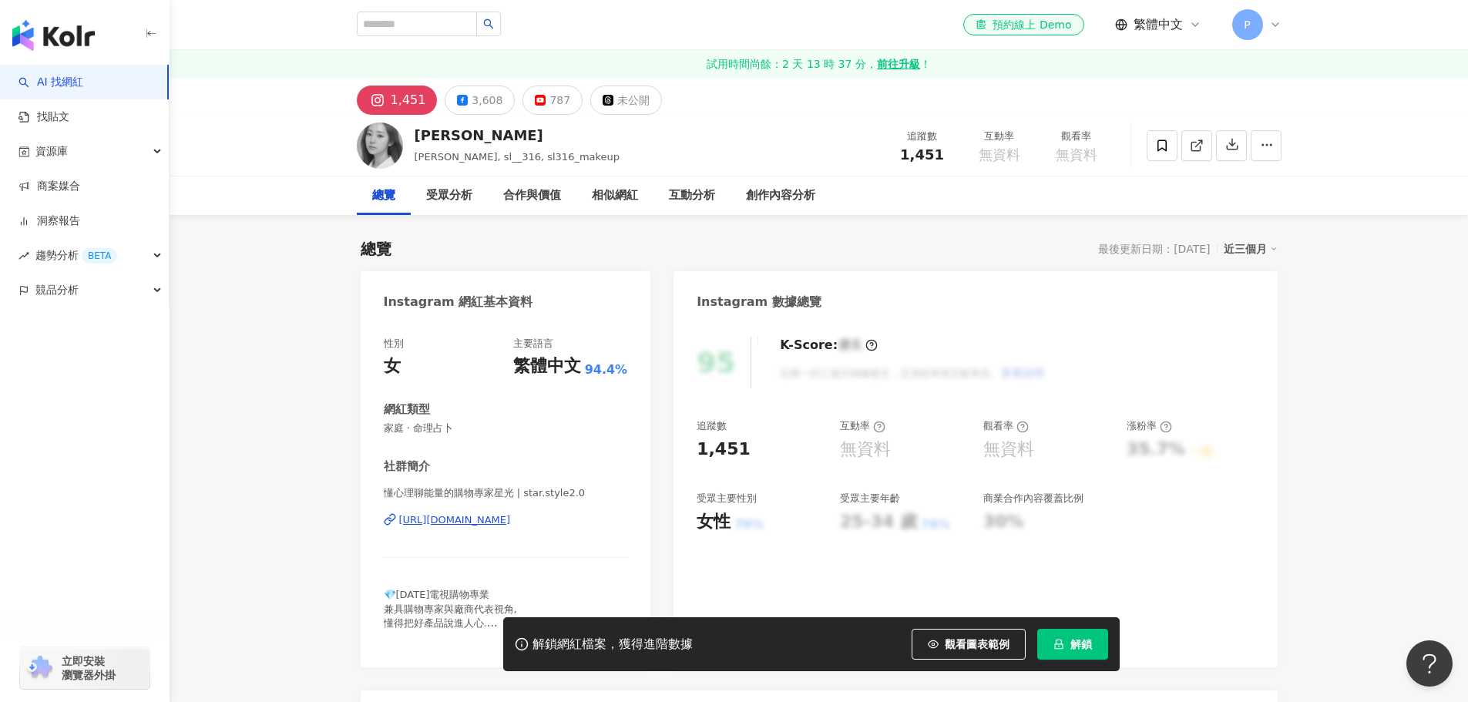
drag, startPoint x: 508, startPoint y: 524, endPoint x: 707, endPoint y: 409, distance: 229.6
click at [508, 524] on div "https://www.instagram.com/star.style2.0/" at bounding box center [455, 520] width 112 height 14
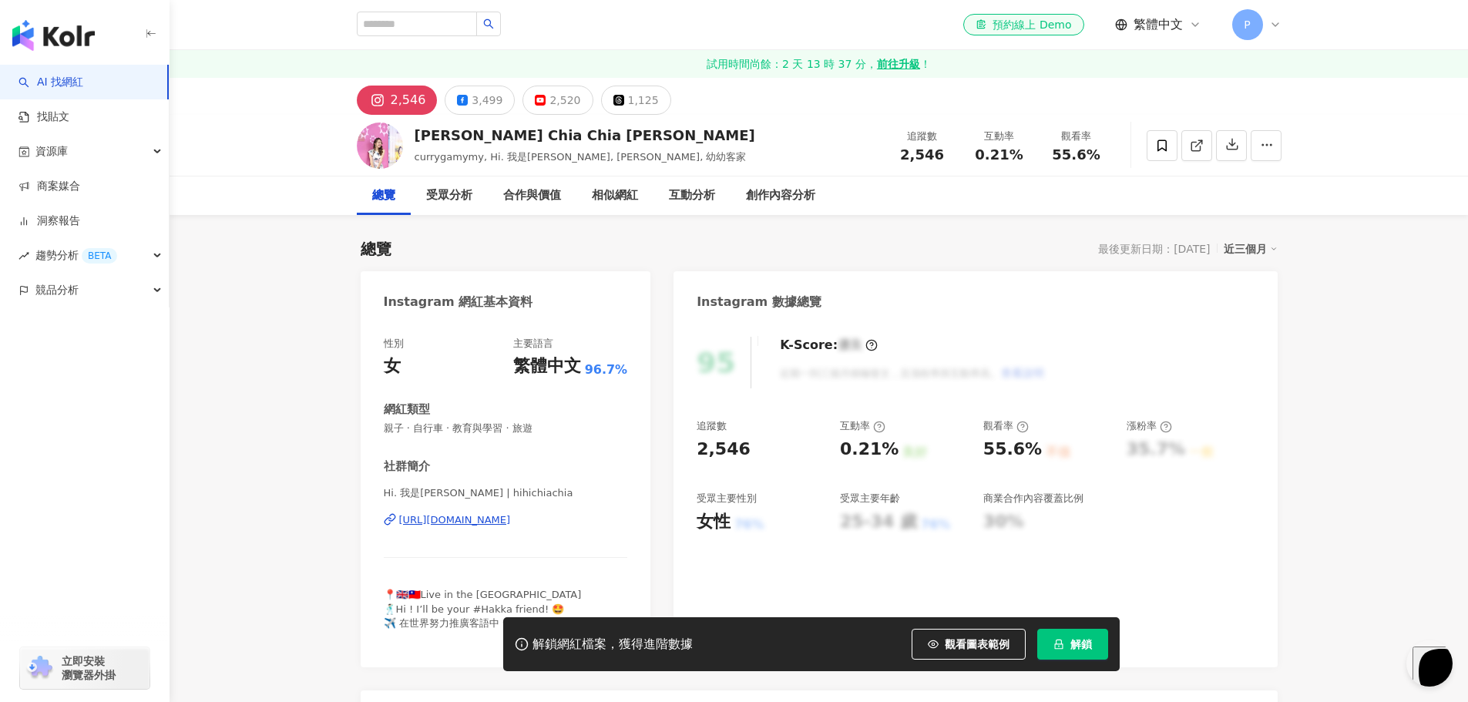
drag, startPoint x: 523, startPoint y: 518, endPoint x: 551, endPoint y: 511, distance: 28.6
click at [511, 518] on div "[URL][DOMAIN_NAME]" at bounding box center [455, 520] width 112 height 14
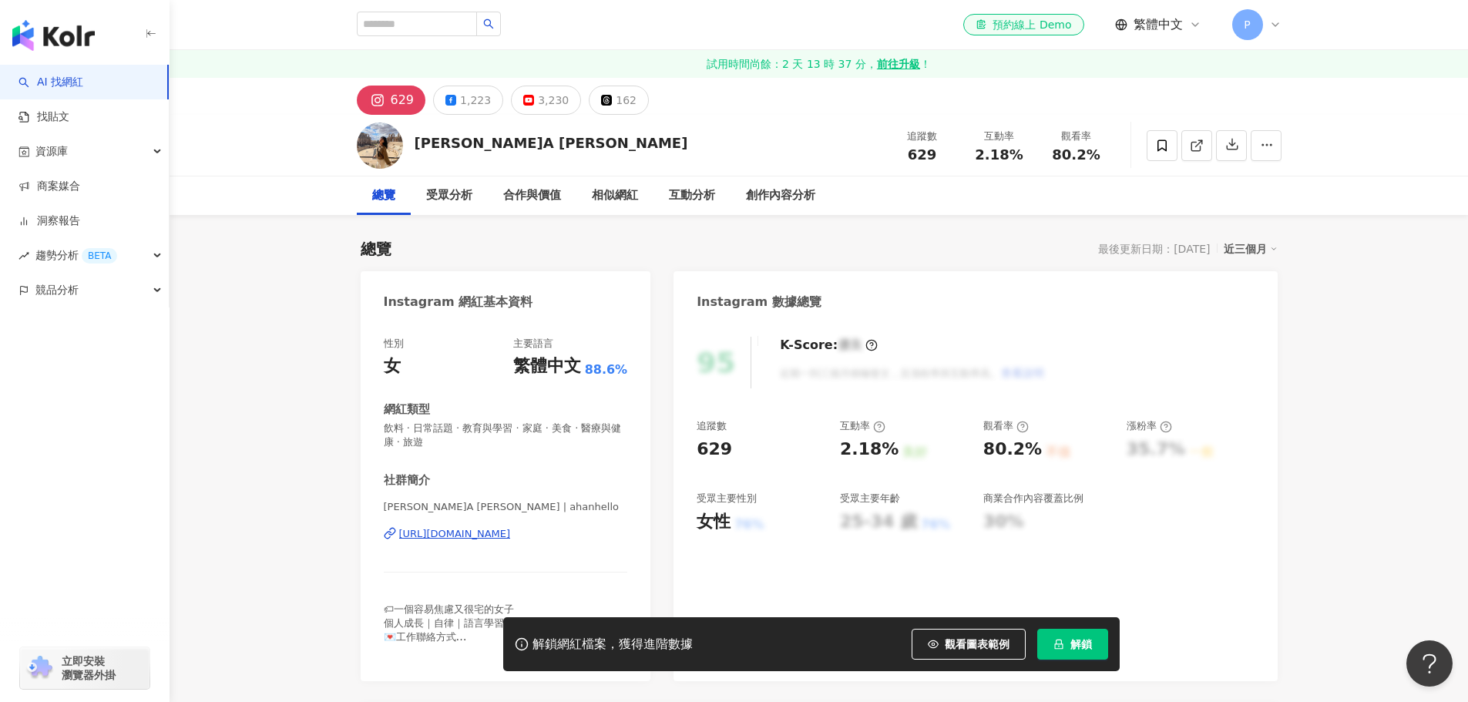
drag, startPoint x: 515, startPoint y: 536, endPoint x: 528, endPoint y: 531, distance: 13.5
click at [511, 536] on div "[URL][DOMAIN_NAME]" at bounding box center [455, 534] width 112 height 14
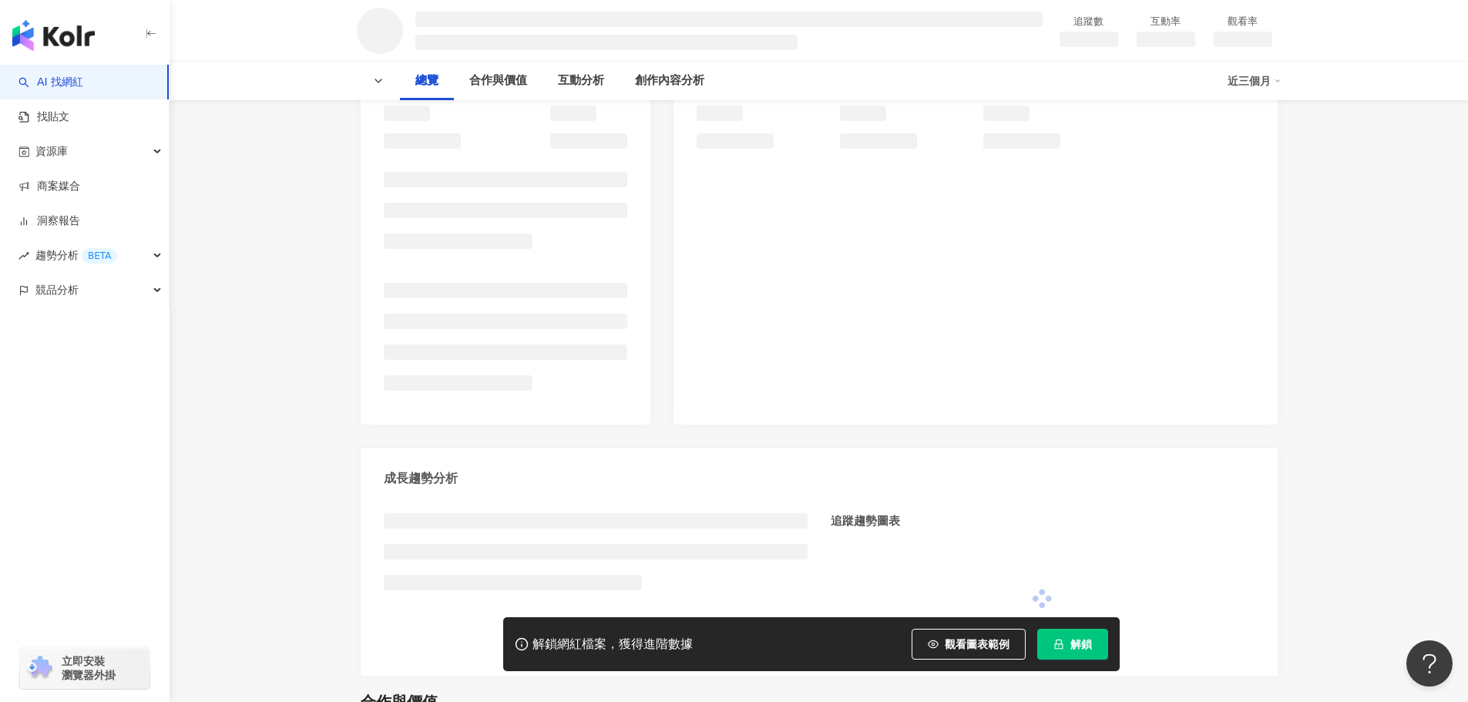
scroll to position [158, 0]
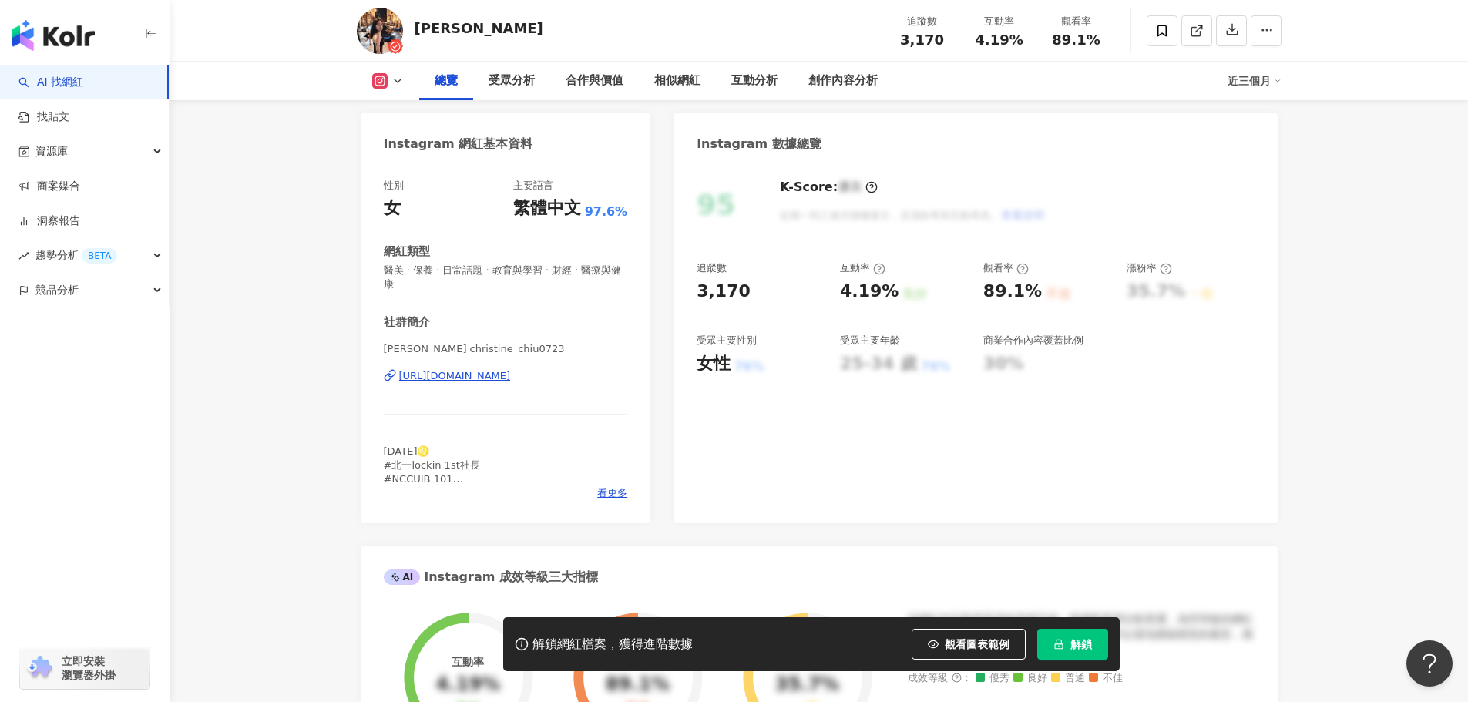
scroll to position [154, 0]
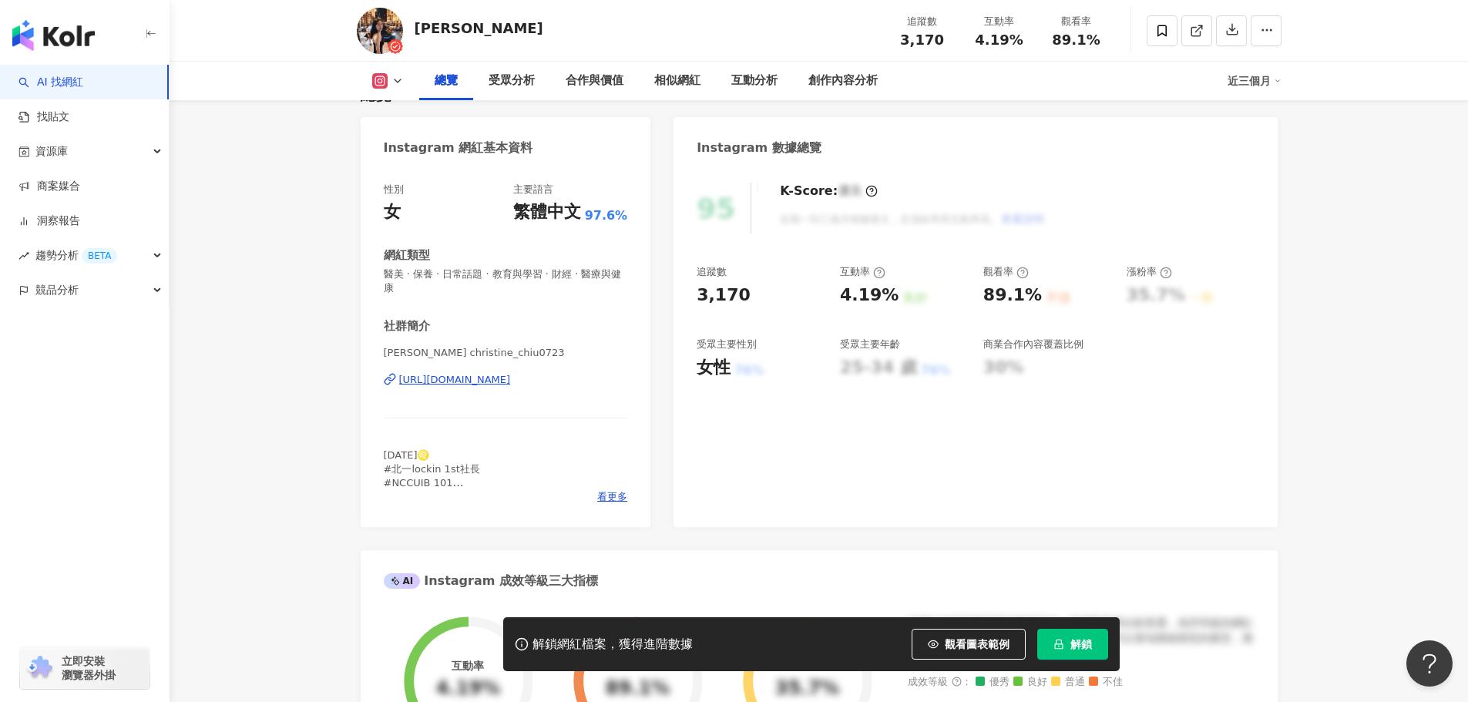
drag, startPoint x: 525, startPoint y: 380, endPoint x: 542, endPoint y: 381, distance: 17.0
click at [511, 380] on div "https://www.instagram.com/christine_chiu0723/" at bounding box center [455, 380] width 112 height 14
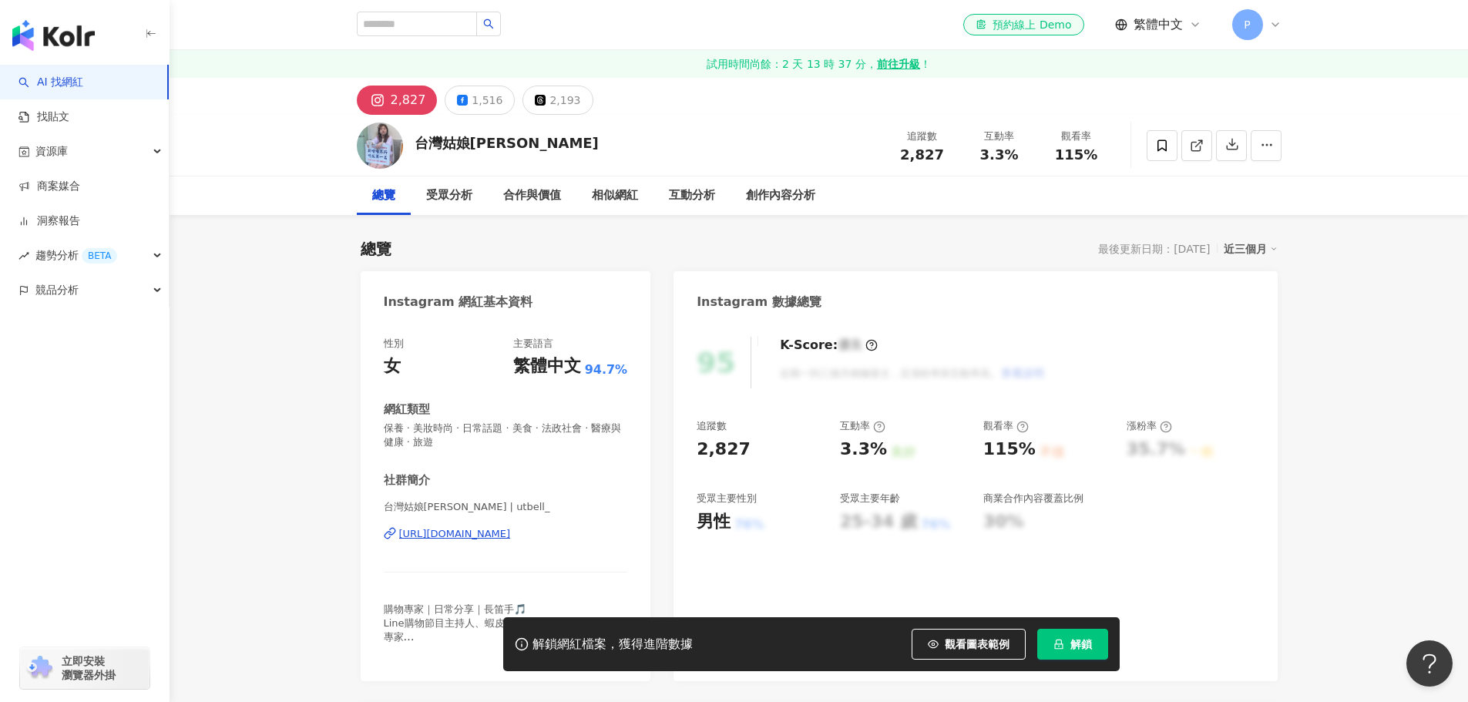
click at [492, 531] on div "[URL][DOMAIN_NAME]" at bounding box center [455, 534] width 112 height 14
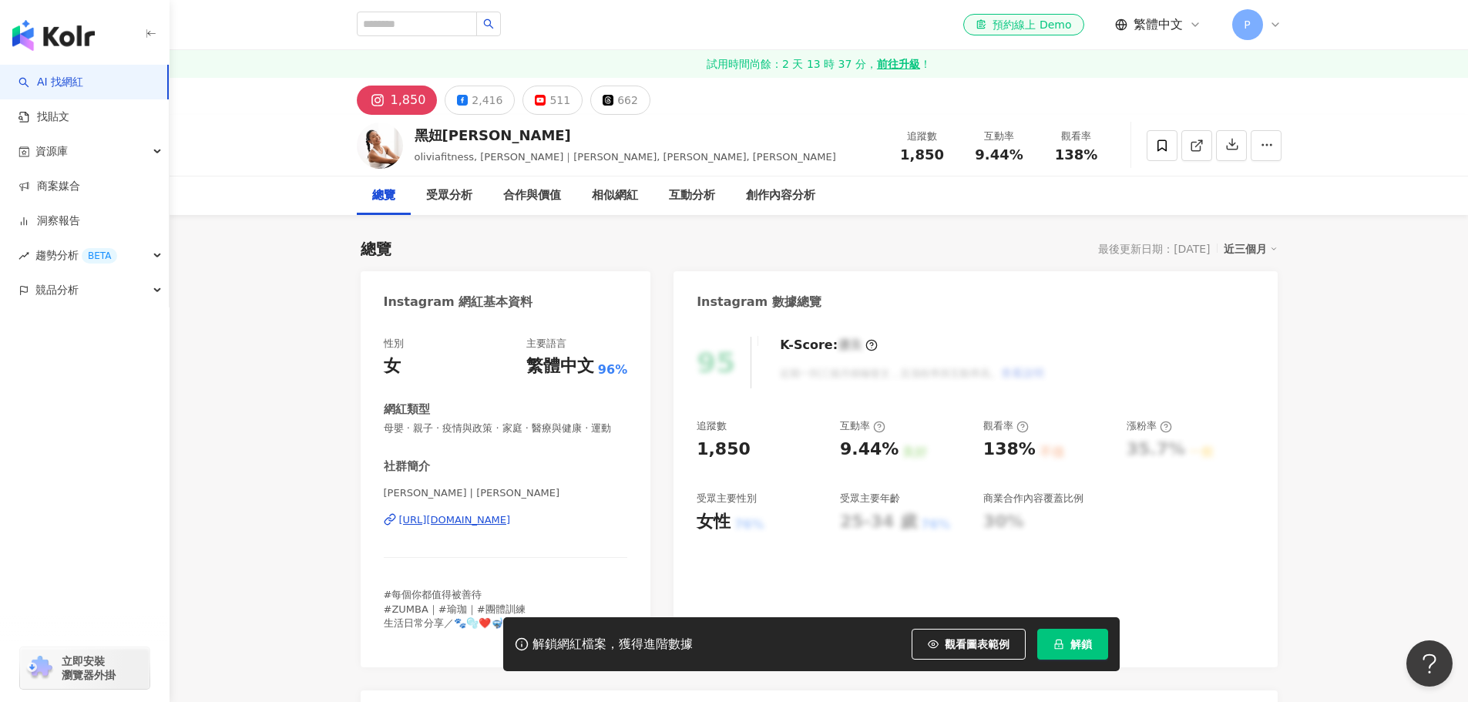
click at [511, 527] on div "[URL][DOMAIN_NAME]" at bounding box center [455, 520] width 112 height 14
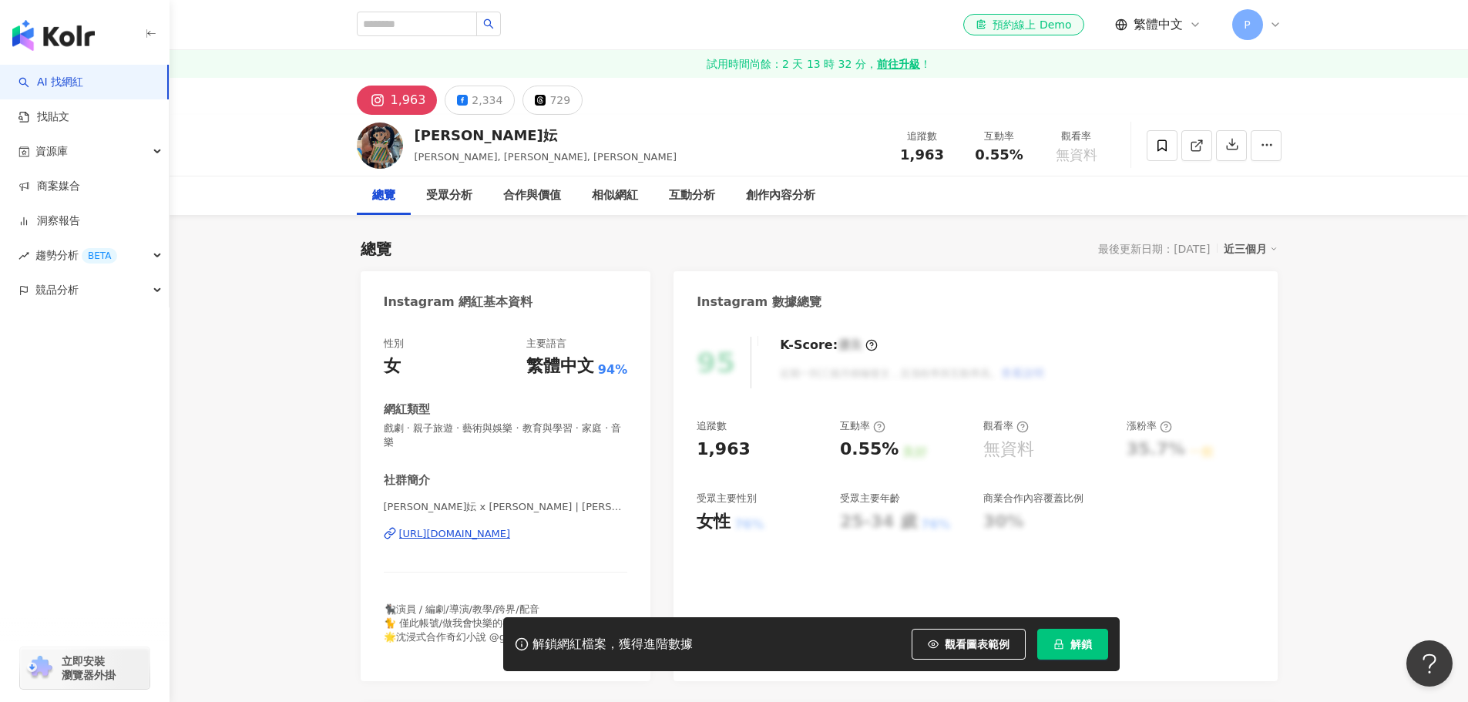
click at [512, 382] on div "性別 女 主要語言 繁體中文 94% 網紅類型 戲劇 · 親子旅遊 · 藝術與娛樂 · 教育與學習 · 家庭 · 音樂 社群簡介 何安妘 x 頑皮妮妮 | w…" at bounding box center [506, 497] width 244 height 321
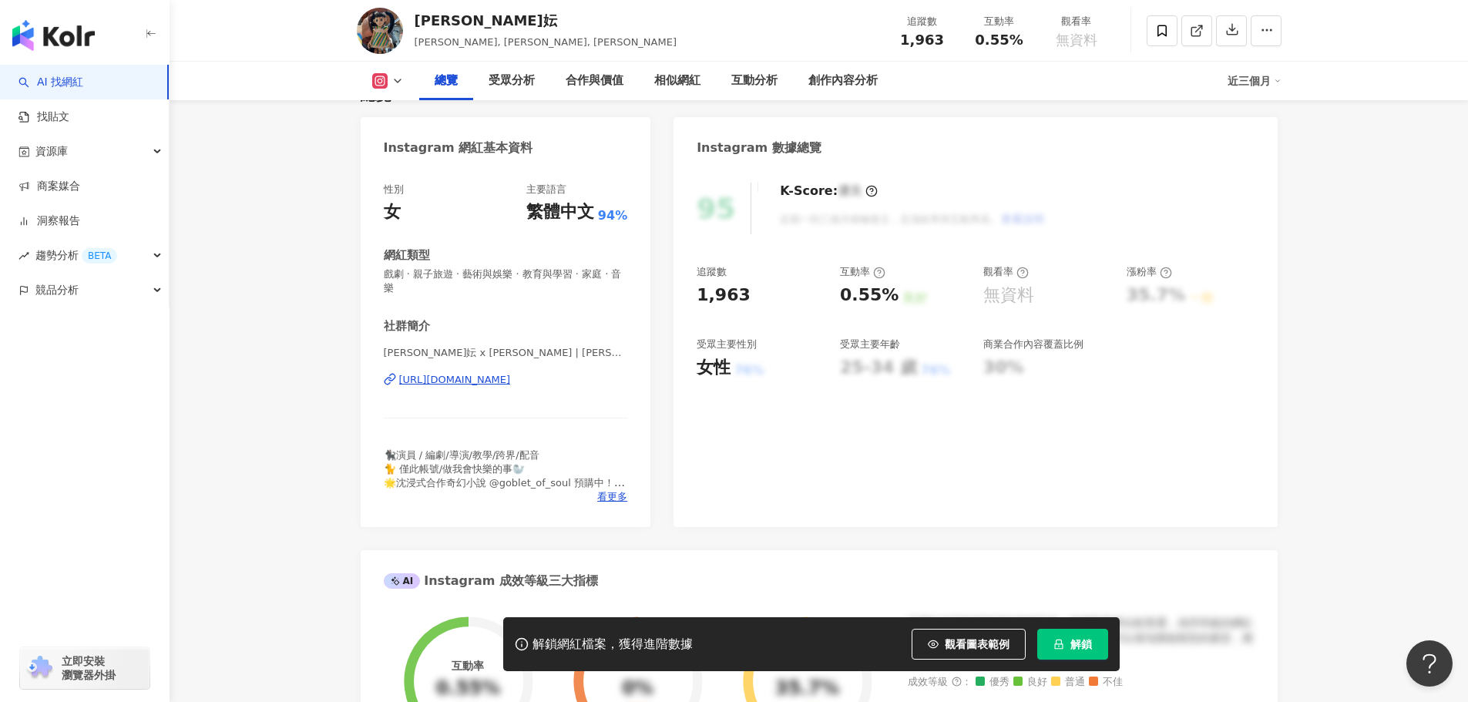
click at [511, 378] on div "https://www.instagram.com/wanpinini/" at bounding box center [455, 380] width 112 height 14
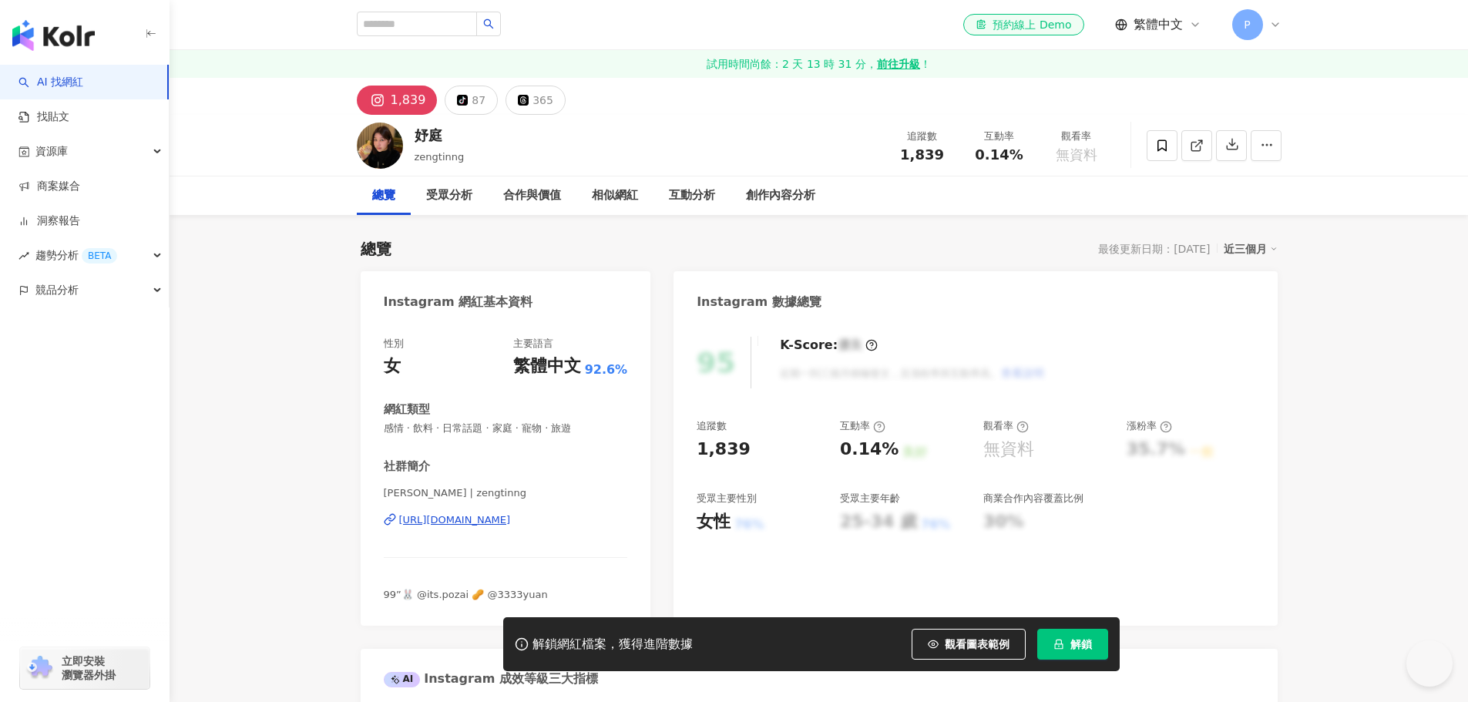
scroll to position [77, 0]
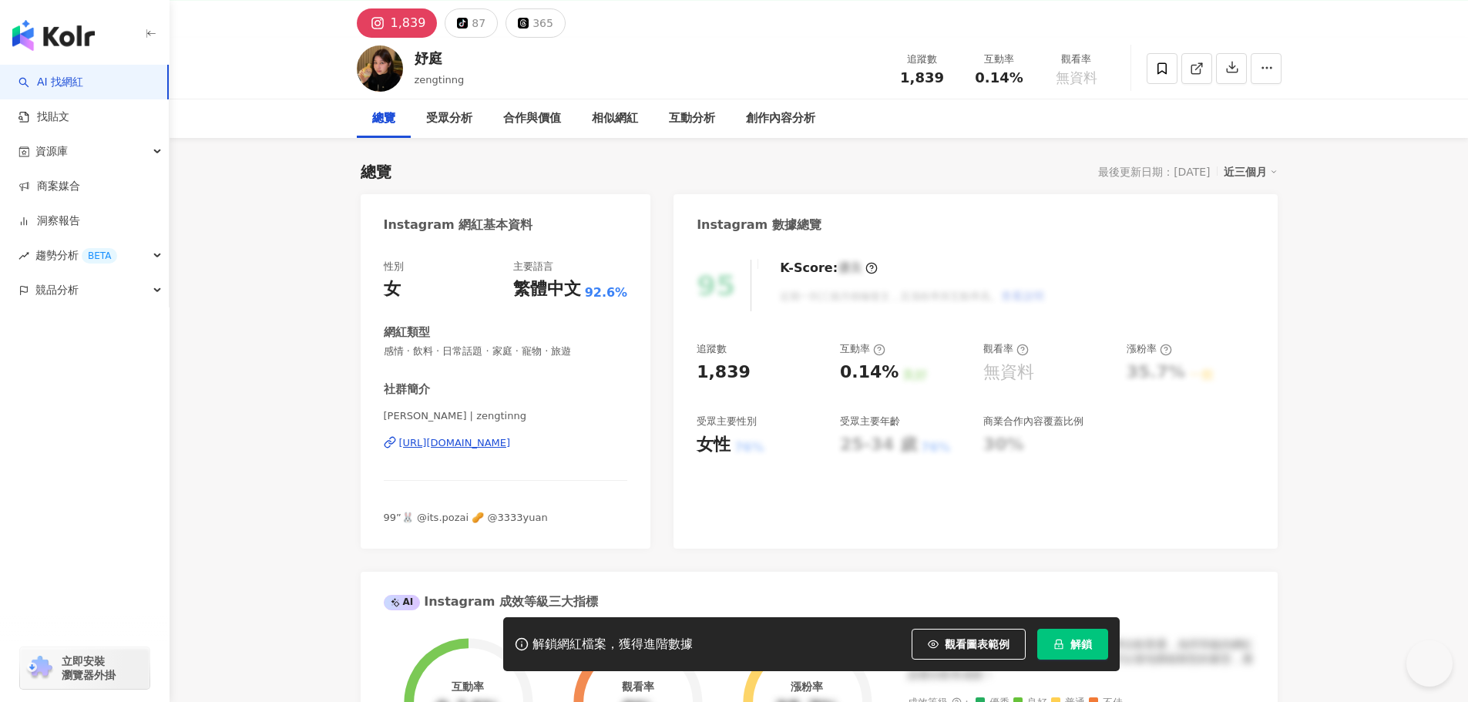
click at [511, 441] on div "https://www.instagram.com/zengtinng/" at bounding box center [455, 443] width 112 height 14
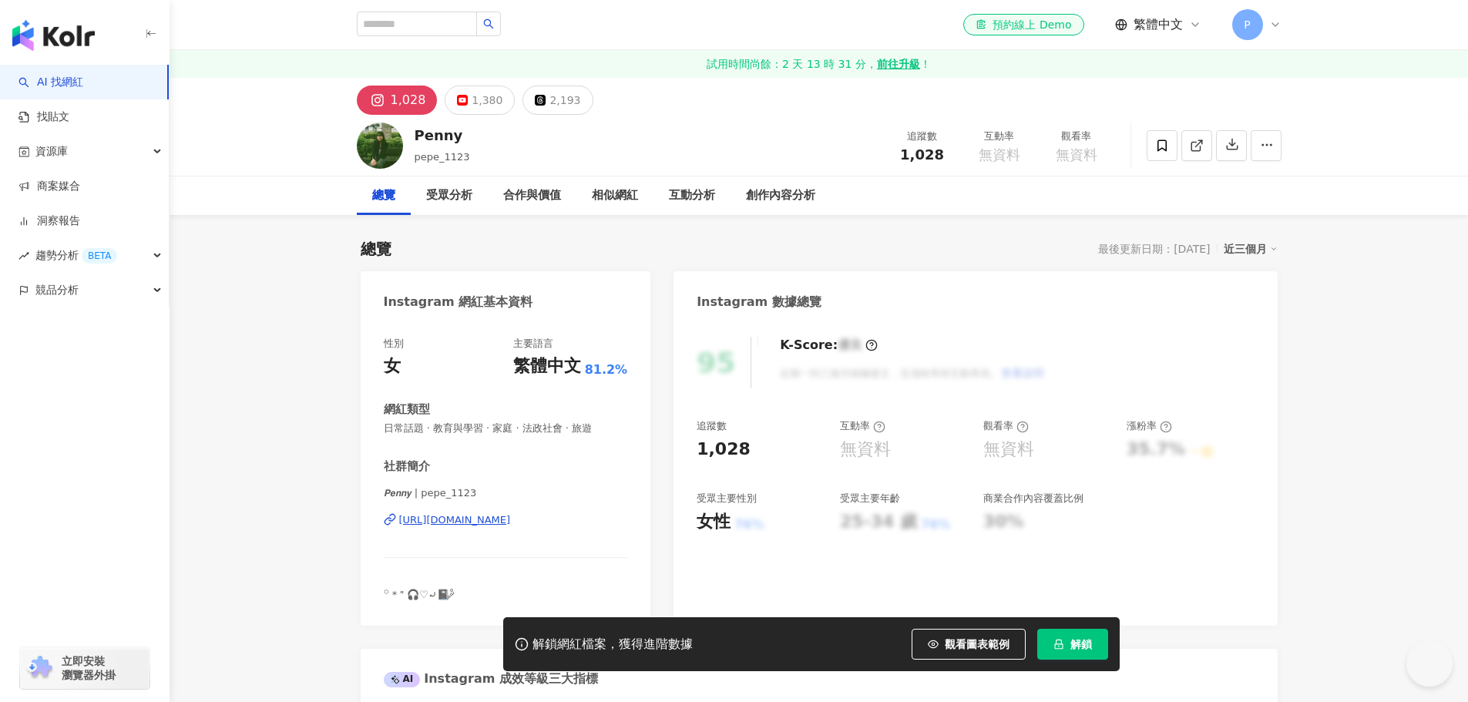
click at [511, 513] on div "[URL][DOMAIN_NAME]" at bounding box center [455, 520] width 112 height 14
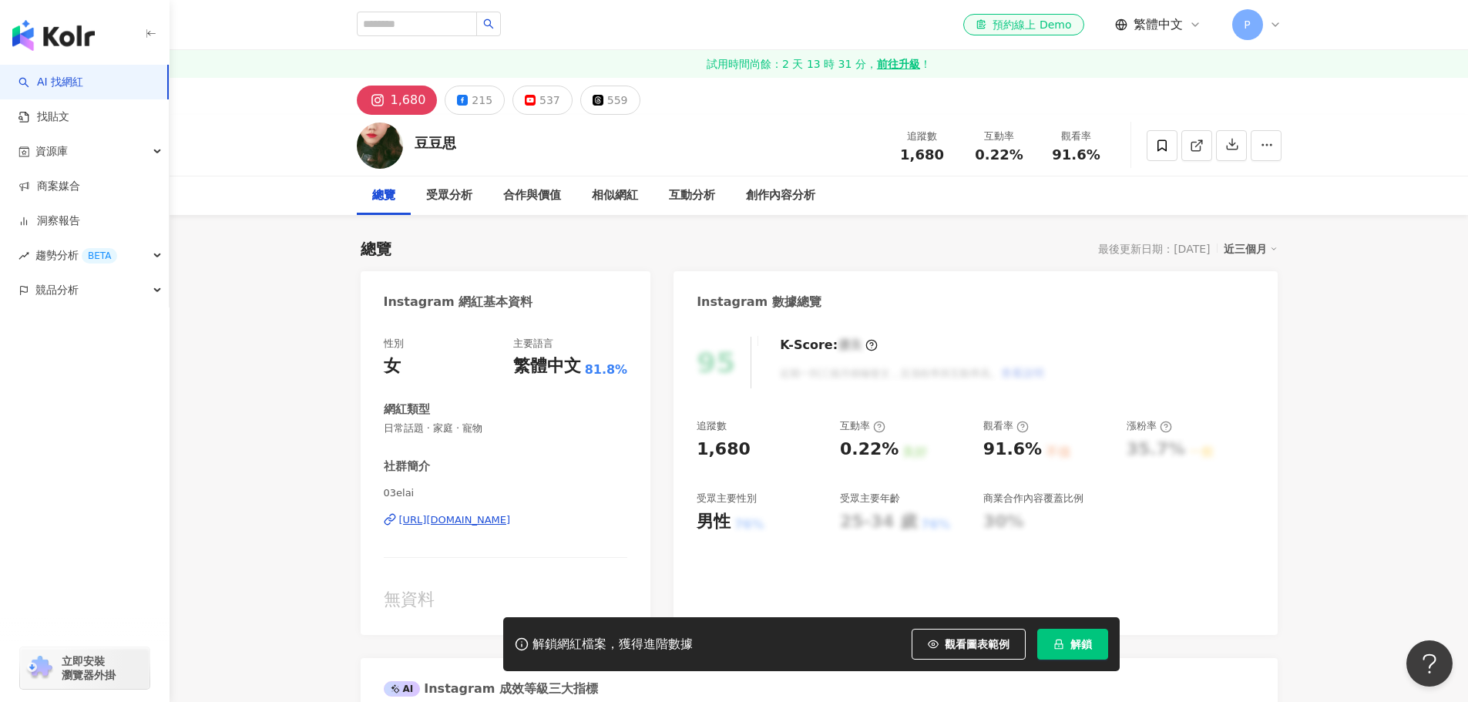
drag, startPoint x: 514, startPoint y: 519, endPoint x: 753, endPoint y: 10, distance: 562.5
click at [511, 519] on div "[URL][DOMAIN_NAME]" at bounding box center [455, 520] width 112 height 14
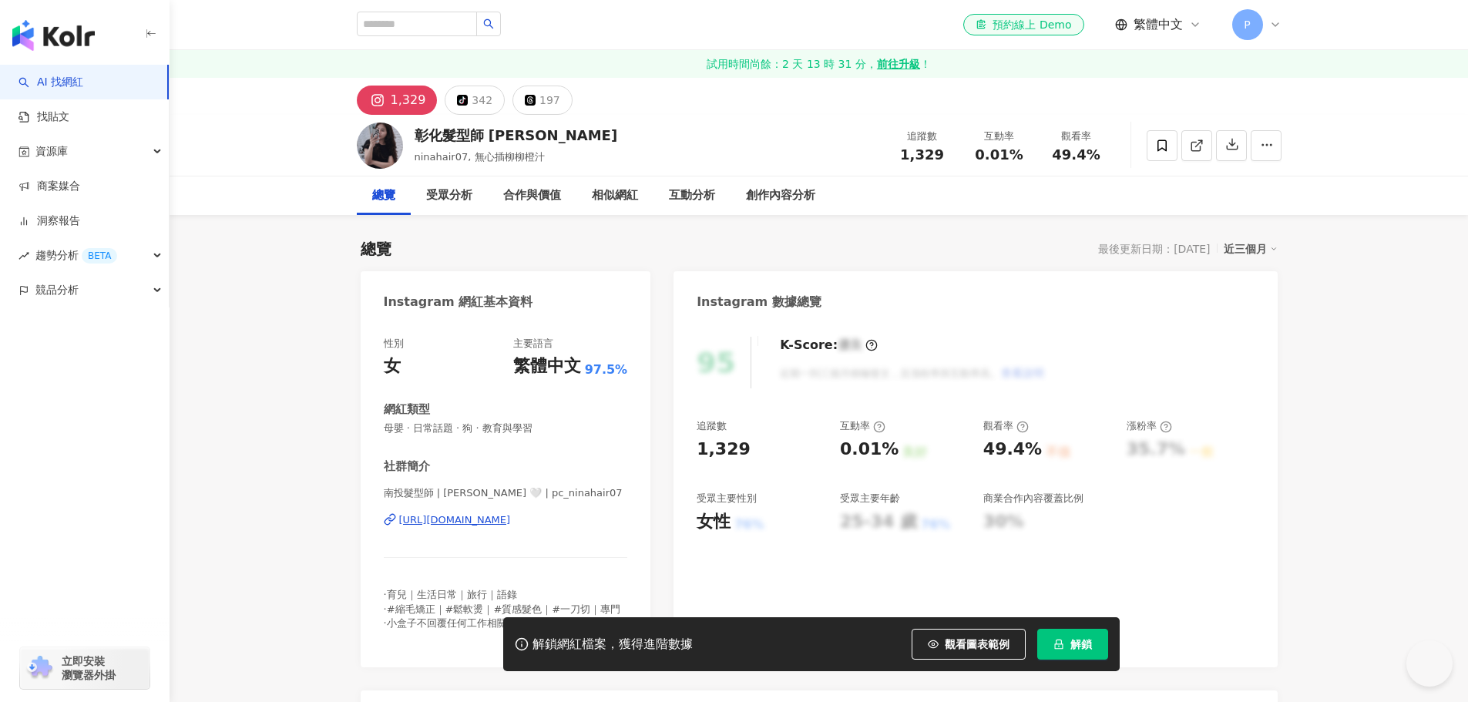
click at [507, 522] on div "[URL][DOMAIN_NAME]" at bounding box center [455, 520] width 112 height 14
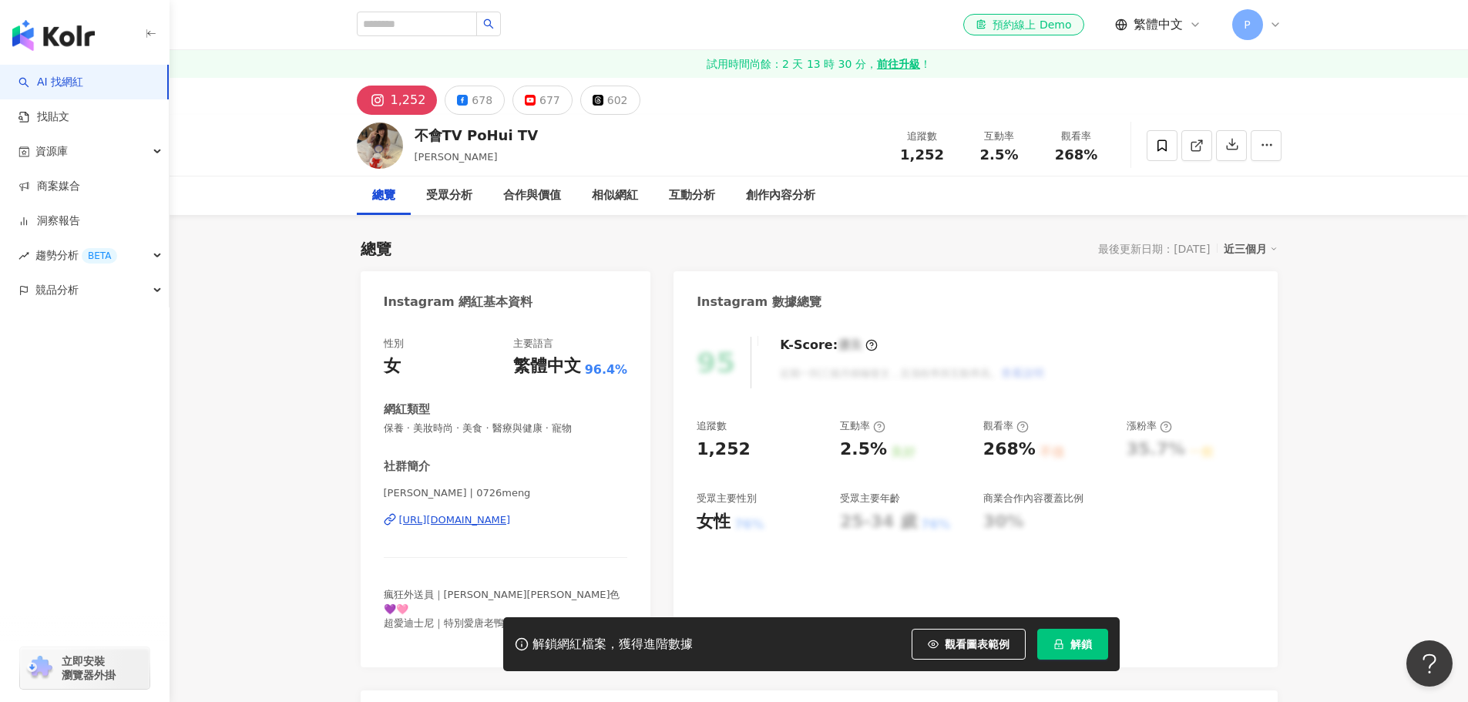
click at [511, 520] on div "[URL][DOMAIN_NAME]" at bounding box center [455, 520] width 112 height 14
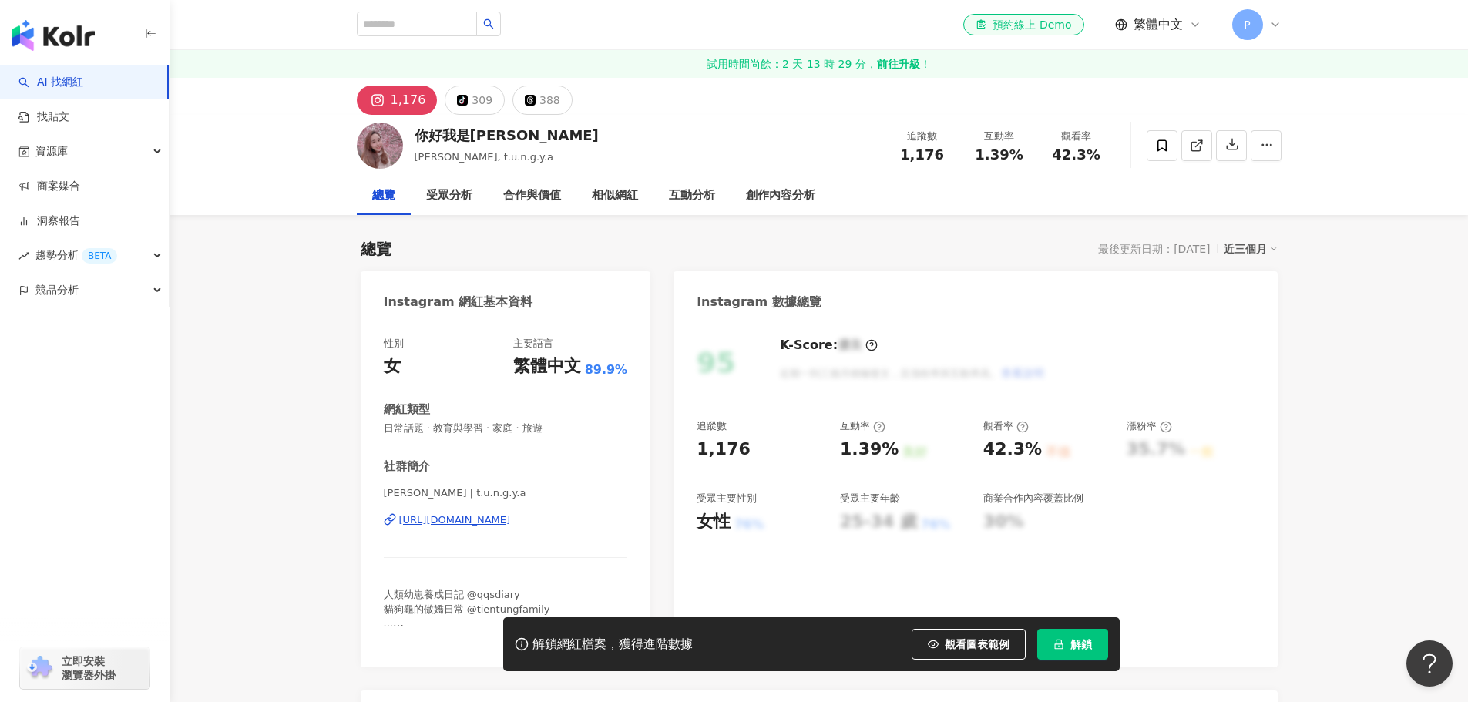
click at [507, 525] on div "[URL][DOMAIN_NAME]" at bounding box center [455, 520] width 112 height 14
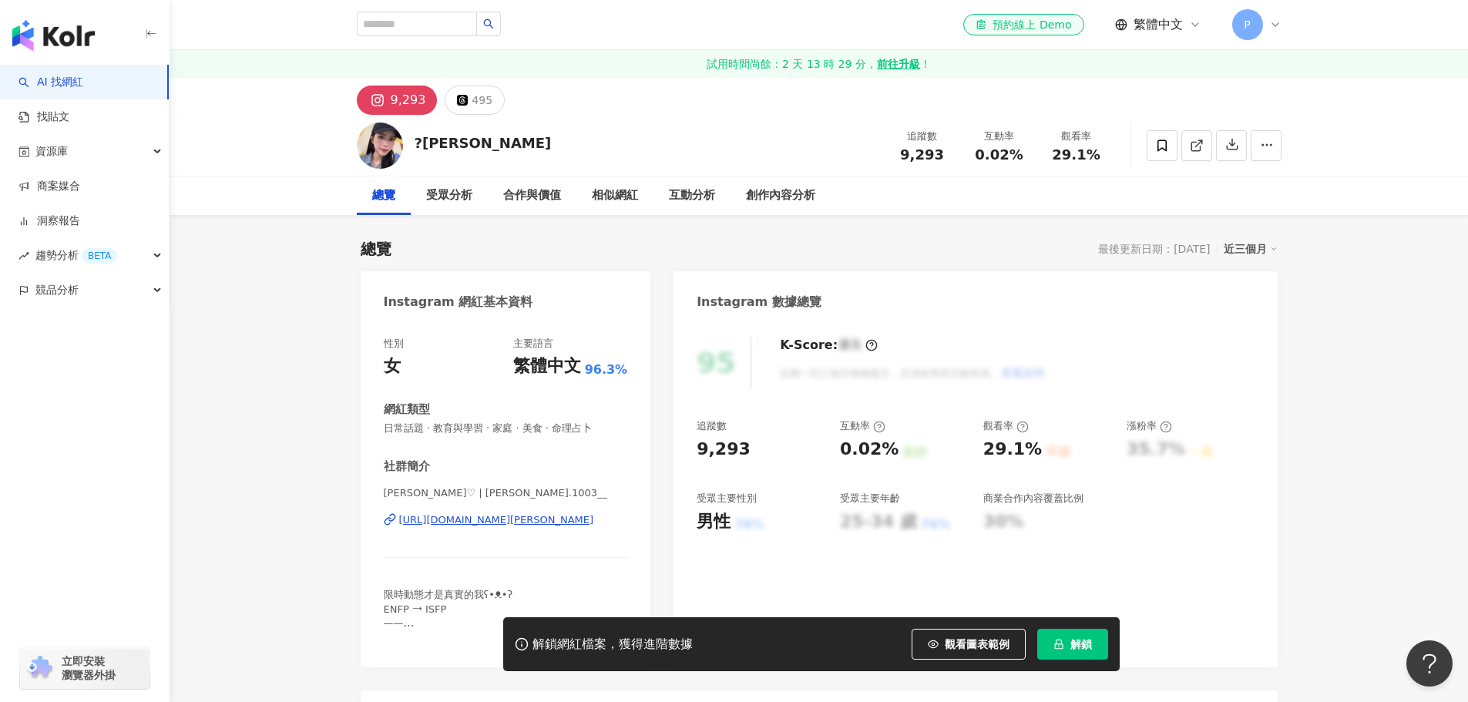
click at [499, 520] on div "[URL][DOMAIN_NAME][PERSON_NAME]" at bounding box center [496, 520] width 195 height 14
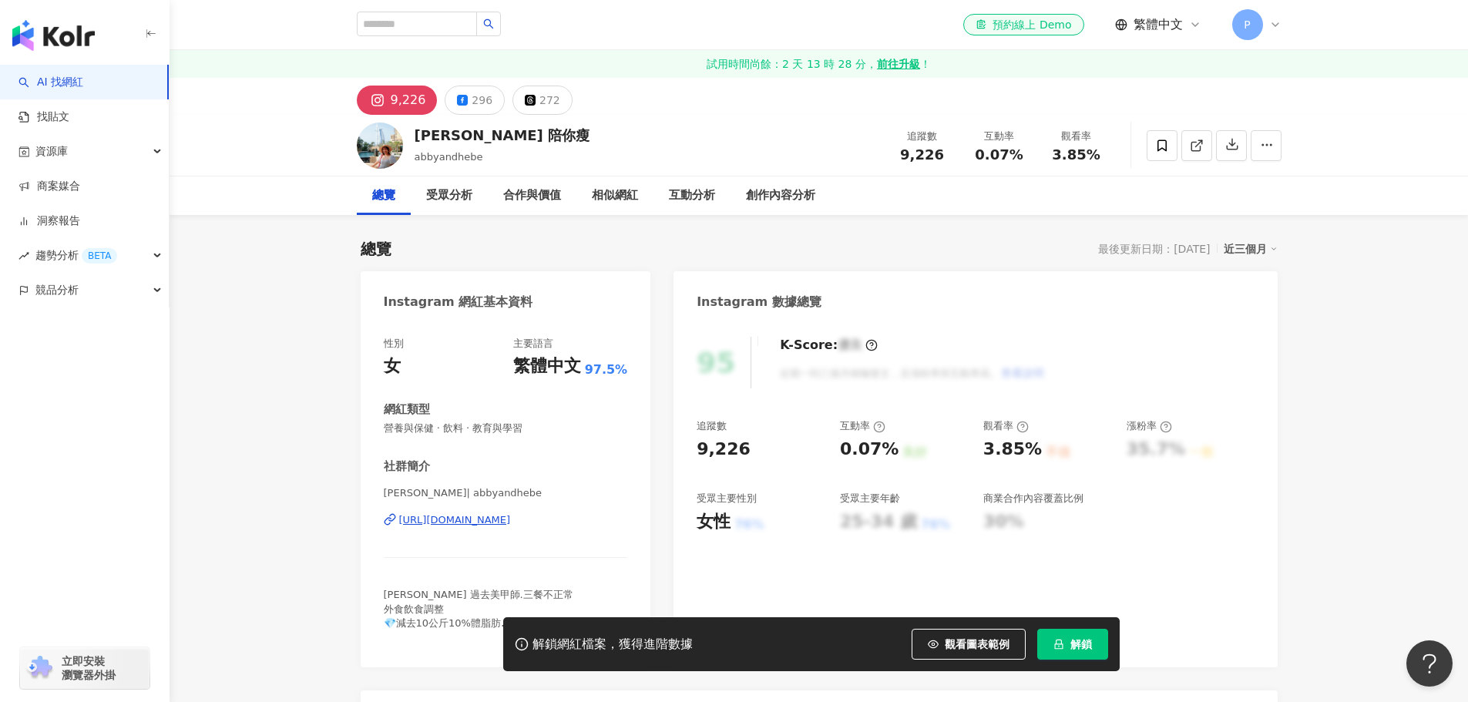
click at [498, 519] on div "https://www.instagram.com/abbyandhebe/" at bounding box center [455, 520] width 112 height 14
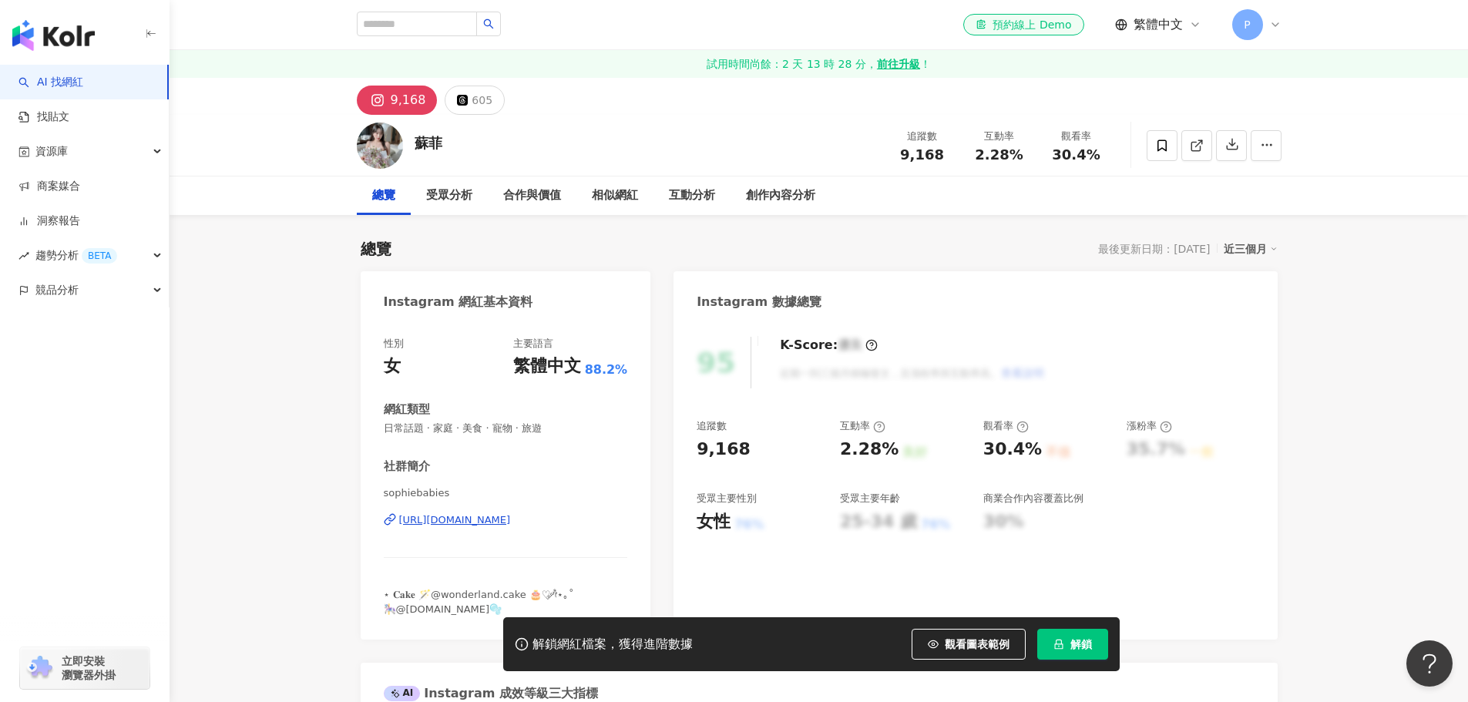
click at [511, 519] on div "https://www.instagram.com/sophiebabies/" at bounding box center [455, 520] width 112 height 14
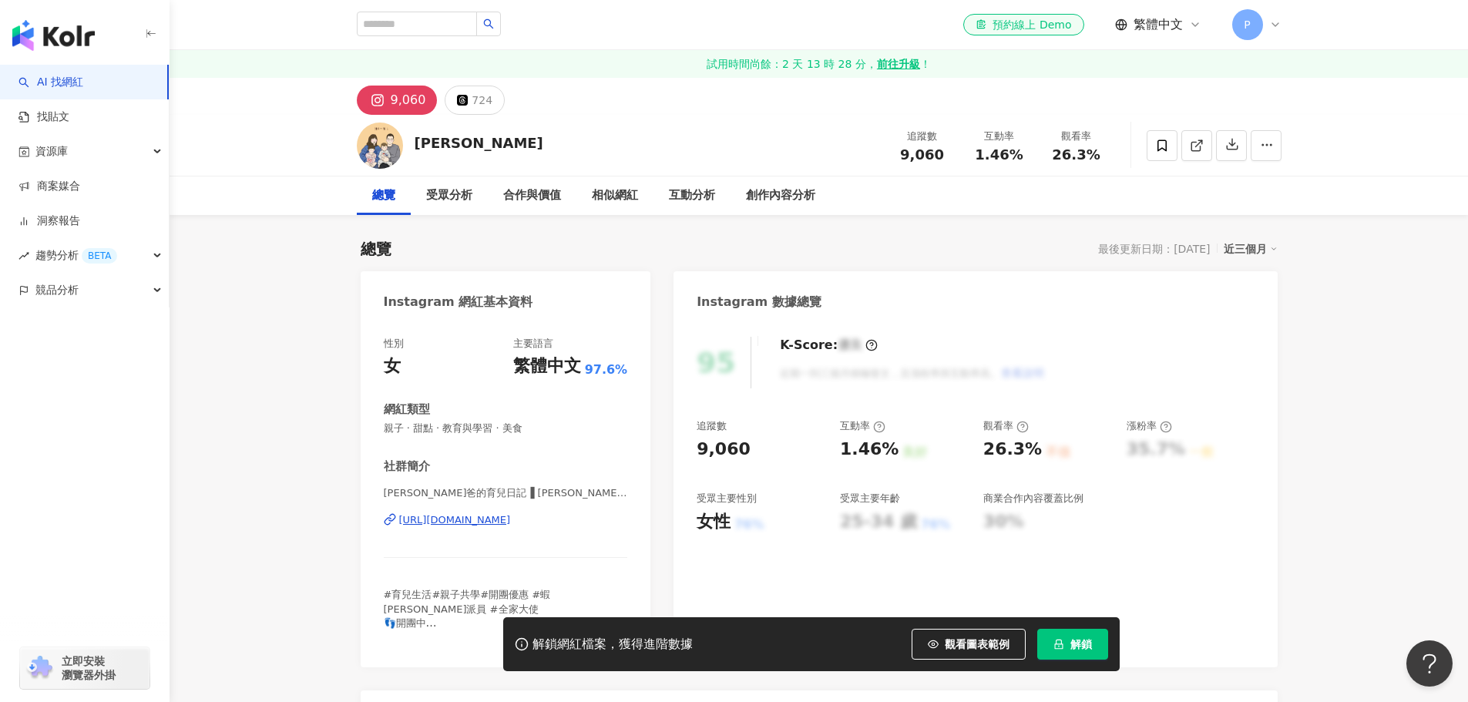
click at [511, 525] on div "https://www.instagram.com/jia_1027/" at bounding box center [455, 520] width 112 height 14
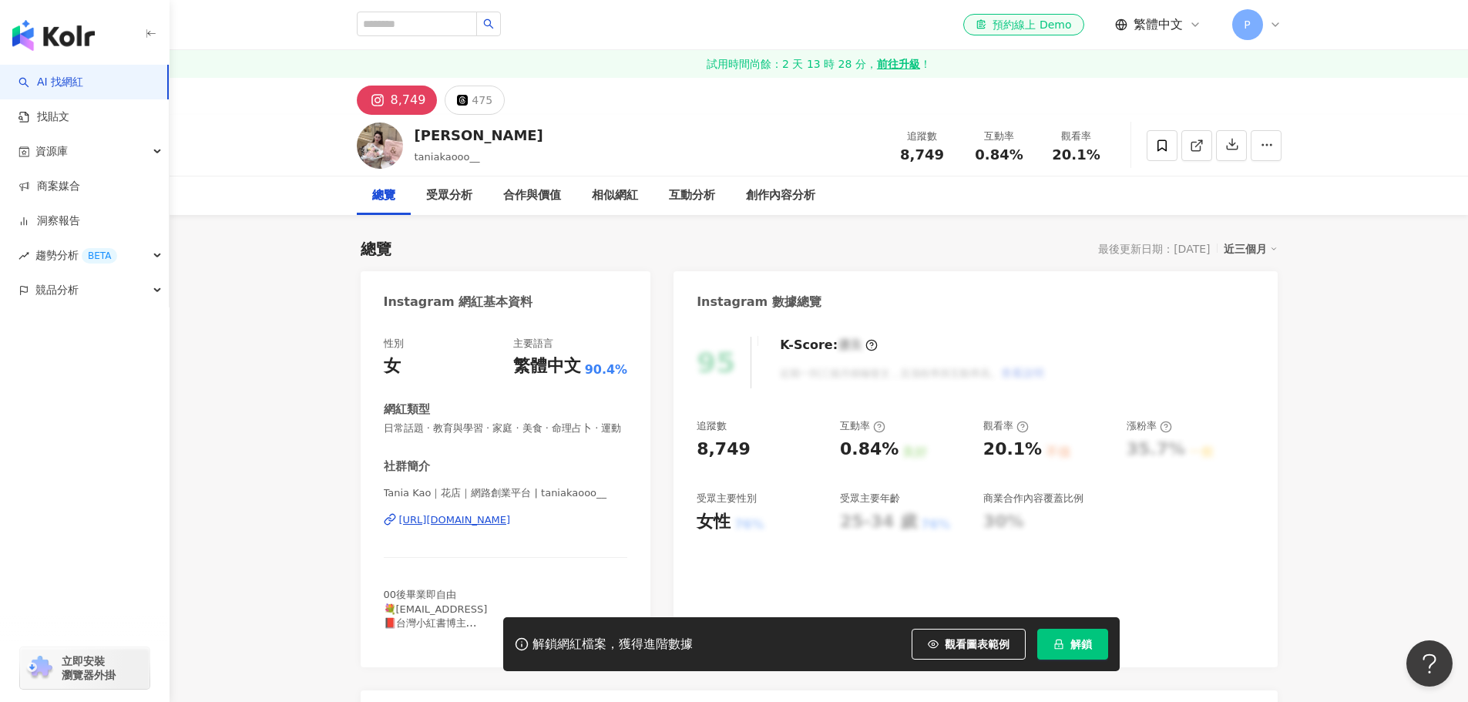
drag, startPoint x: 518, startPoint y: 535, endPoint x: 551, endPoint y: 522, distance: 35.6
click at [511, 527] on div "[URL][DOMAIN_NAME]" at bounding box center [455, 520] width 112 height 14
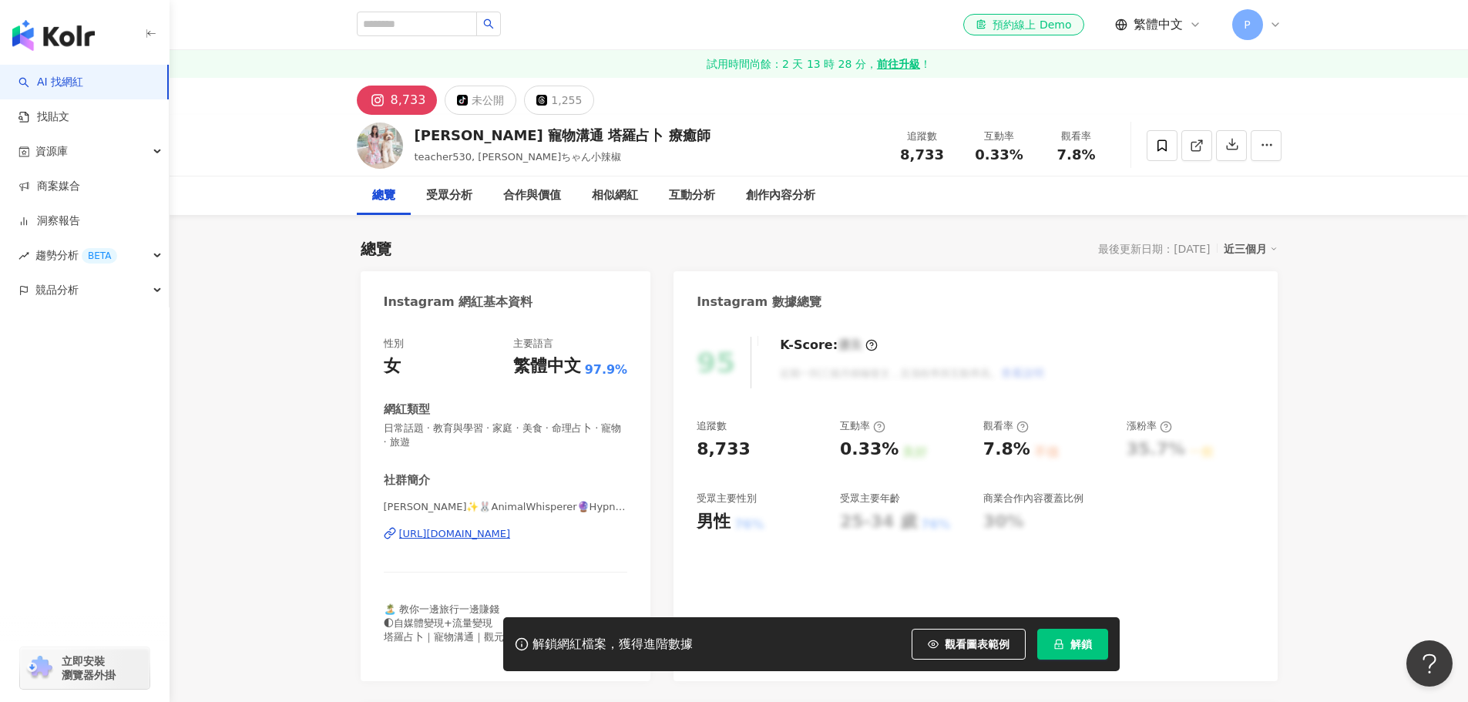
click at [506, 535] on div "https://www.instagram.com/teacher530/" at bounding box center [455, 534] width 112 height 14
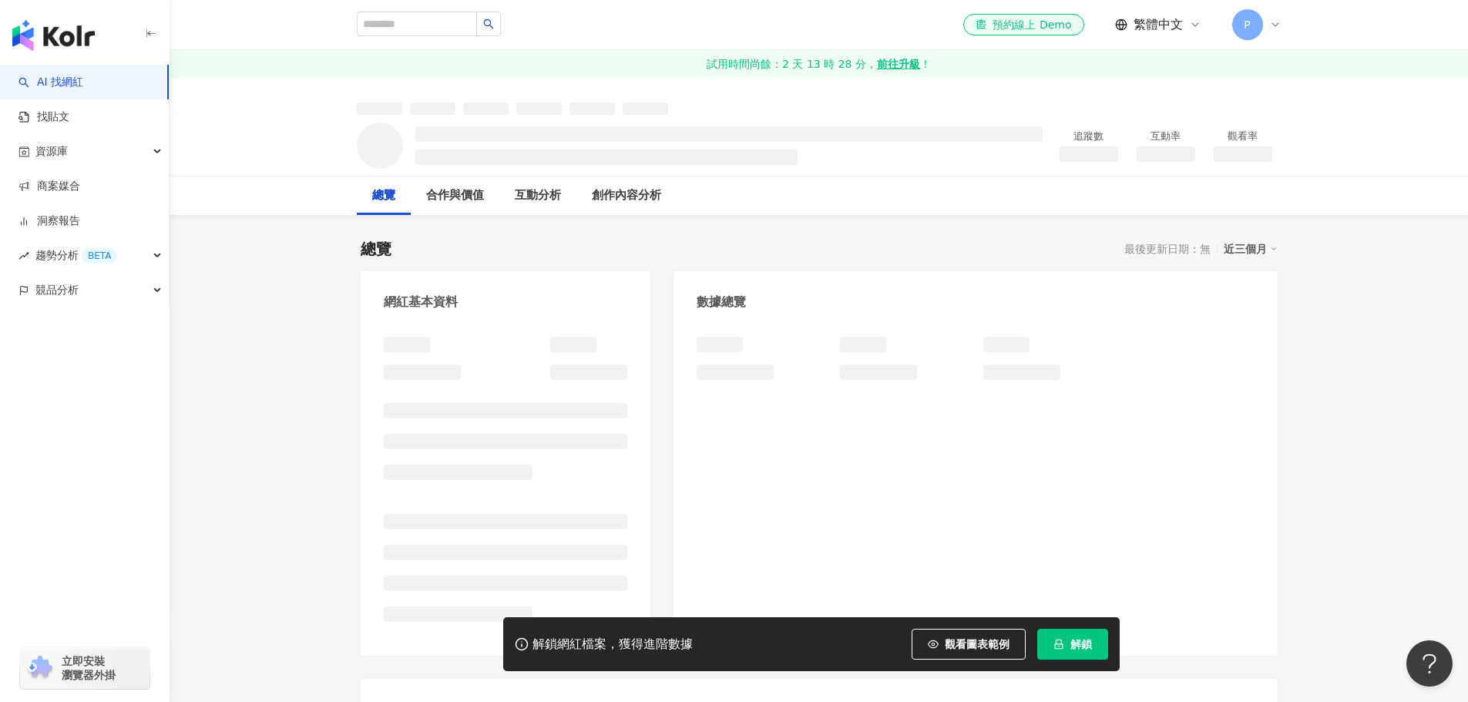
scroll to position [76, 0]
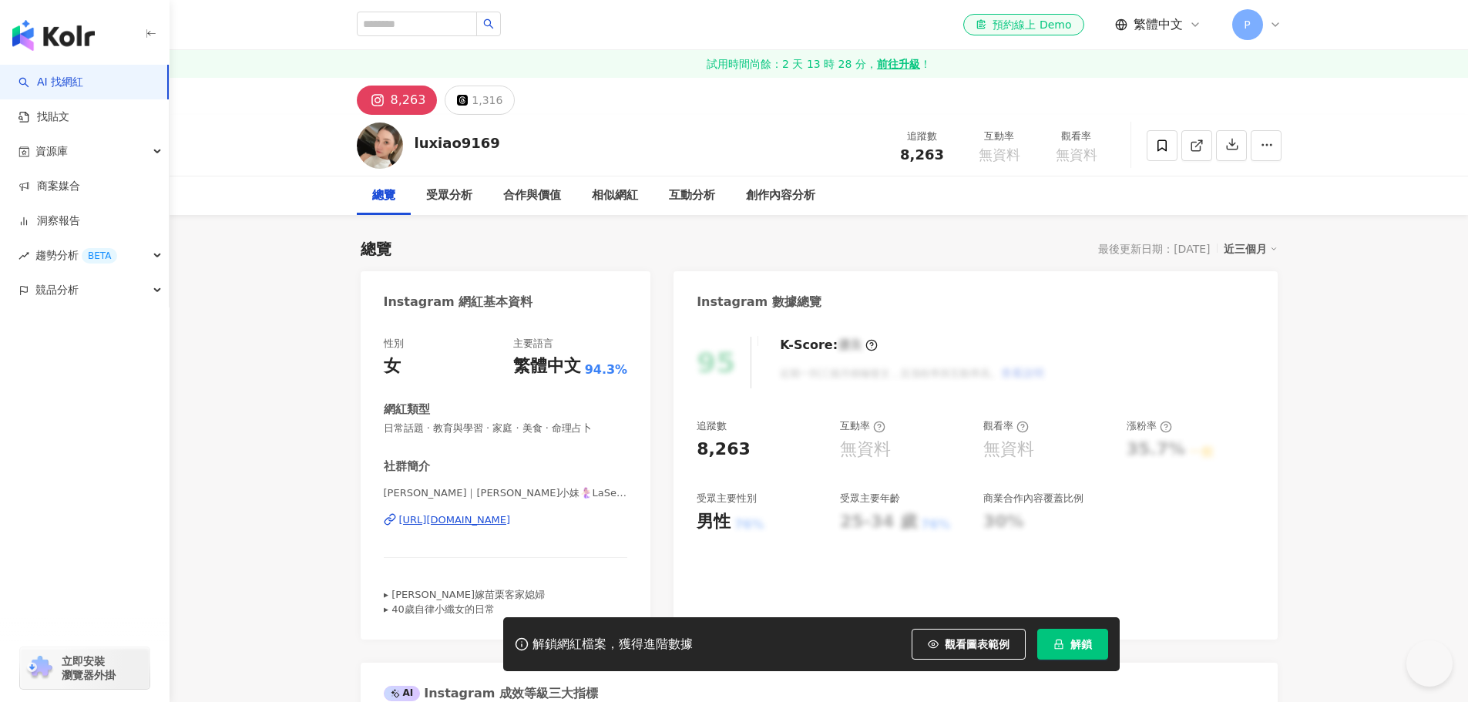
click at [508, 519] on div "[URL][DOMAIN_NAME]" at bounding box center [455, 520] width 112 height 14
